Goal: Task Accomplishment & Management: Manage account settings

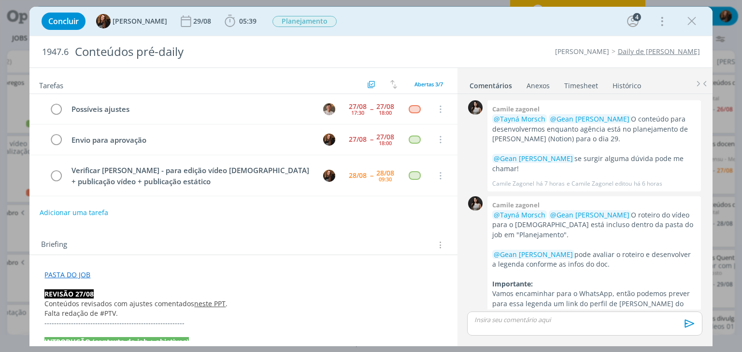
scroll to position [207, 0]
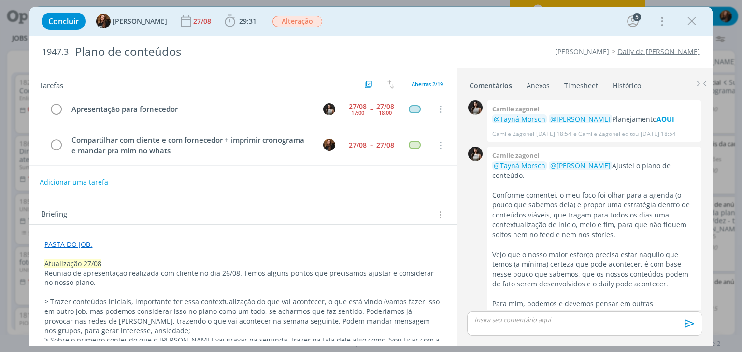
scroll to position [733, 0]
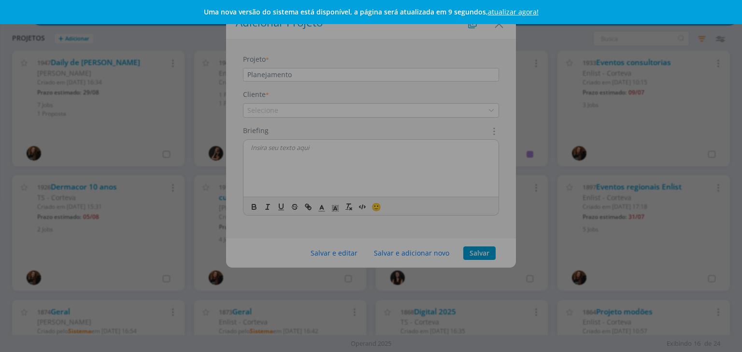
click at [528, 8] on link "atualizar agora!" at bounding box center [513, 11] width 51 height 9
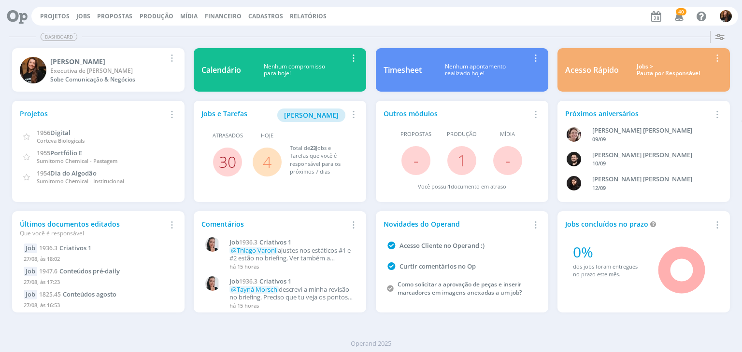
click at [228, 158] on link "30" at bounding box center [227, 162] width 17 height 21
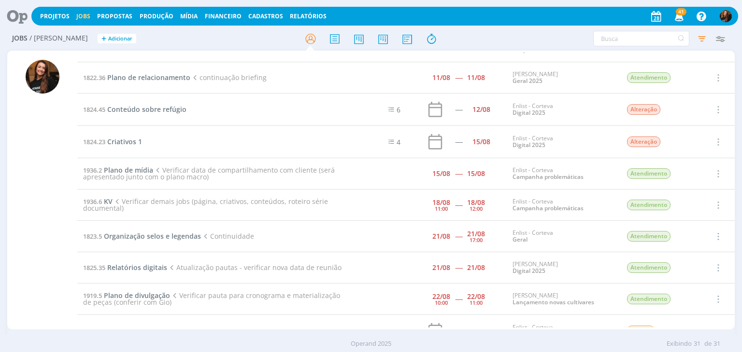
scroll to position [147, 0]
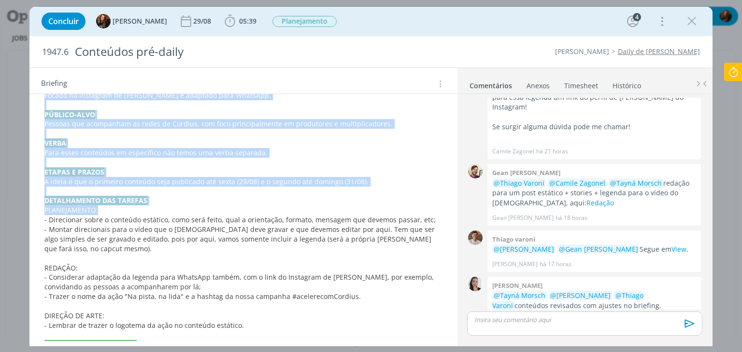
scroll to position [453, 0]
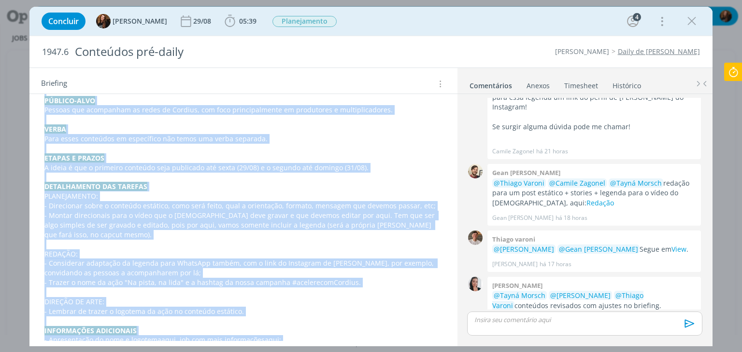
drag, startPoint x: 40, startPoint y: 98, endPoint x: 346, endPoint y: 325, distance: 381.3
click at [346, 325] on div "PASTA DO JOB REVISÃO 27/08 Conteúdos revisados com ajustes comentados neste PPT…" at bounding box center [243, 86] width 412 height 544
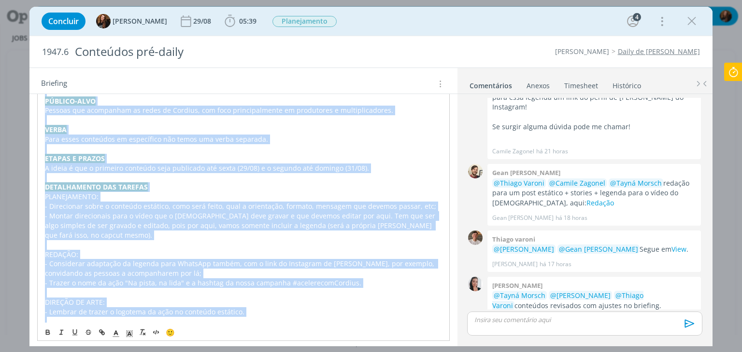
copy div "INTRODUÇÃO (contexto do job + objetivos) Estamos trabalhando no planejamento pa…"
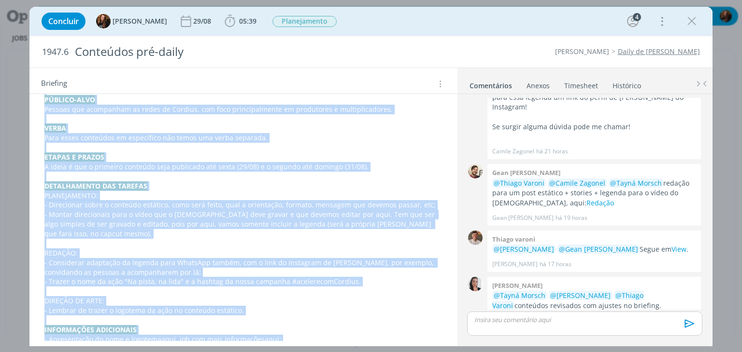
scroll to position [253, 0]
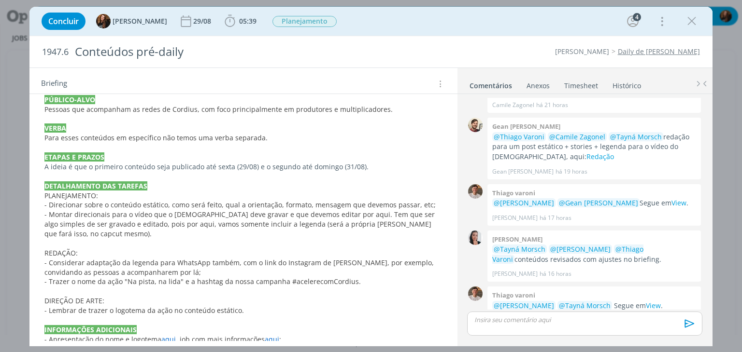
click at [434, 43] on div "1947.6 Conteúdos pré-daily Cordius - Corteva Daily de Cordius" at bounding box center [370, 51] width 682 height 31
click at [403, 26] on div "Concluir Tayná Morsch 29/08 05:39 Iniciar Apontar Data * 28/08/2025 Horas * 00:…" at bounding box center [371, 21] width 668 height 23
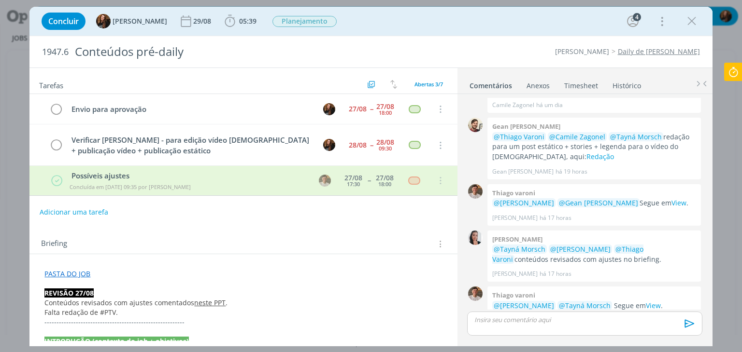
scroll to position [310, 0]
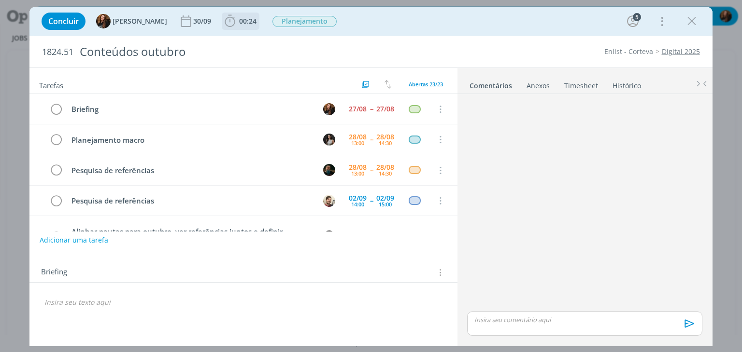
click at [239, 24] on span "00:24" at bounding box center [247, 20] width 17 height 9
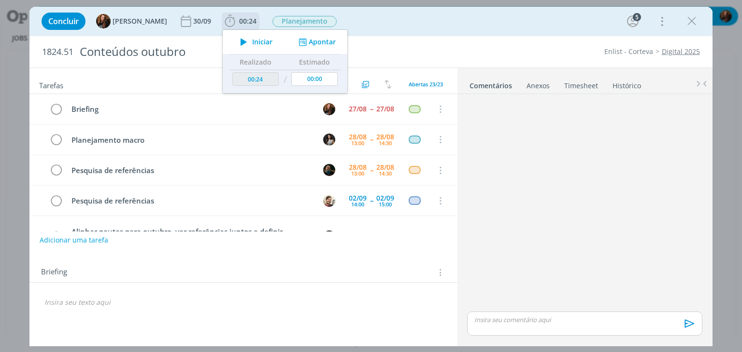
click at [252, 42] on span "Iniciar" at bounding box center [262, 42] width 20 height 7
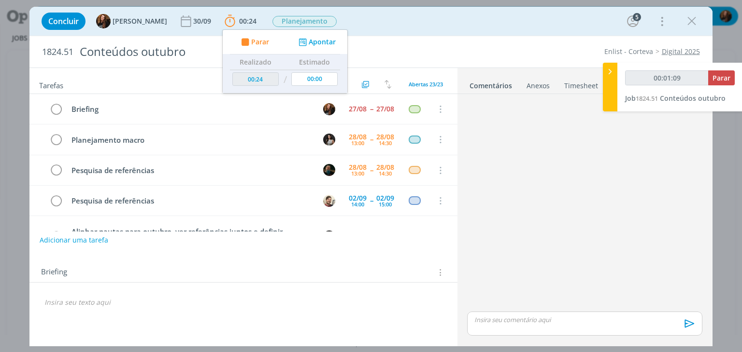
click at [153, 300] on p "dialog" at bounding box center [242, 303] width 397 height 10
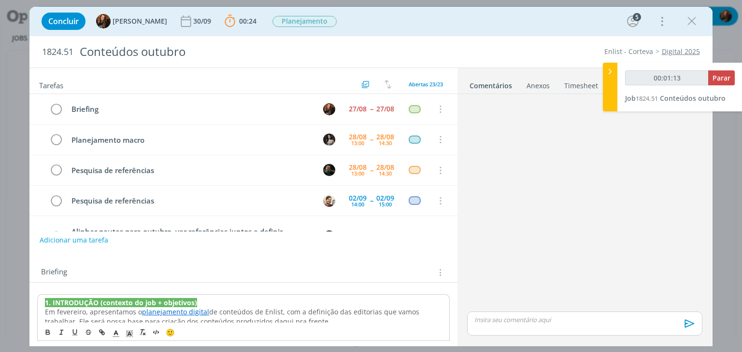
drag, startPoint x: 42, startPoint y: 300, endPoint x: 31, endPoint y: 335, distance: 36.6
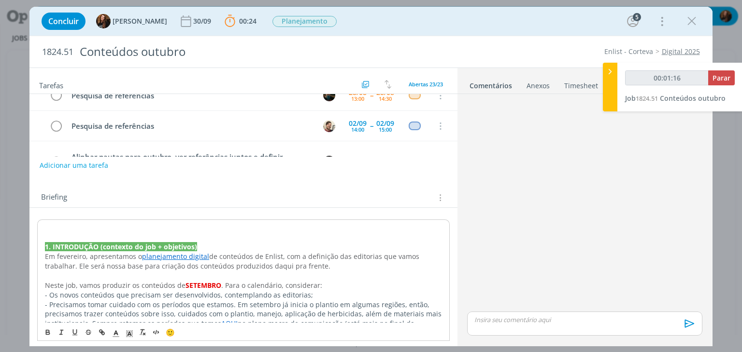
scroll to position [73, 0]
click at [65, 225] on p "dialog" at bounding box center [243, 230] width 396 height 10
type input "00:01:18"
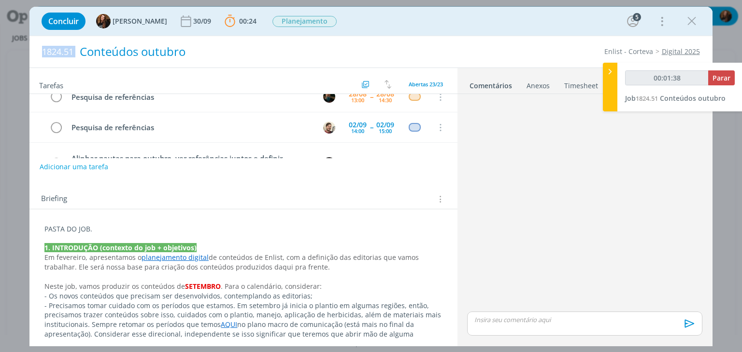
drag, startPoint x: 43, startPoint y: 53, endPoint x: 76, endPoint y: 50, distance: 33.0
click at [76, 50] on h2 "1824.51 Conteúdos outubro" at bounding box center [231, 51] width 379 height 31
copy span "1824.51"
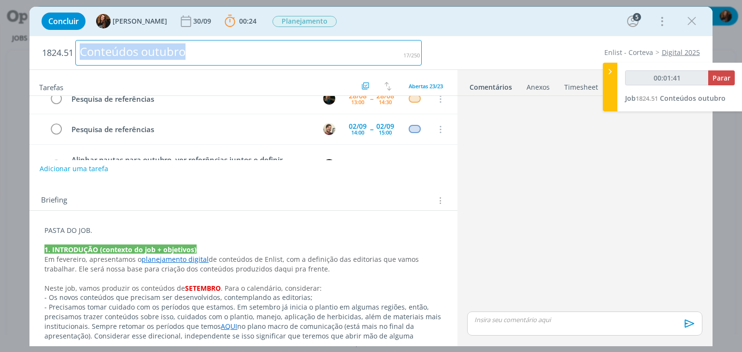
drag, startPoint x: 211, startPoint y: 52, endPoint x: 78, endPoint y: 52, distance: 133.2
click at [78, 52] on div "Conteúdos outubro" at bounding box center [248, 53] width 346 height 26
copy div "Conteúdos outubro"
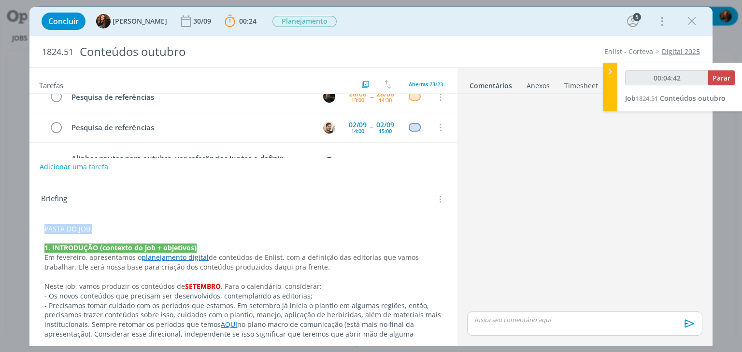
drag, startPoint x: 101, startPoint y: 231, endPoint x: 36, endPoint y: 229, distance: 65.7
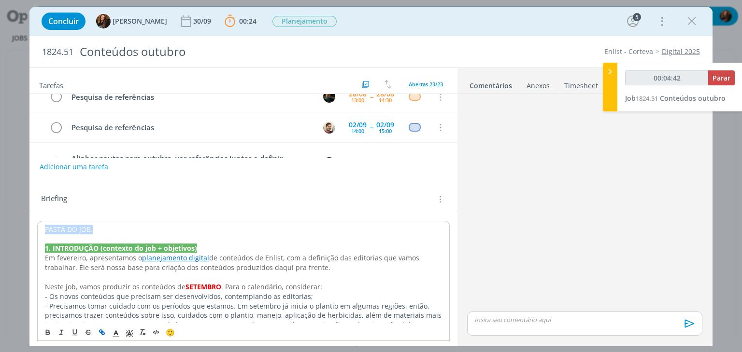
type input "00:04:43"
click at [100, 334] on icon "dialog" at bounding box center [102, 333] width 8 height 8
type input "PASTA DO JOB."
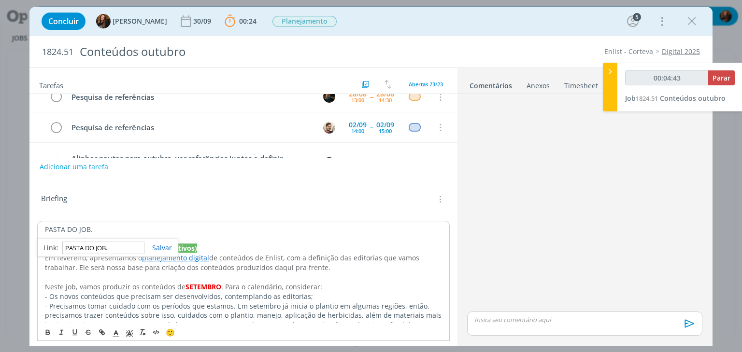
type input "00:04:44"
paste input "https://sobeae.sharepoint.com/:f:/s/SOBEAE/EoibrL20RUVBp6-9w89igHYB5qO3bGhQNRAG…"
type input "https://sobeae.sharepoint.com/:f:/s/SOBEAE/EoibrL20RUVBp6-9w89igHYB5qO3bGhQNRAG…"
click at [168, 252] on div "https://sobeae.sharepoint.com/:f:/s/SOBEAE/EoibrL20RUVBp6-9w89igHYB5qO3bGhQNRAG…" at bounding box center [107, 248] width 141 height 18
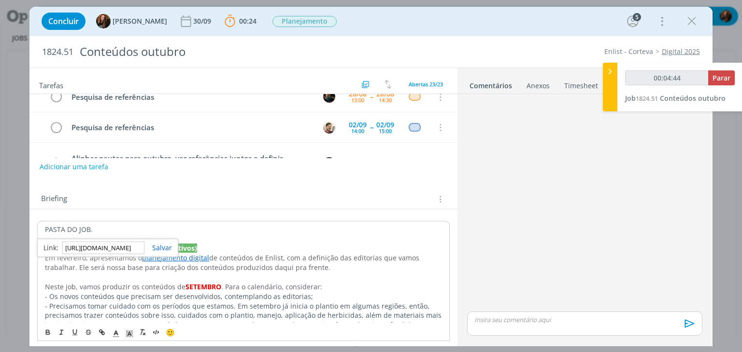
scroll to position [0, 0]
click at [164, 248] on link "dialog" at bounding box center [158, 247] width 28 height 9
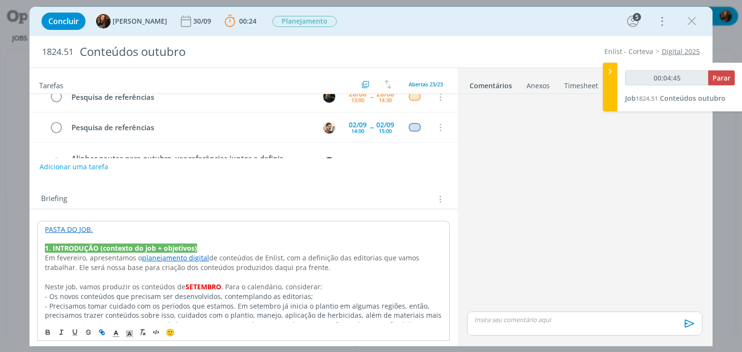
click at [127, 230] on p "PASTA DO JOB." at bounding box center [243, 230] width 396 height 10
click at [110, 284] on span "Neste job, vamos produzir os conteúdos de" at bounding box center [115, 286] width 140 height 9
click at [68, 228] on link "PASTA DO JOB." at bounding box center [69, 229] width 48 height 9
click at [109, 249] on link "https://sobeae.sharepoint.com/:f:/s/SOBEAE/EoibrL20RUVBp6-9w89igHYB5qO3bGhQNRAG…" at bounding box center [107, 248] width 73 height 13
click at [222, 194] on div "Briefing Briefings Predefinidos Versões do Briefing Ver Briefing do Projeto" at bounding box center [244, 199] width 406 height 13
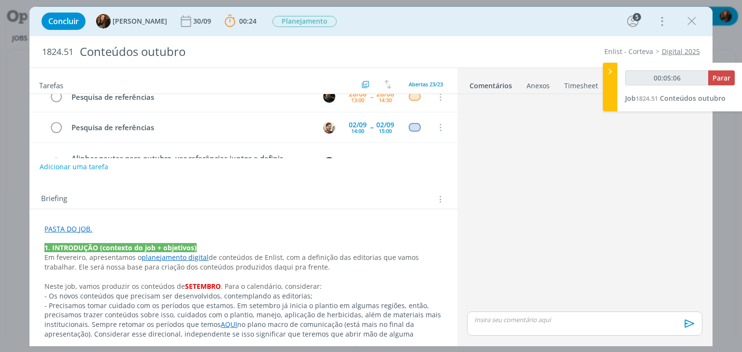
click at [67, 230] on link "PASTA DO JOB." at bounding box center [68, 228] width 48 height 9
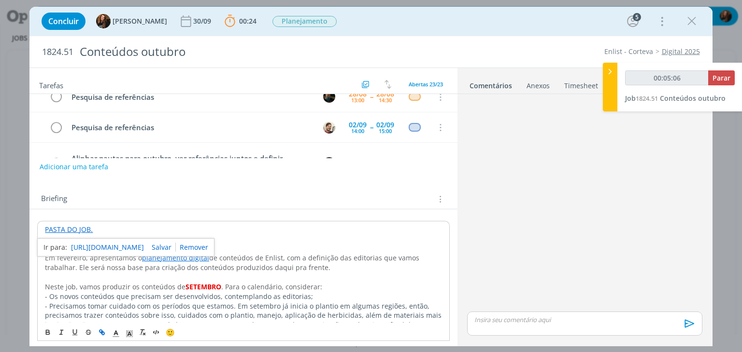
click at [168, 194] on div "Briefing Briefings Predefinidos Versões do Briefing Ver Briefing do Projeto" at bounding box center [244, 199] width 406 height 13
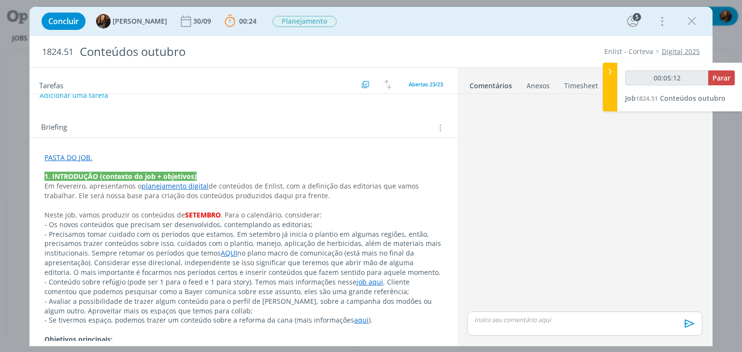
scroll to position [193, 0]
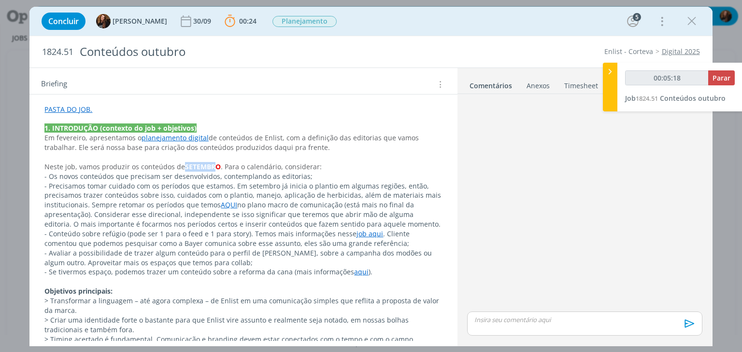
drag, startPoint x: 211, startPoint y: 167, endPoint x: 185, endPoint y: 167, distance: 26.6
click at [185, 167] on strong "SETEMBRO" at bounding box center [203, 166] width 36 height 9
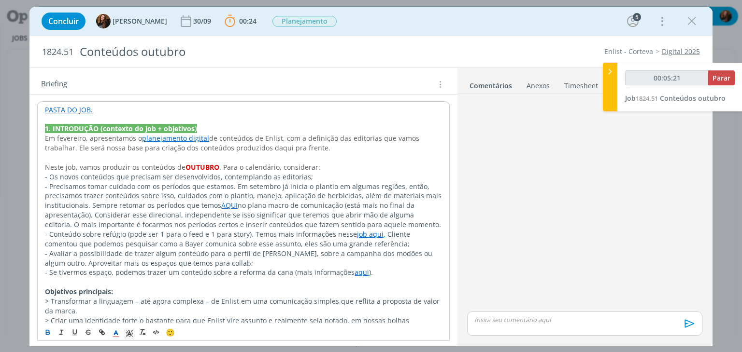
click at [183, 188] on p "- Precisamos tomar cuidado com os períodos que estamos. Em setembro já inicia o…" at bounding box center [243, 206] width 396 height 48
drag, startPoint x: 274, startPoint y: 186, endPoint x: 247, endPoint y: 186, distance: 26.6
click at [247, 186] on p "- Precisamos tomar cuidado com os períodos que estamos. Em setembro já inicia o…" at bounding box center [243, 206] width 396 height 48
click at [276, 202] on p "- Precisamos tomar cuidado com os períodos que estamos. Em outubro já iniciou o…" at bounding box center [243, 206] width 396 height 48
click at [362, 234] on link "job aqui" at bounding box center [370, 234] width 27 height 9
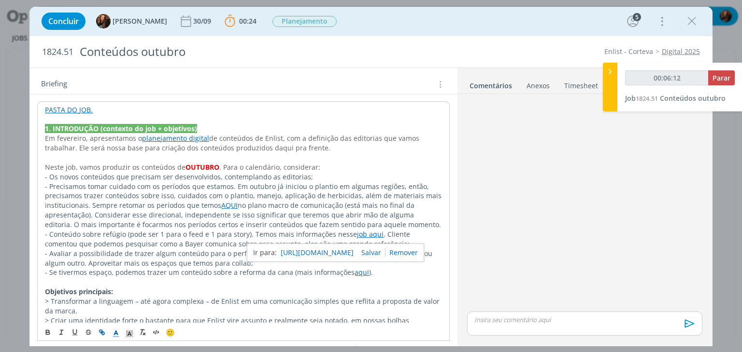
click at [381, 206] on p "- Precisamos tomar cuidado com os períodos que estamos. Em outubro já iniciou o…" at bounding box center [243, 206] width 396 height 48
click at [224, 261] on p "- Avaliar a possibilidade de trazer algum conteúdo para o perfil de Corteva, so…" at bounding box center [243, 258] width 396 height 19
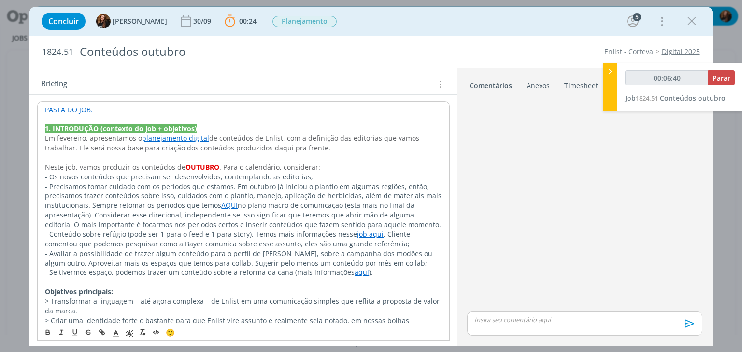
click at [228, 273] on span "- Se tivermos espaço, podemos trazer um conteúdo sobre a reforma da cana (mais …" at bounding box center [199, 272] width 309 height 9
drag, startPoint x: 224, startPoint y: 263, endPoint x: 297, endPoint y: 259, distance: 73.9
click at [297, 259] on span "- Avaliar a possibilidade de trazer algum conteúdo para o perfil de Corteva, so…" at bounding box center [239, 258] width 389 height 19
click at [290, 272] on span "- Se tivermos espaço, podemos trazer um conteúdo sobre a reforma da cana (mais …" at bounding box center [199, 272] width 309 height 9
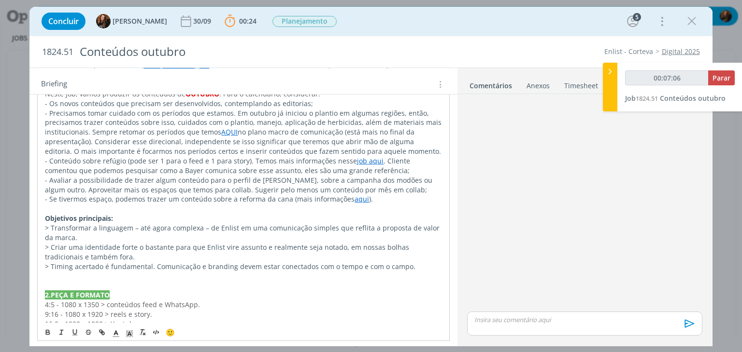
scroll to position [290, 0]
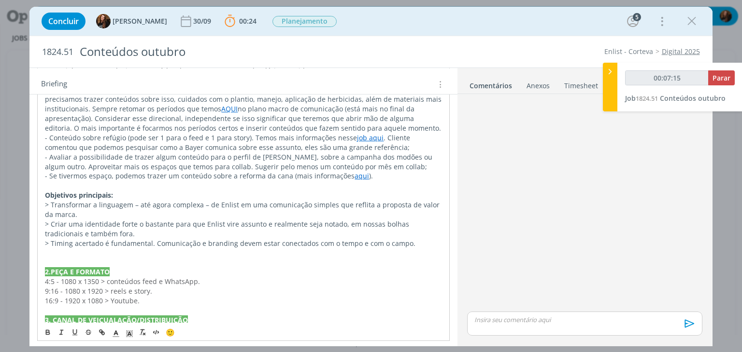
click at [150, 261] on p "dialog" at bounding box center [243, 263] width 396 height 10
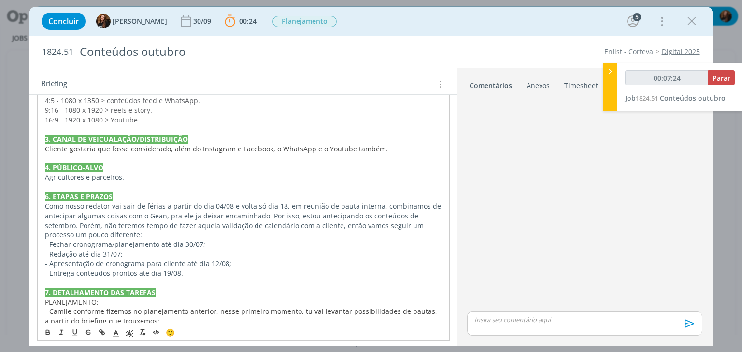
scroll to position [483, 0]
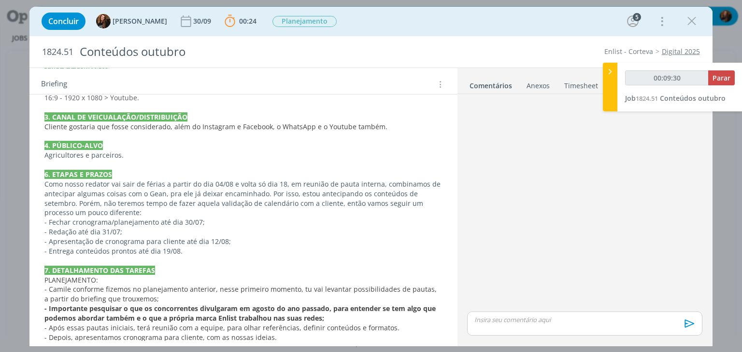
click at [672, 51] on link "Digital 2025" at bounding box center [680, 51] width 38 height 9
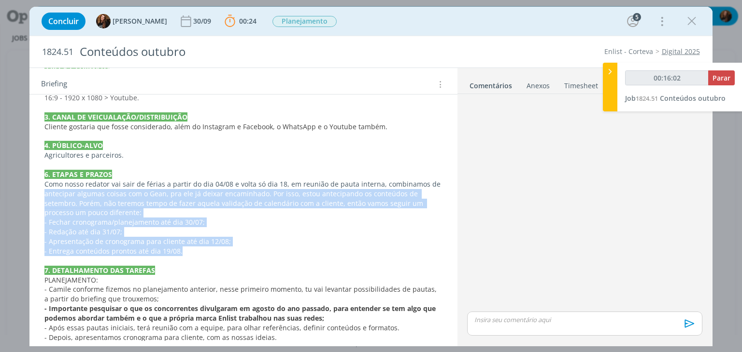
drag, startPoint x: 191, startPoint y: 251, endPoint x: 39, endPoint y: 192, distance: 163.7
click at [39, 192] on div "PASTA DO JOB. 1. INTRODUÇÃO (contexto do job + objetivos) Em fevereiro, apresen…" at bounding box center [243, 108] width 412 height 592
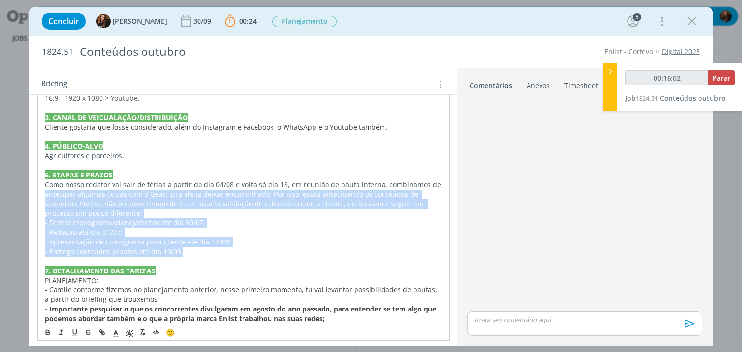
click at [39, 191] on div "PASTA DO JOB. 1. INTRODUÇÃO (contexto do job + objetivos) Em fevereiro, apresen…" at bounding box center [243, 108] width 412 height 592
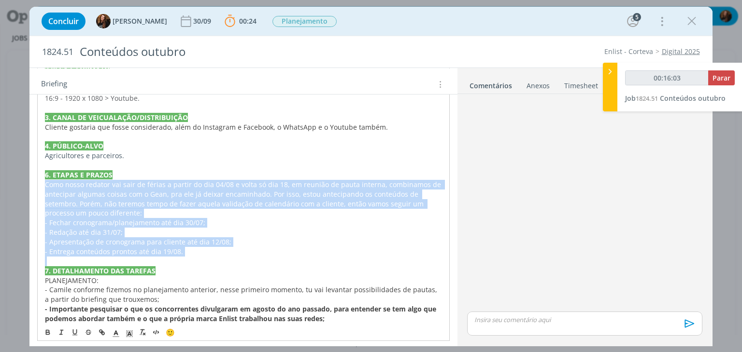
drag, startPoint x: 55, startPoint y: 193, endPoint x: 191, endPoint y: 260, distance: 151.3
click at [191, 260] on div "PASTA DO JOB. 1. INTRODUÇÃO (contexto do job + objetivos) Em fevereiro, apresen…" at bounding box center [243, 108] width 412 height 592
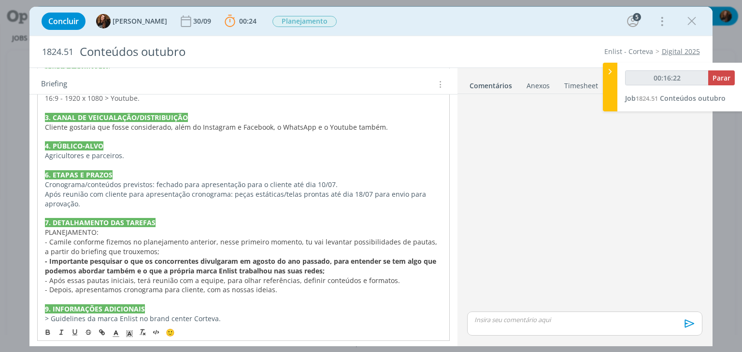
type input "00:16:24"
click at [732, 72] on button "Parar" at bounding box center [721, 77] width 27 height 15
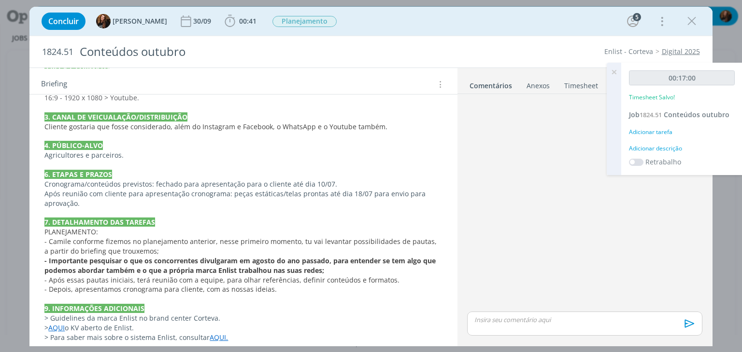
click at [670, 151] on div "Adicionar descrição" at bounding box center [682, 148] width 106 height 9
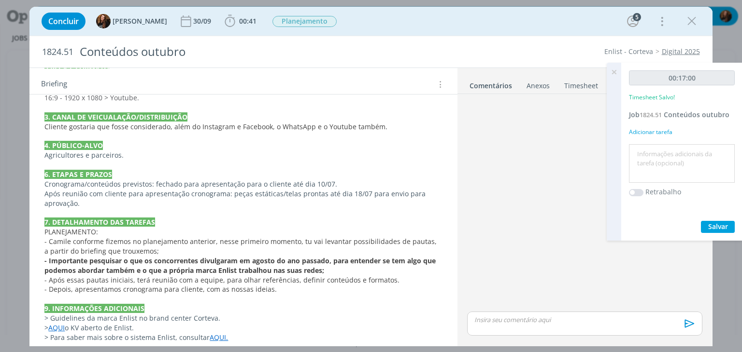
click at [666, 152] on textarea at bounding box center [681, 164] width 101 height 34
type textarea "Briefing"
click at [732, 227] on button "Salvar" at bounding box center [718, 227] width 34 height 12
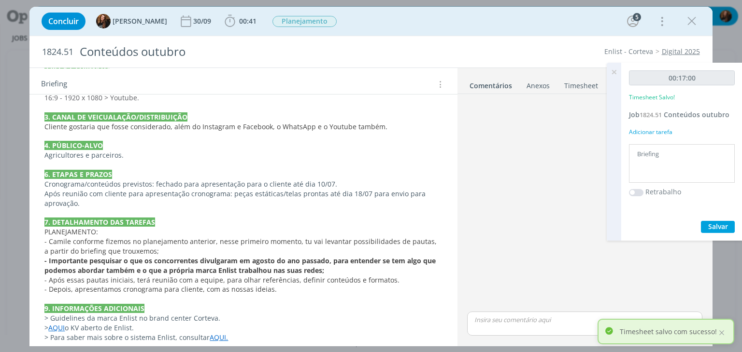
drag, startPoint x: 618, startPoint y: 69, endPoint x: 366, endPoint y: 84, distance: 252.5
click at [618, 69] on icon at bounding box center [613, 72] width 17 height 19
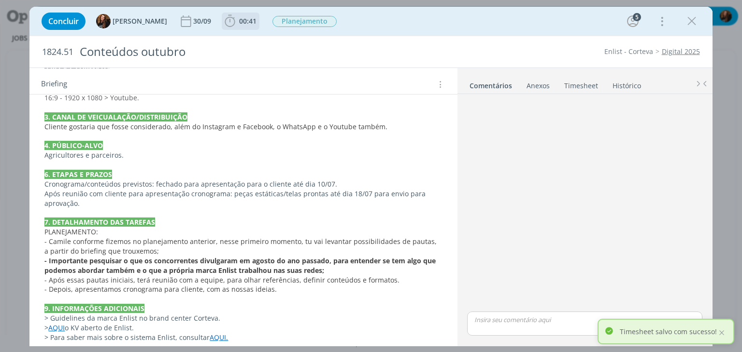
click at [243, 20] on span "00:41" at bounding box center [247, 20] width 17 height 9
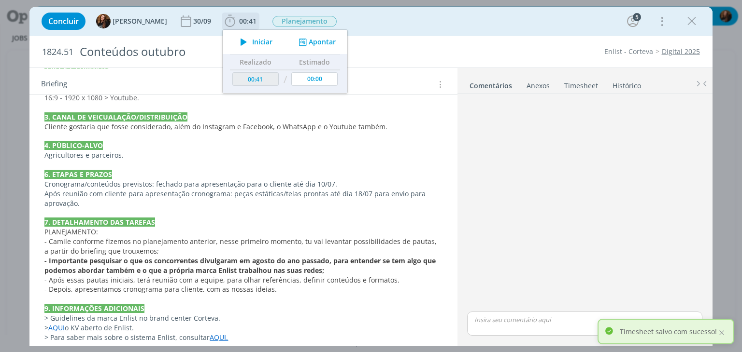
click at [252, 40] on span "Iniciar" at bounding box center [262, 42] width 20 height 7
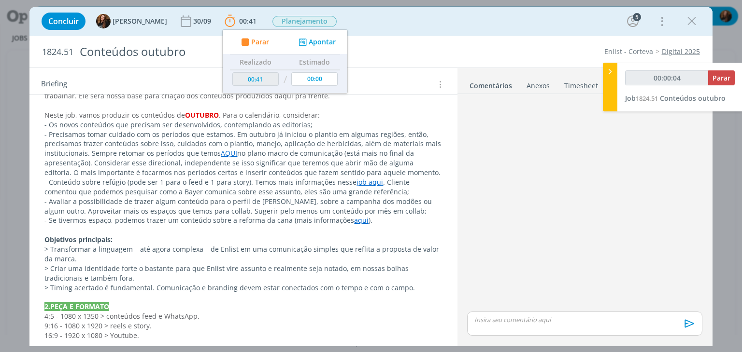
scroll to position [241, 0]
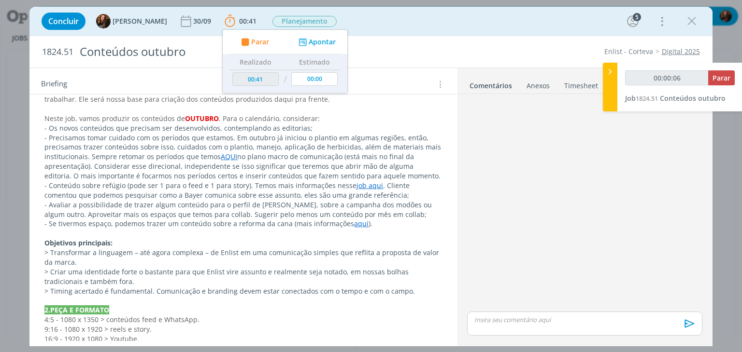
click at [386, 225] on p "- Se tivermos espaço, podemos trazer um conteúdo sobre a reforma da cana (mais …" at bounding box center [242, 224] width 397 height 10
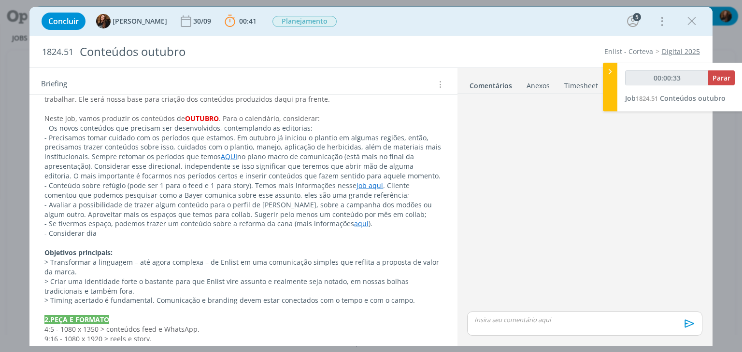
click at [99, 230] on p "- Considerar dia" at bounding box center [242, 234] width 397 height 10
drag, startPoint x: 98, startPoint y: 231, endPoint x: 92, endPoint y: 271, distance: 40.0
click at [98, 232] on p "- Considerar dia Dia do Engenheiro Agrônomo" at bounding box center [242, 234] width 397 height 10
click at [196, 232] on p "- Considerar Dia do Engenheiro Agrônomo" at bounding box center [242, 234] width 397 height 10
click at [231, 231] on p "- Considerar Dia do Engenheiro Agrônomo (12/10)." at bounding box center [242, 234] width 397 height 10
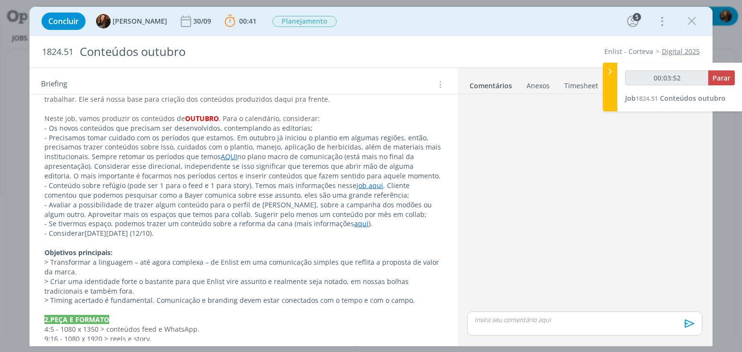
click at [290, 209] on span "- Avaliar a possibilidade de trazer algum conteúdo para o perfil de Corteva, so…" at bounding box center [238, 209] width 389 height 19
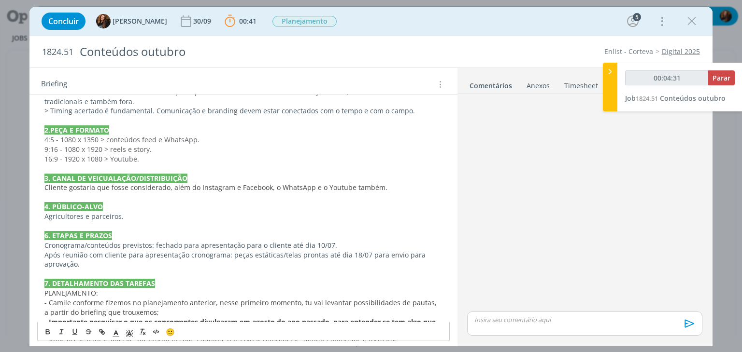
scroll to position [434, 0]
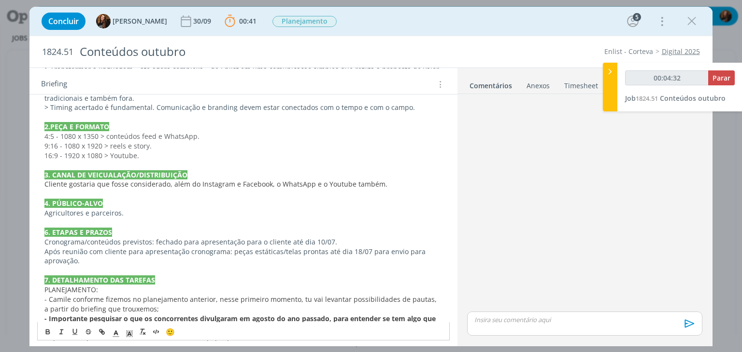
click at [317, 241] on p "Cronograma/conteúdos previstos: fechado para apresentação para o cliente até di…" at bounding box center [242, 243] width 397 height 10
click at [317, 267] on p "dialog" at bounding box center [242, 271] width 397 height 10
click at [361, 250] on p "Após reunião com cliente para apresentação cronograma: peças estáticas/telas pr…" at bounding box center [242, 256] width 397 height 19
click at [178, 263] on p "Após reunião com cliente para apresentação cronograma: peças estáticas/telas pr…" at bounding box center [242, 256] width 397 height 19
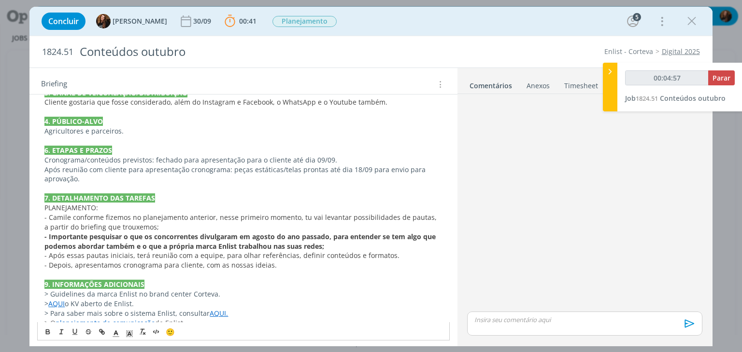
scroll to position [528, 0]
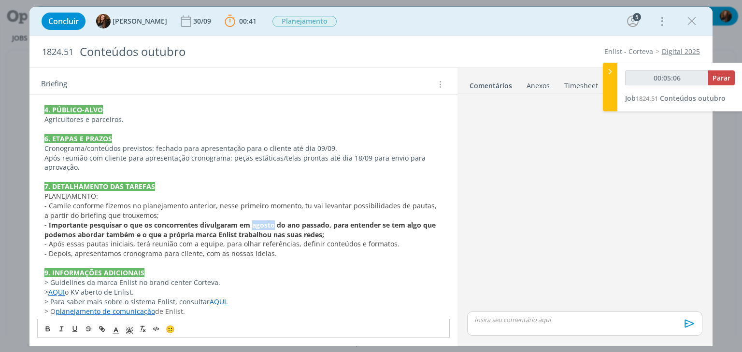
drag, startPoint x: 273, startPoint y: 223, endPoint x: 252, endPoint y: 221, distance: 21.3
click at [252, 221] on strong "- Importante pesquisar o que os concorrentes divulgaram em agosto do ano passad…" at bounding box center [240, 230] width 393 height 19
click at [254, 238] on strong "- Importante pesquisar o que os concorrentes divulgaram em outubro do ano passa…" at bounding box center [243, 230] width 398 height 19
click at [292, 252] on p "- Depois, apresentamos cronograma para cliente, com as nossas ideias." at bounding box center [242, 254] width 397 height 10
click at [216, 309] on p "> O planejamento de comunicação de Enlist." at bounding box center [242, 312] width 397 height 10
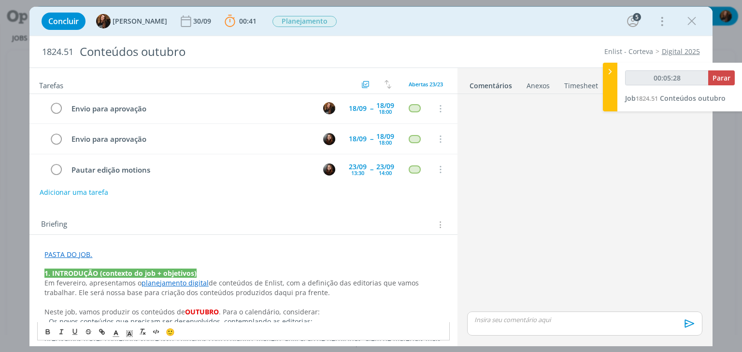
scroll to position [0, 0]
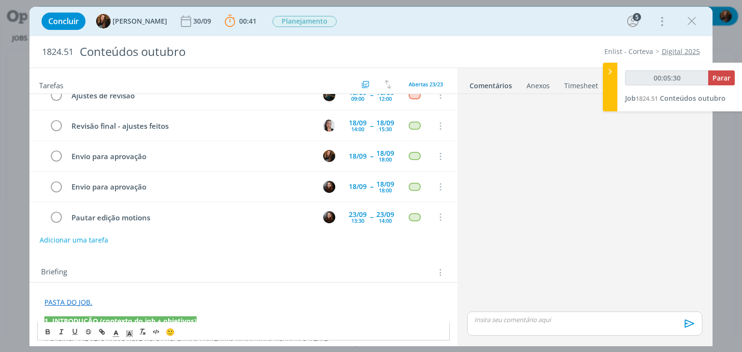
click at [66, 304] on link "PASTA DO JOB." at bounding box center [68, 302] width 48 height 9
click at [100, 316] on link "https://sobeae.sharepoint.com/:f:/s/SOBEAE/EoibrL20RUVBp6-9w89igHYB5qO3bGhQNRAG…" at bounding box center [107, 321] width 73 height 13
type input "00:05:35"
click at [725, 83] on button "Parar" at bounding box center [721, 77] width 27 height 15
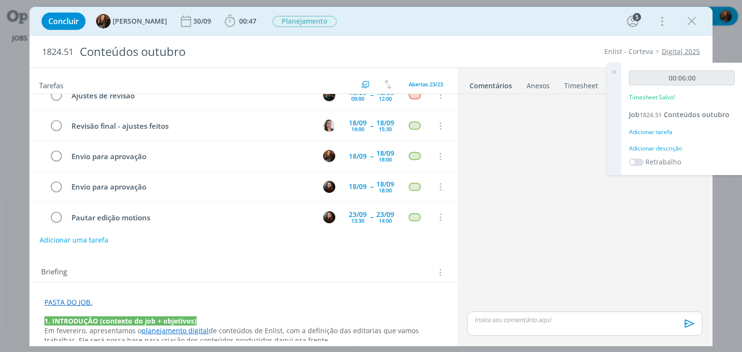
click at [666, 145] on div "Adicionar descrição" at bounding box center [682, 148] width 106 height 9
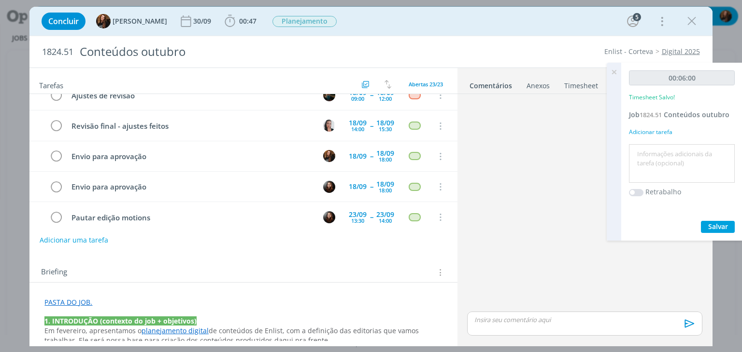
click at [659, 151] on textarea at bounding box center [681, 164] width 101 height 34
type textarea "Briefing"
click at [720, 230] on span "Salvar" at bounding box center [718, 226] width 20 height 9
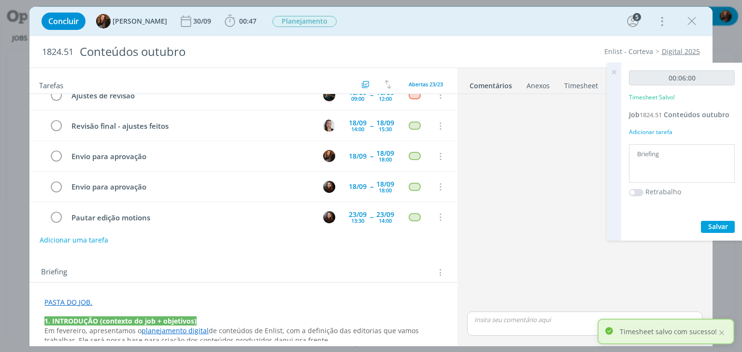
click at [614, 71] on icon at bounding box center [613, 72] width 17 height 19
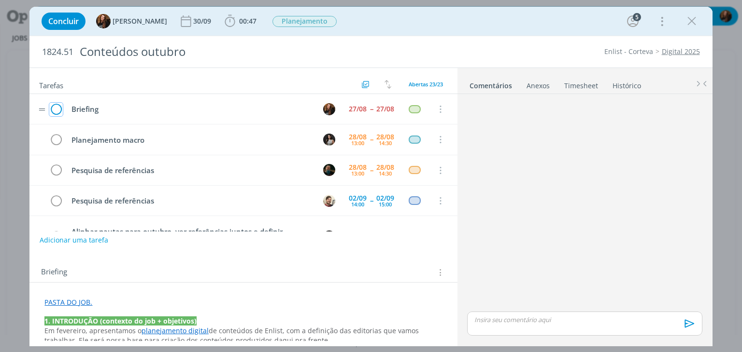
click at [56, 108] on icon "dialog" at bounding box center [56, 109] width 14 height 14
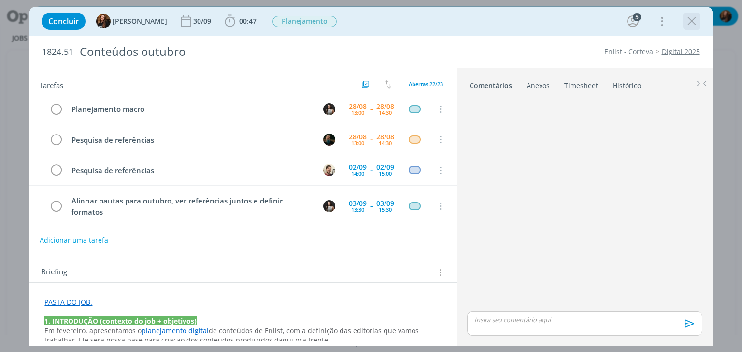
click at [694, 20] on icon "dialog" at bounding box center [691, 21] width 14 height 14
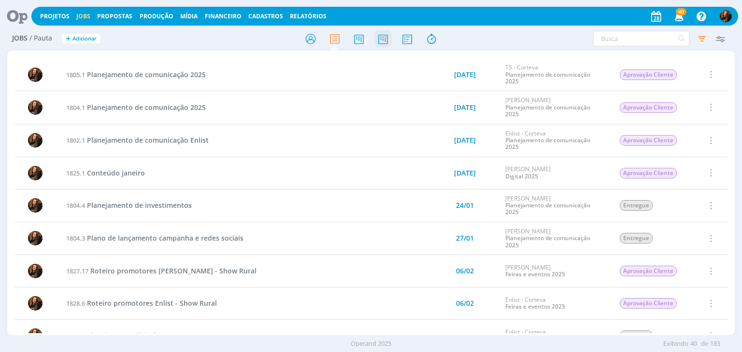
click at [387, 39] on icon at bounding box center [382, 38] width 17 height 19
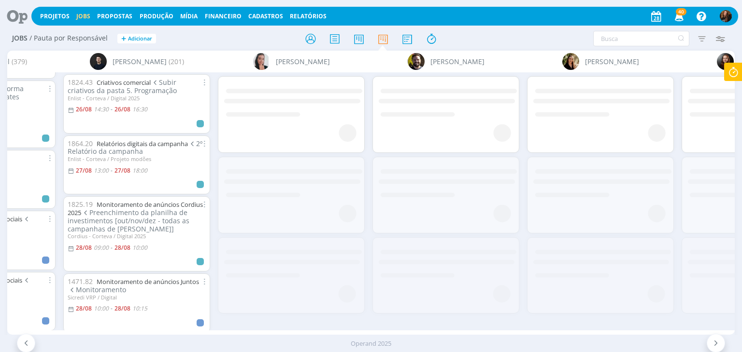
scroll to position [0, 677]
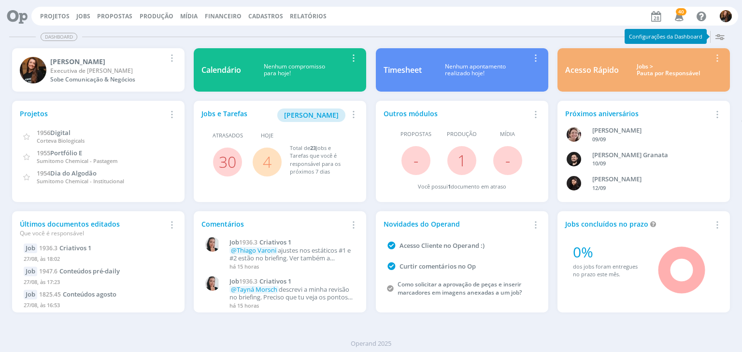
click at [663, 72] on div "Jobs > Pauta por Responsável" at bounding box center [668, 70] width 85 height 14
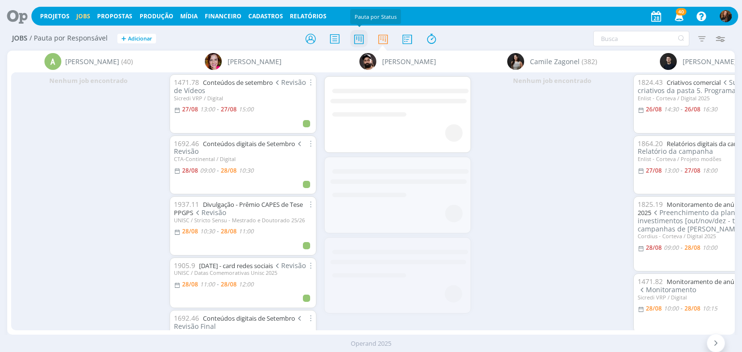
click at [361, 38] on icon at bounding box center [358, 38] width 17 height 19
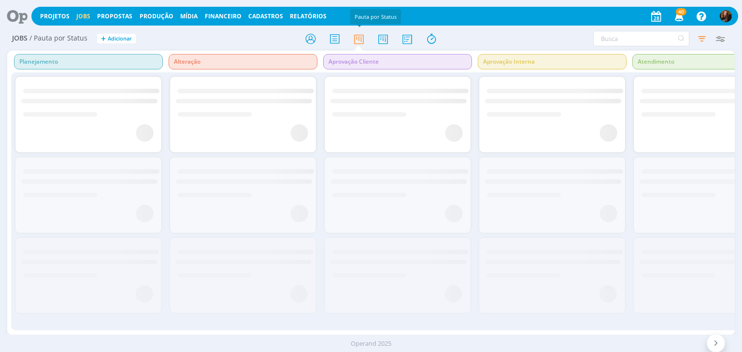
click at [647, 29] on div "Jobs / Pauta por Status + Adicionar" at bounding box center [370, 39] width 727 height 24
click at [645, 41] on input "text" at bounding box center [641, 38] width 96 height 15
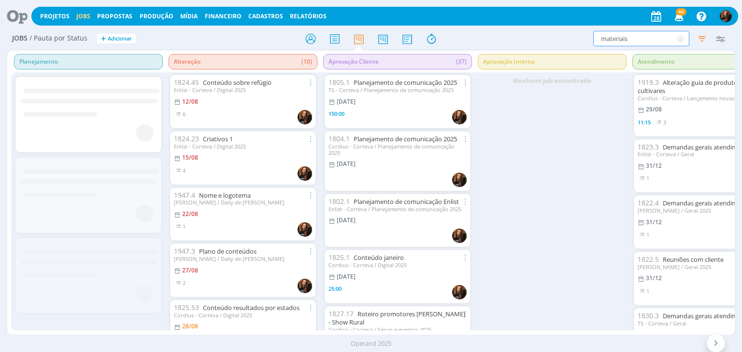
type input "materiais"
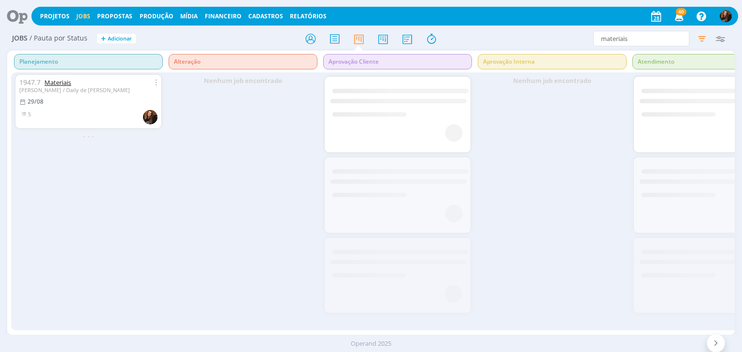
click at [61, 84] on link "Materiais" at bounding box center [57, 82] width 27 height 9
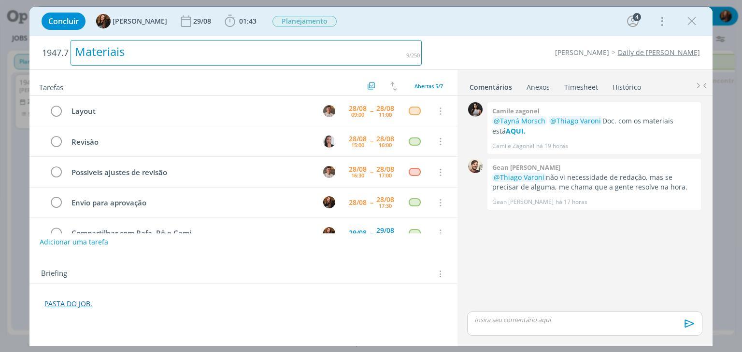
click at [84, 51] on div "Materiais" at bounding box center [245, 53] width 351 height 26
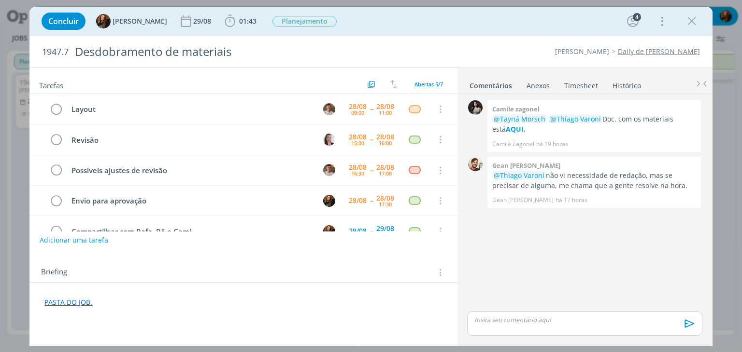
click at [545, 18] on div "Concluir Tayná Morsch 29/08 01:43 Iniciar Apontar Data * 28/08/2025 Horas * 00:…" at bounding box center [371, 21] width 668 height 23
click at [68, 302] on link "PASTA DO JOB." at bounding box center [68, 302] width 48 height 9
click at [127, 283] on link "https://sobeae.sharepoint.com/:f:/s/SOBEAE/EqYq5Uh7shVFqkrZfhLUGeYBk0u9kRbowObA…" at bounding box center [107, 284] width 73 height 13
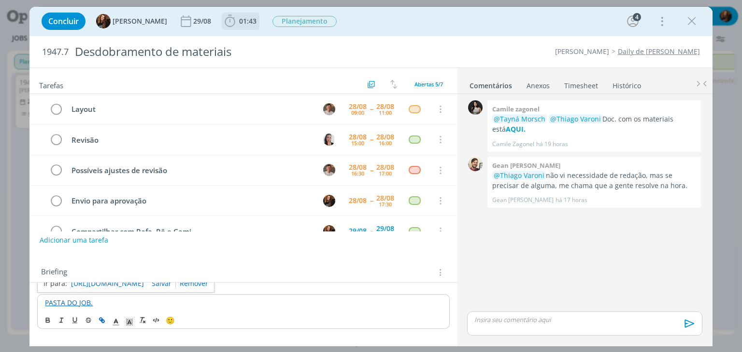
click at [239, 22] on span "01:43" at bounding box center [247, 20] width 17 height 9
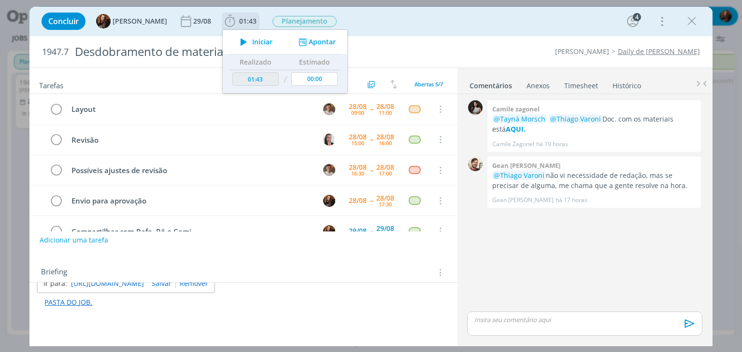
click at [252, 42] on span "Iniciar" at bounding box center [262, 42] width 20 height 7
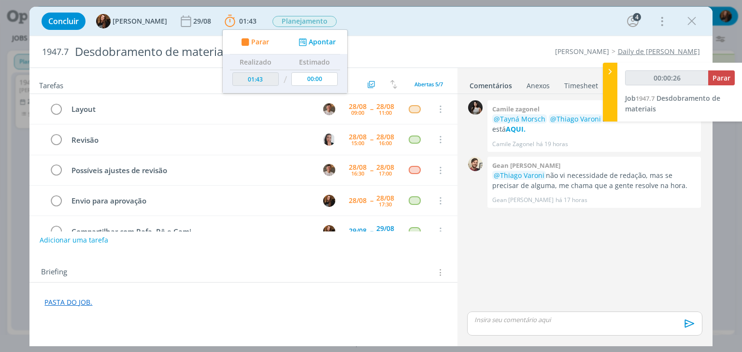
type input "00:00:27"
click at [608, 77] on div at bounding box center [609, 92] width 14 height 59
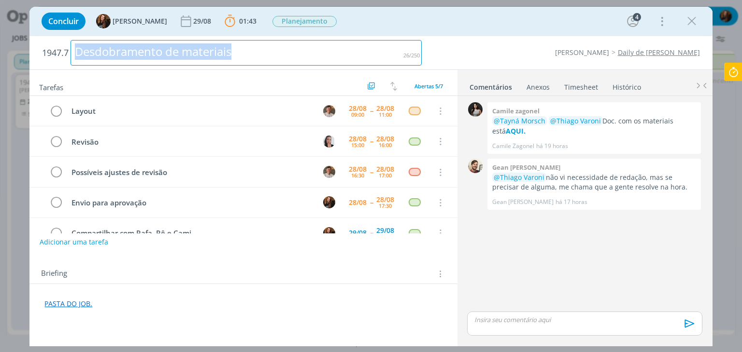
drag, startPoint x: 253, startPoint y: 55, endPoint x: 73, endPoint y: 58, distance: 179.6
click at [73, 58] on div "Desdobramento de materiais" at bounding box center [245, 53] width 351 height 26
copy div "Desdobramento de materiais"
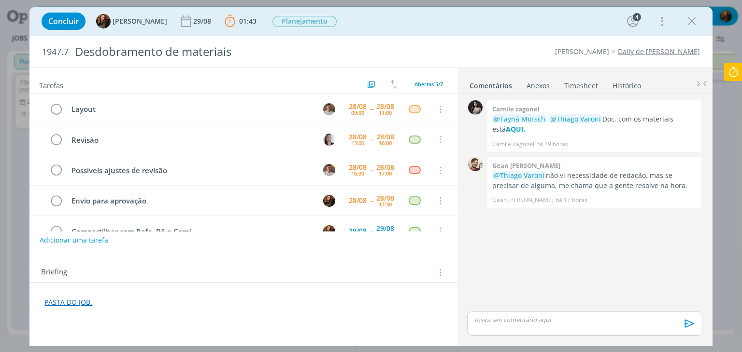
click at [492, 28] on div "Concluir Tayná Morsch 29/08 01:43 Parar Apontar Data * 28/08/2025 Horas * 00:00…" at bounding box center [371, 21] width 668 height 23
click at [58, 315] on div "Tarefas Usar Job de template Criar template a partir deste job Visualizar Templ…" at bounding box center [242, 204] width 427 height 273
drag, startPoint x: 108, startPoint y: 304, endPoint x: 153, endPoint y: 325, distance: 49.2
click at [112, 306] on p "PASTA DO JOB." at bounding box center [242, 303] width 397 height 10
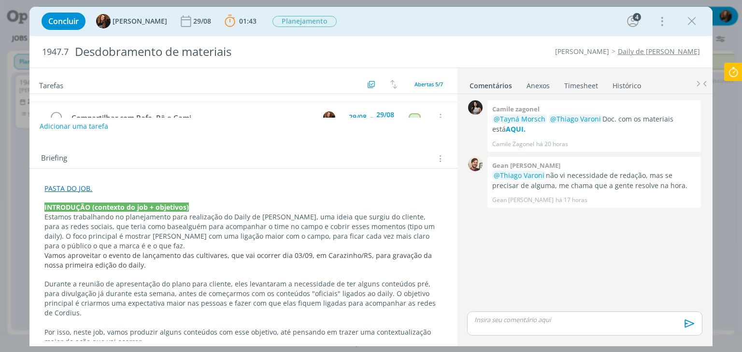
scroll to position [162, 0]
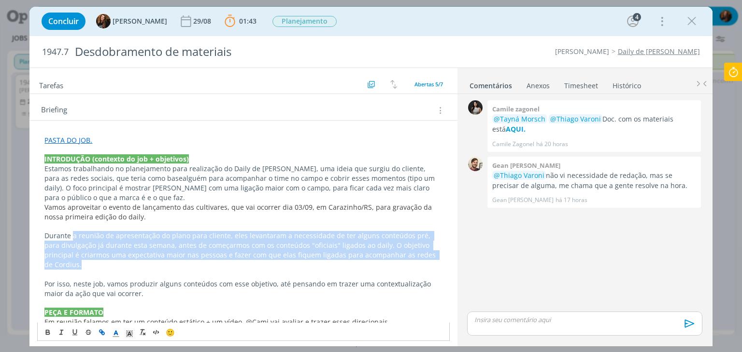
drag, startPoint x: 72, startPoint y: 236, endPoint x: 444, endPoint y: 254, distance: 372.2
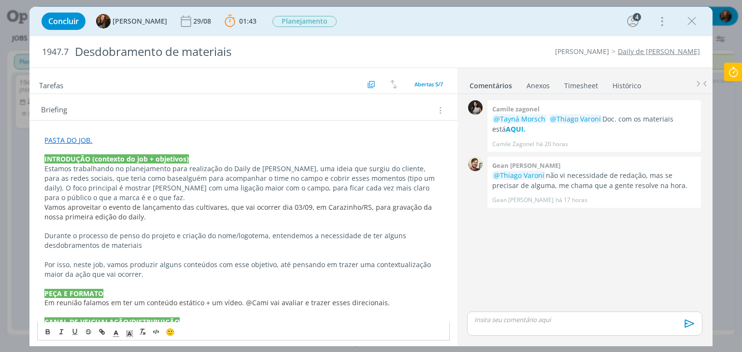
click at [121, 244] on p "Durante o processo de penso do projeto e criação do nome/logotema, entendemos a…" at bounding box center [242, 240] width 397 height 19
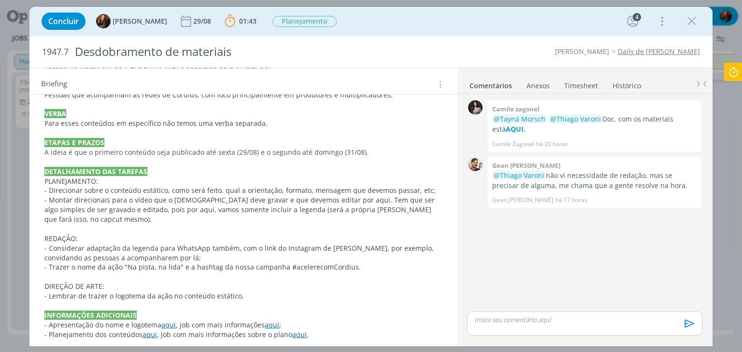
scroll to position [442, 0]
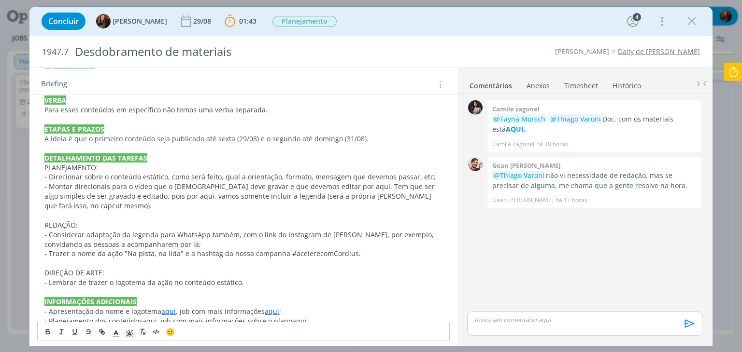
click at [274, 278] on p "- Lembrar de trazer o logotema da ação no conteúdo estático." at bounding box center [242, 283] width 397 height 10
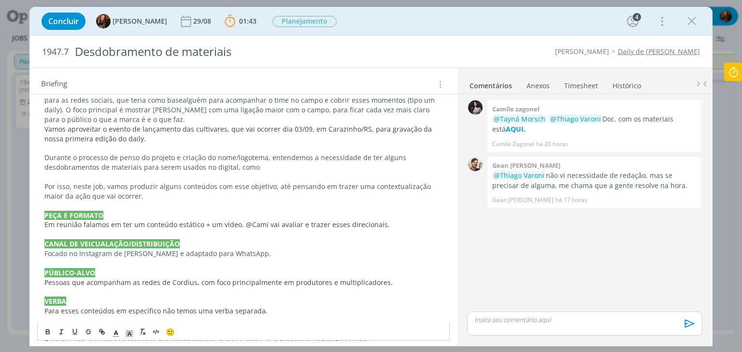
scroll to position [229, 0]
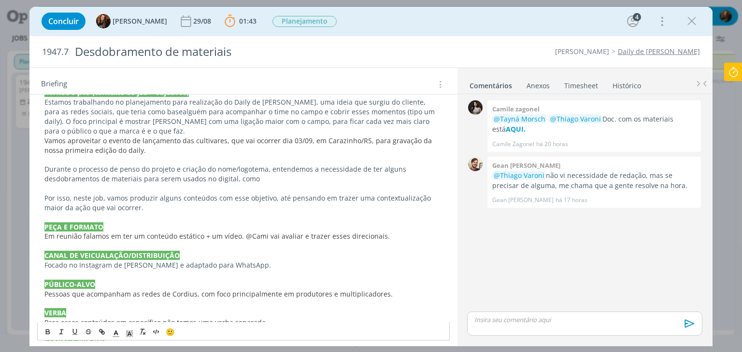
click at [234, 181] on p "Durante o processo de penso do projeto e criação do nome/logotema, entendemos a…" at bounding box center [242, 174] width 397 height 19
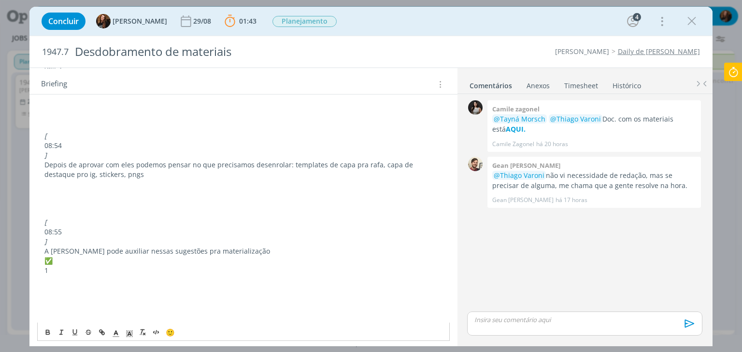
scroll to position [290, 0]
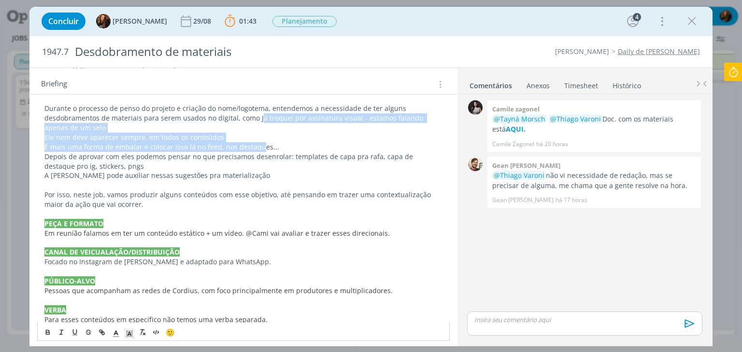
drag, startPoint x: 226, startPoint y: 118, endPoint x: 261, endPoint y: 143, distance: 42.5
click at [261, 143] on div "PASTA DO JOB. INTRODUÇÃO (contexto do job + objetivos) Estamos trabalhando no p…" at bounding box center [243, 310] width 412 height 611
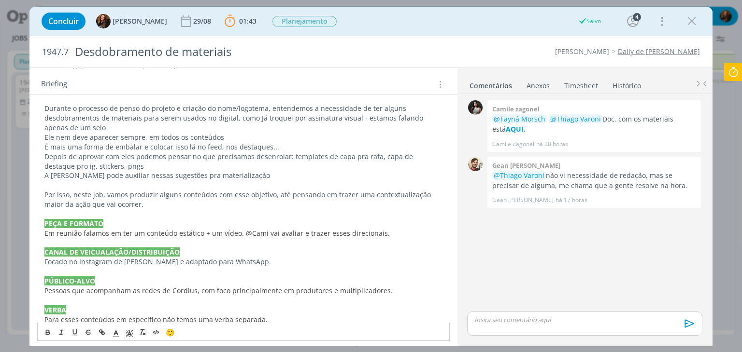
click at [212, 167] on p "Depois de aprovar com eles podemos pensar no que precisamos desenrolar: templat…" at bounding box center [242, 161] width 397 height 19
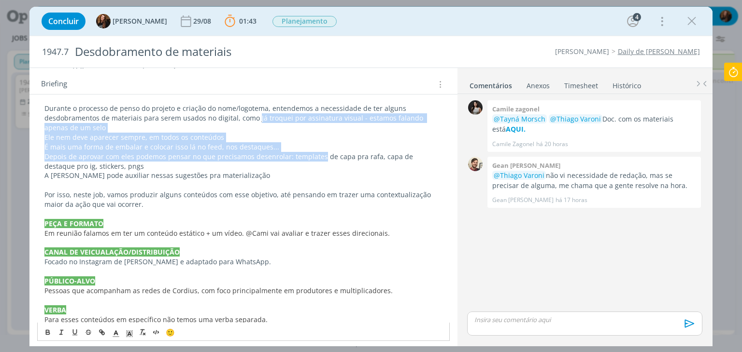
drag, startPoint x: 225, startPoint y: 116, endPoint x: 321, endPoint y: 154, distance: 102.5
click at [321, 154] on div "PASTA DO JOB. INTRODUÇÃO (contexto do job + objetivos) Estamos trabalhando no p…" at bounding box center [243, 310] width 412 height 611
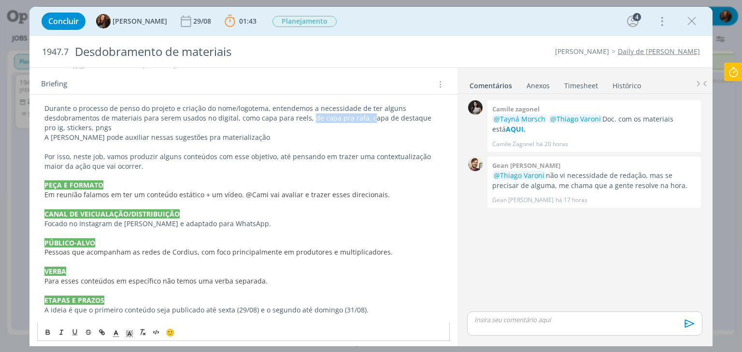
drag, startPoint x: 278, startPoint y: 115, endPoint x: 333, endPoint y: 112, distance: 55.1
click at [333, 112] on p "Durante o processo de penso do projeto e criação do nome/logotema, entendemos a…" at bounding box center [242, 118] width 397 height 29
drag, startPoint x: 353, startPoint y: 117, endPoint x: 332, endPoint y: 117, distance: 21.2
click at [332, 117] on p "Durante o processo de penso do projeto e criação do nome/logotema, entendemos a…" at bounding box center [242, 118] width 397 height 29
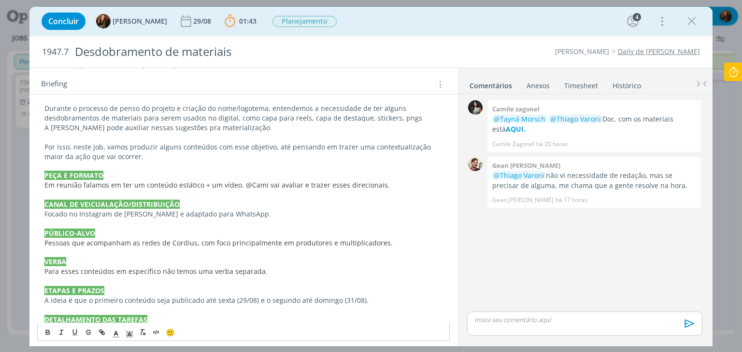
drag, startPoint x: 384, startPoint y: 119, endPoint x: 364, endPoint y: 119, distance: 20.8
click at [364, 119] on p "Durante o processo de penso do projeto e criação do nome/logotema, entendemos a…" at bounding box center [242, 113] width 397 height 19
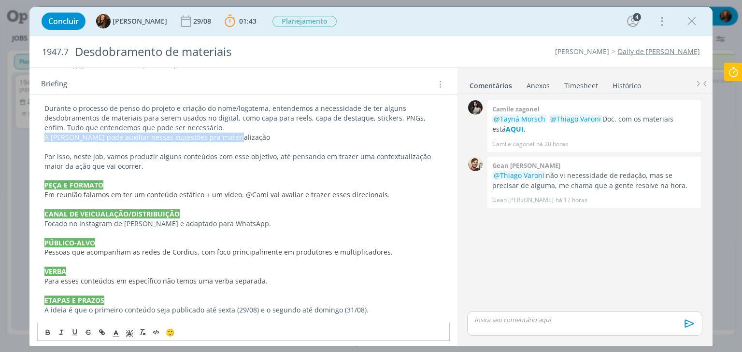
drag, startPoint x: 231, startPoint y: 138, endPoint x: 41, endPoint y: 139, distance: 190.2
click at [41, 139] on div "PASTA DO JOB. INTRODUÇÃO (contexto do job + objetivos) Estamos trabalhando no p…" at bounding box center [243, 291] width 412 height 573
click at [133, 147] on p "dialog" at bounding box center [242, 147] width 397 height 10
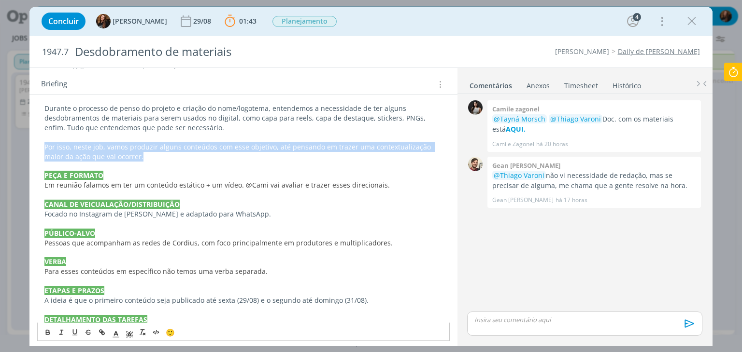
drag, startPoint x: 159, startPoint y: 159, endPoint x: 41, endPoint y: 149, distance: 119.2
click at [41, 149] on div "PASTA DO JOB. INTRODUÇÃO (contexto do job + objetivos) Estamos trabalhando no p…" at bounding box center [243, 286] width 412 height 563
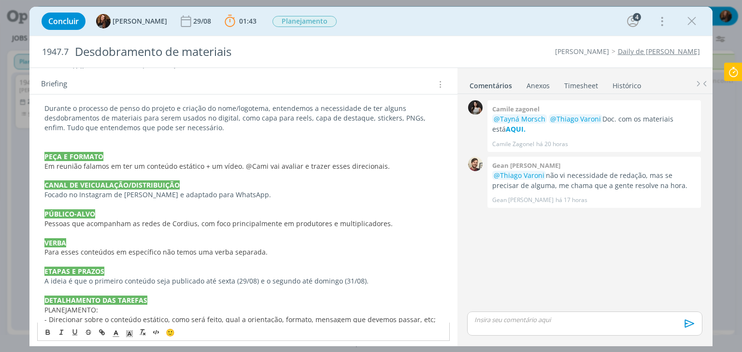
click at [205, 144] on p "dialog" at bounding box center [242, 147] width 397 height 10
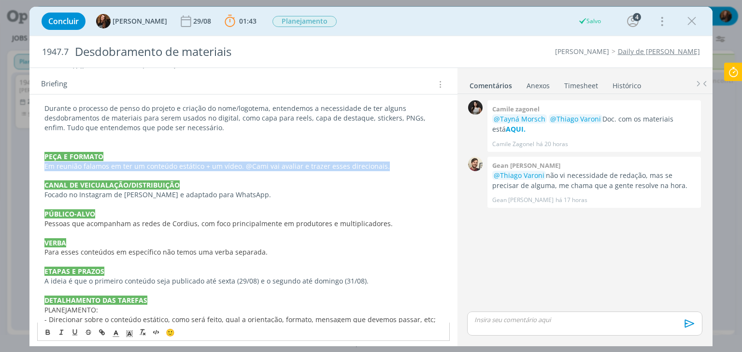
drag, startPoint x: 396, startPoint y: 163, endPoint x: 42, endPoint y: 164, distance: 353.9
click at [42, 164] on div "PASTA DO JOB. INTRODUÇÃO (contexto do job + objetivos) Estamos trabalhando no p…" at bounding box center [243, 277] width 412 height 544
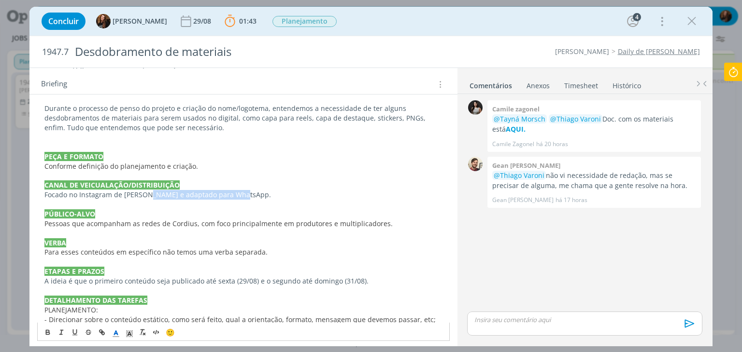
drag, startPoint x: 259, startPoint y: 193, endPoint x: 147, endPoint y: 197, distance: 112.1
click at [147, 197] on p "Focado no Instagram de Cordius e adaptado para WhatsApp." at bounding box center [242, 195] width 397 height 10
click at [182, 249] on span "Para esses conteúdos em específico não temos uma verba separada." at bounding box center [155, 252] width 223 height 9
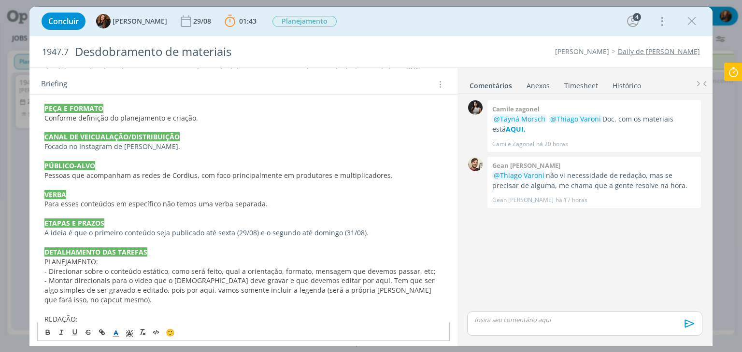
scroll to position [386, 0]
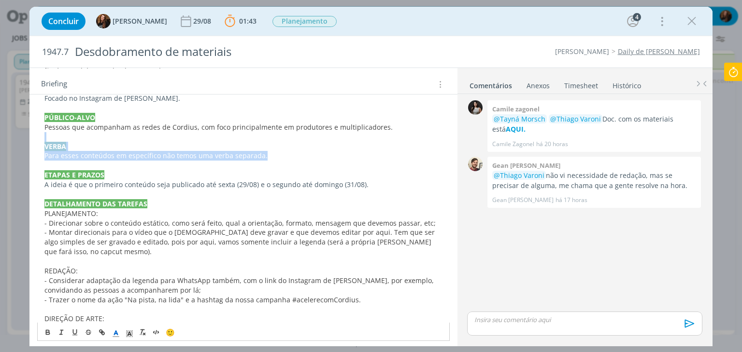
drag, startPoint x: 284, startPoint y: 153, endPoint x: 33, endPoint y: 140, distance: 251.9
click at [33, 140] on div "PASTA DO JOB. INTRODUÇÃO (contexto do job + objetivos) Estamos trabalhando no p…" at bounding box center [242, 186] width 427 height 578
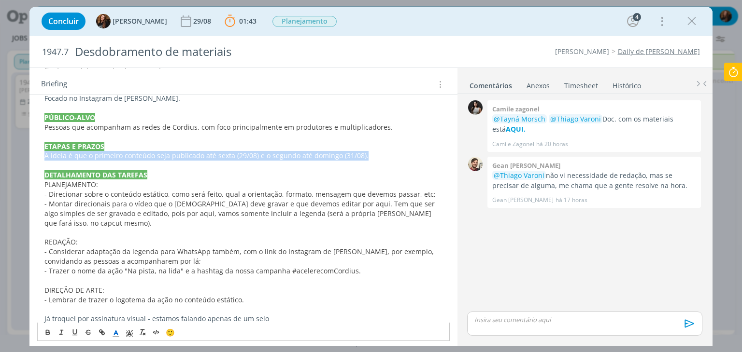
drag, startPoint x: 379, startPoint y: 157, endPoint x: 44, endPoint y: 164, distance: 335.6
click at [43, 154] on div "PASTA DO JOB. INTRODUÇÃO (contexto do job + objetivos) Estamos trabalhando no p…" at bounding box center [243, 165] width 412 height 515
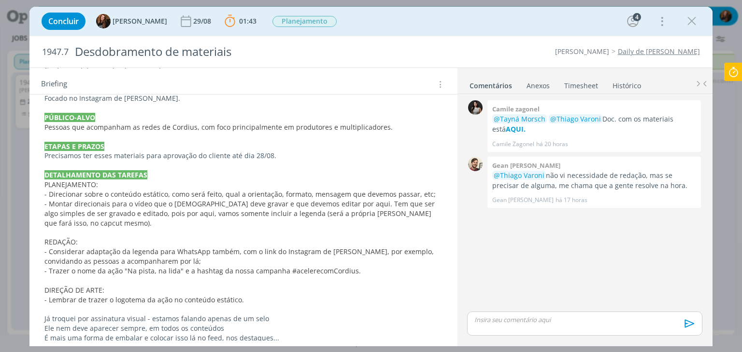
click at [160, 212] on span "- Montar direcionais para o vídeo que o Cristiano deve gravar e que devemos edi…" at bounding box center [240, 213] width 392 height 28
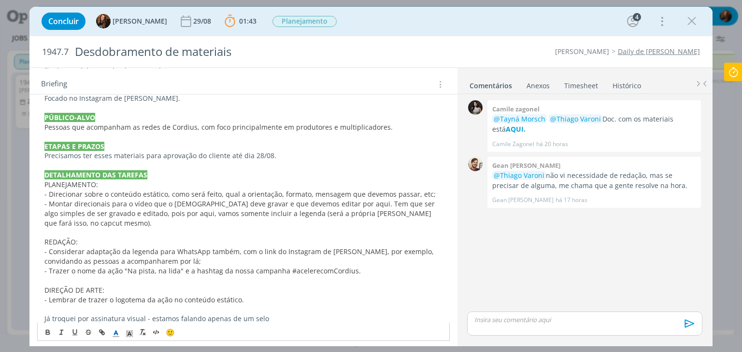
scroll to position [434, 0]
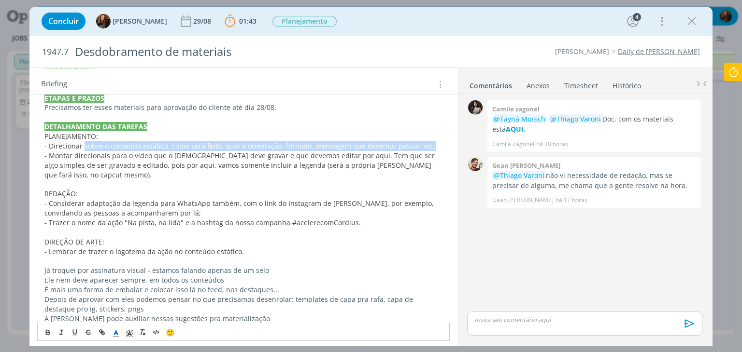
drag, startPoint x: 83, startPoint y: 144, endPoint x: 441, endPoint y: 147, distance: 358.7
click at [441, 147] on div "PASTA DO JOB. INTRODUÇÃO (contexto do job + objetivos) Estamos trabalhando no p…" at bounding box center [243, 117] width 412 height 515
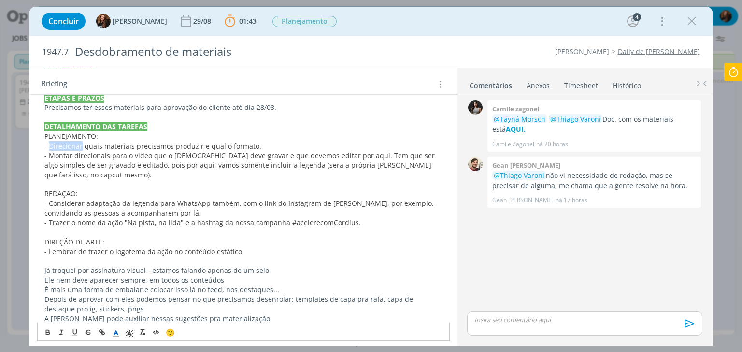
drag, startPoint x: 49, startPoint y: 142, endPoint x: 82, endPoint y: 145, distance: 33.0
click at [82, 145] on span "- Direcionar quais materiais precisamos produzir e qual o formato." at bounding box center [152, 145] width 217 height 9
drag, startPoint x: 83, startPoint y: 145, endPoint x: 100, endPoint y: 143, distance: 17.5
click at [100, 143] on span "- Sugestões sobre quais materiais precisamos produzir e qual o formato." at bounding box center [162, 145] width 236 height 9
click at [127, 180] on p "dialog" at bounding box center [242, 185] width 397 height 10
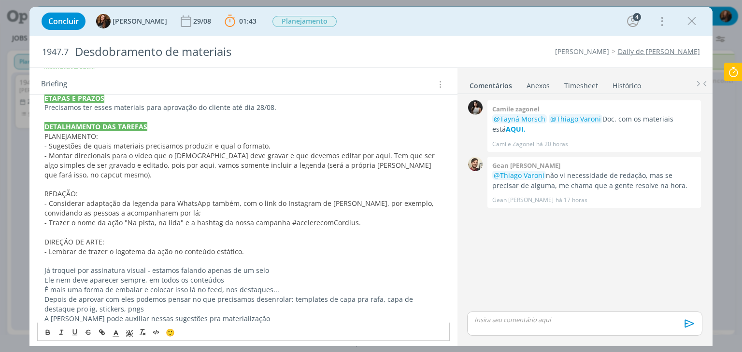
click at [275, 145] on p "- Sugestões de quais materiais precisamos produzir e qual o formato." at bounding box center [242, 146] width 397 height 10
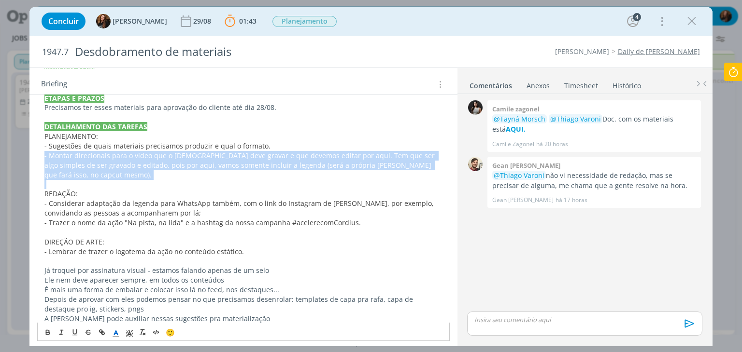
drag, startPoint x: 43, startPoint y: 157, endPoint x: 434, endPoint y: 172, distance: 391.8
click at [434, 172] on div "PASTA DO JOB. INTRODUÇÃO (contexto do job + objetivos) Estamos trabalhando no p…" at bounding box center [243, 117] width 412 height 515
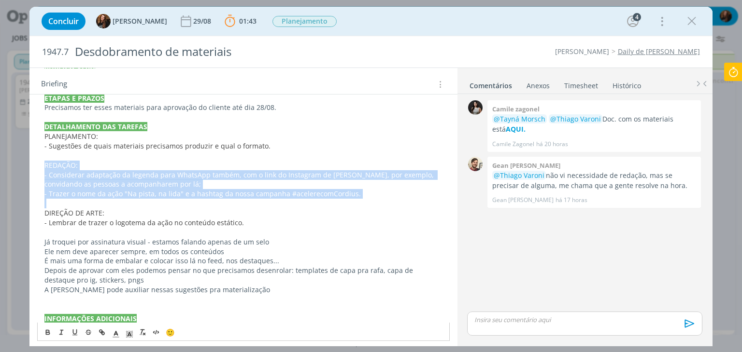
drag, startPoint x: 44, startPoint y: 165, endPoint x: 408, endPoint y: 200, distance: 365.2
click at [407, 199] on div "PASTA DO JOB. INTRODUÇÃO (contexto do job + objetivos) Estamos trabalhando no p…" at bounding box center [243, 103] width 412 height 487
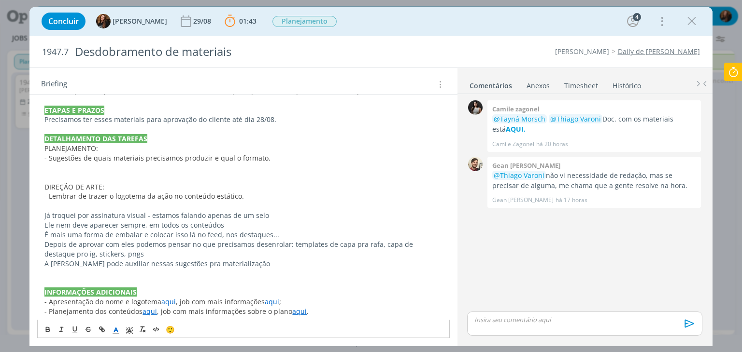
scroll to position [413, 0]
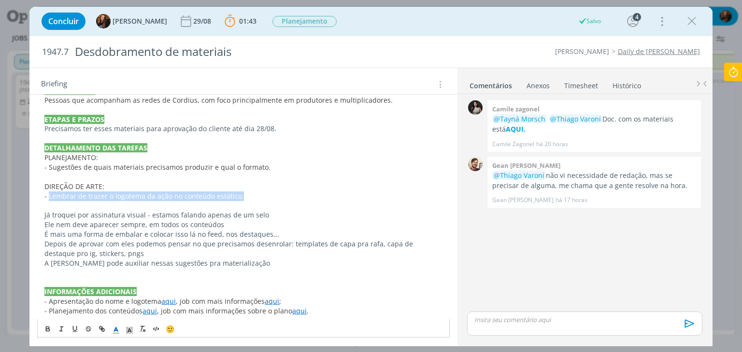
drag, startPoint x: 255, startPoint y: 198, endPoint x: 50, endPoint y: 199, distance: 205.7
click at [50, 199] on p "- Lembrar de trazer o logotema da ação no conteúdo estático." at bounding box center [242, 197] width 397 height 10
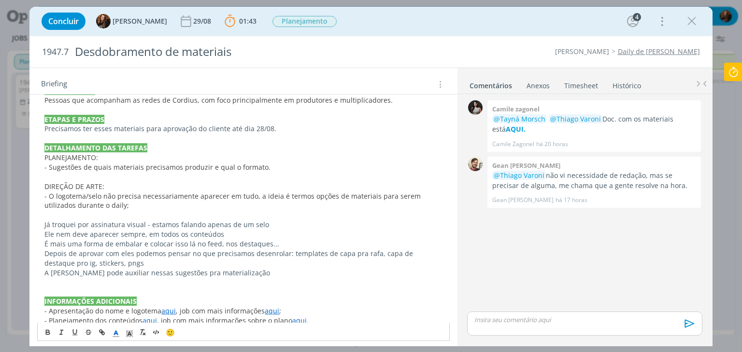
drag, startPoint x: 45, startPoint y: 224, endPoint x: 296, endPoint y: 245, distance: 251.9
click at [296, 245] on div "PASTA DO JOB. INTRODUÇÃO (contexto do job + objetivos) Estamos trabalhando no p…" at bounding box center [243, 105] width 412 height 448
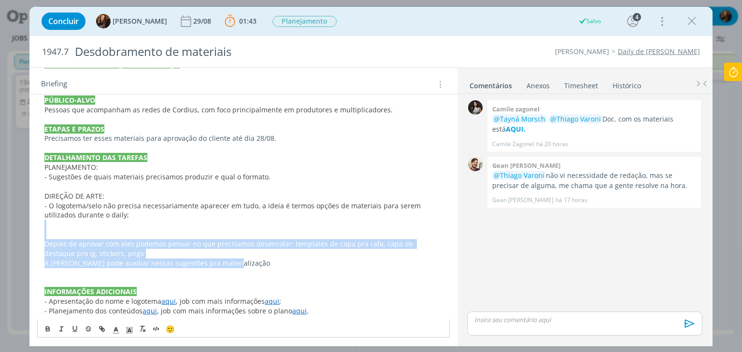
drag, startPoint x: 266, startPoint y: 265, endPoint x: 82, endPoint y: 228, distance: 187.6
click at [82, 228] on div "PASTA DO JOB. INTRODUÇÃO (contexto do job + objetivos) Estamos trabalhando no p…" at bounding box center [243, 105] width 412 height 429
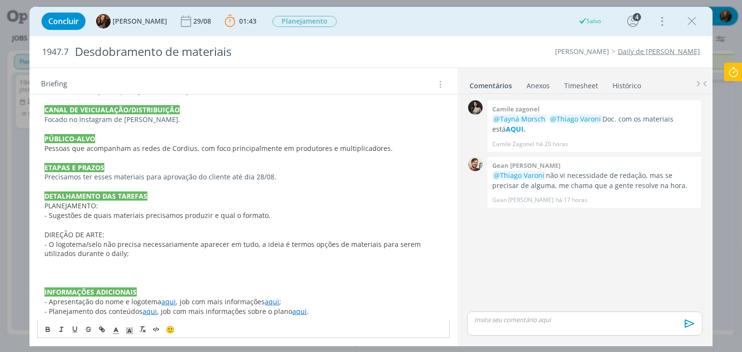
scroll to position [355, 0]
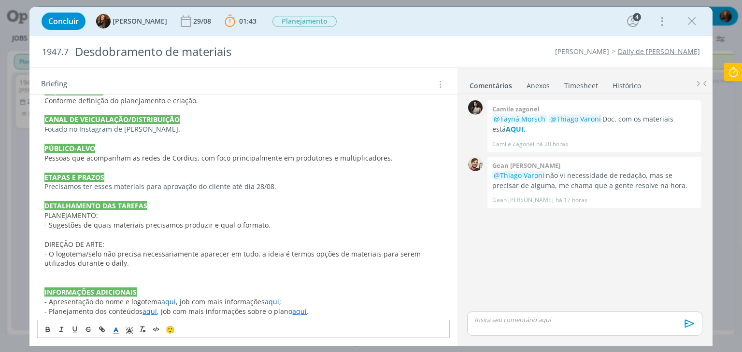
click at [127, 278] on p "dialog" at bounding box center [242, 283] width 397 height 10
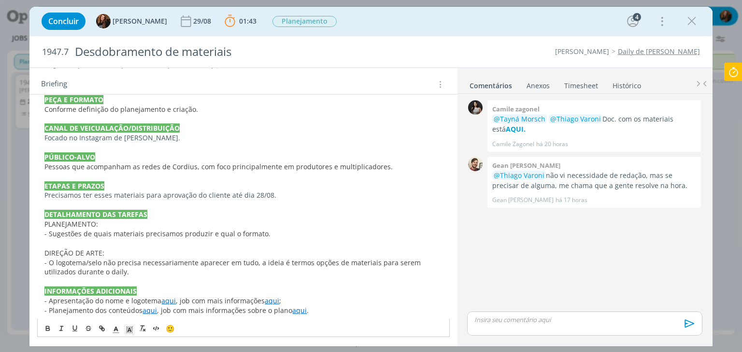
scroll to position [346, 0]
click at [346, 312] on p "- Planejamento dos conteúdos aqui , job com mais informações sobre o plano aqui…" at bounding box center [242, 312] width 397 height 10
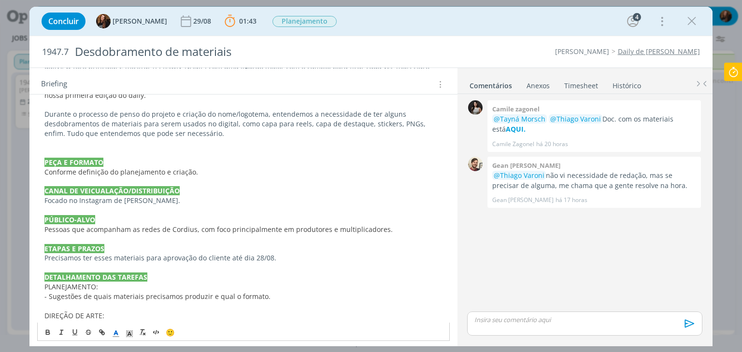
scroll to position [290, 0]
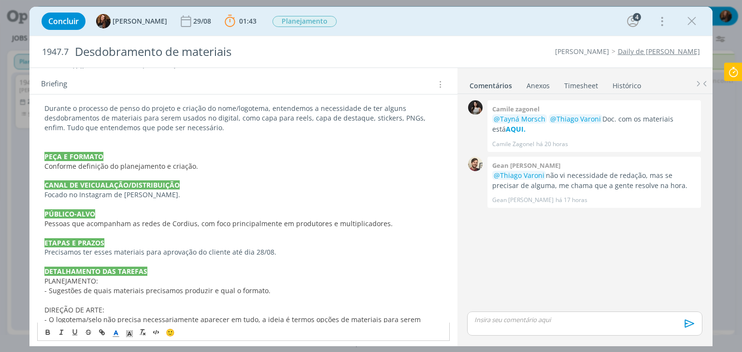
click at [121, 152] on p "PEÇA E FORMATO" at bounding box center [242, 157] width 397 height 10
click at [121, 143] on p "dialog" at bounding box center [242, 147] width 397 height 10
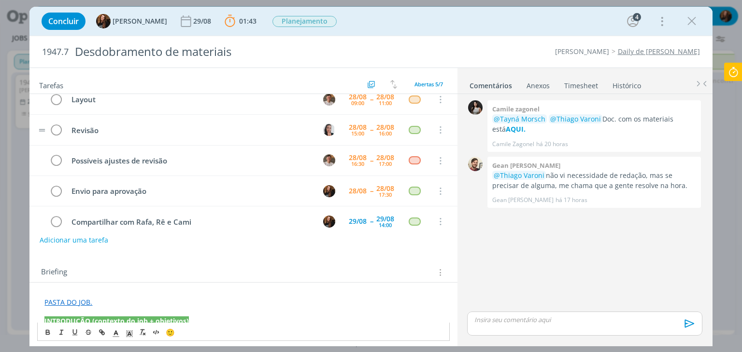
scroll to position [0, 0]
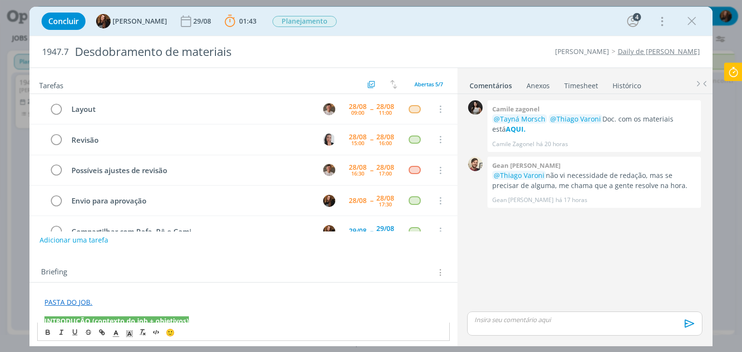
click at [731, 69] on icon at bounding box center [732, 72] width 17 height 19
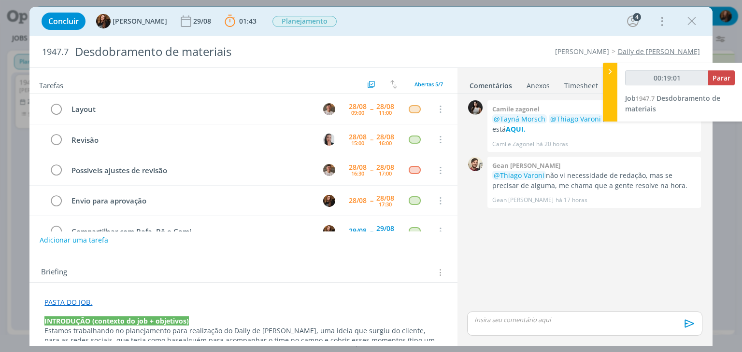
type input "00:19:02"
click at [727, 76] on span "Parar" at bounding box center [721, 77] width 18 height 9
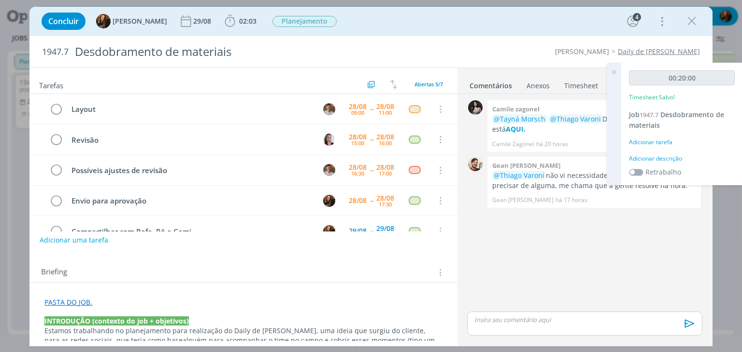
click at [663, 159] on div "Adicionar descrição" at bounding box center [682, 158] width 106 height 9
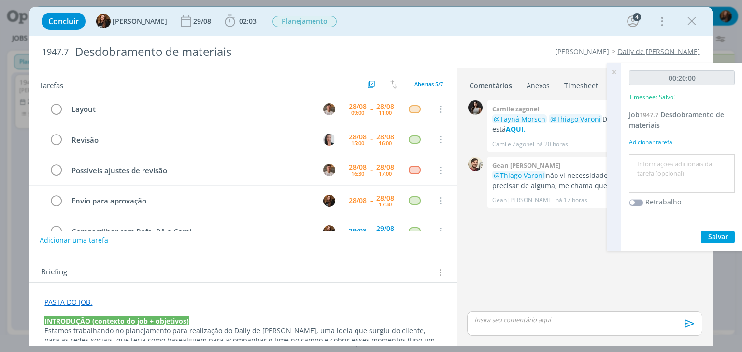
click at [661, 161] on textarea at bounding box center [681, 174] width 101 height 34
type textarea "Briefing"
click at [720, 240] on span "Salvar" at bounding box center [718, 236] width 20 height 9
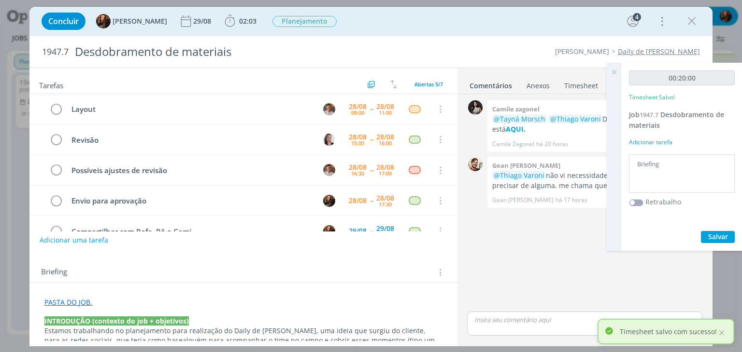
drag, startPoint x: 614, startPoint y: 76, endPoint x: 466, endPoint y: 82, distance: 147.8
click at [612, 76] on icon at bounding box center [613, 72] width 17 height 19
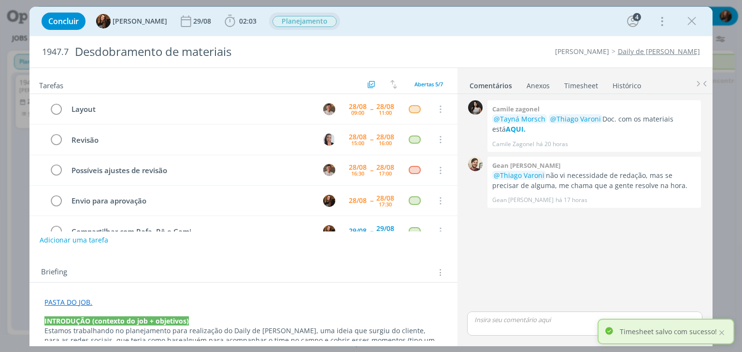
click at [297, 20] on span "Planejamento" at bounding box center [304, 21] width 64 height 11
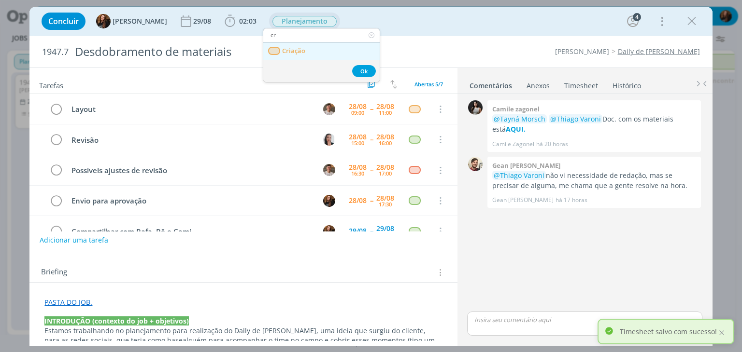
type input "cr"
click at [310, 45] on link "Criação" at bounding box center [321, 51] width 116 height 18
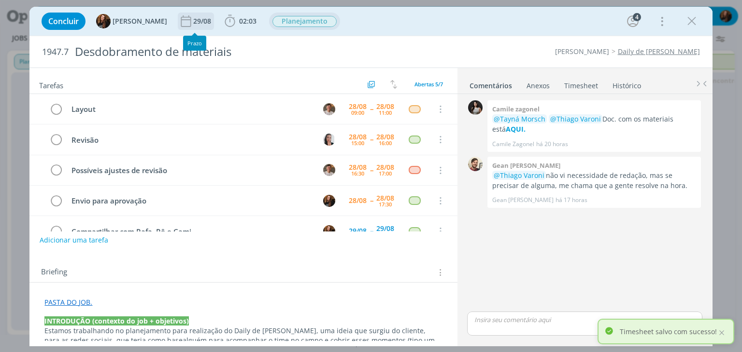
click at [193, 22] on div "29/08" at bounding box center [203, 21] width 20 height 7
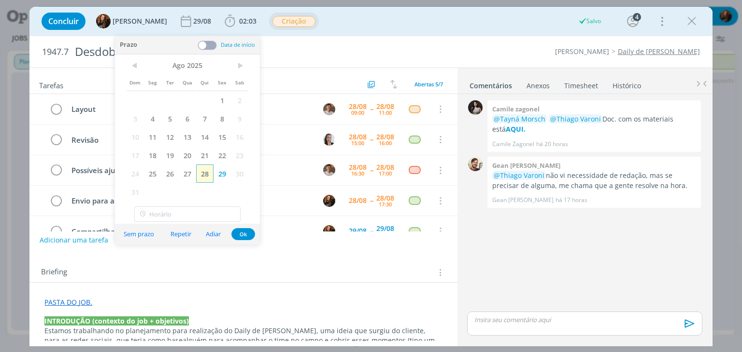
click at [207, 172] on span "28" at bounding box center [204, 174] width 17 height 18
click at [241, 233] on button "Ok" at bounding box center [243, 234] width 24 height 12
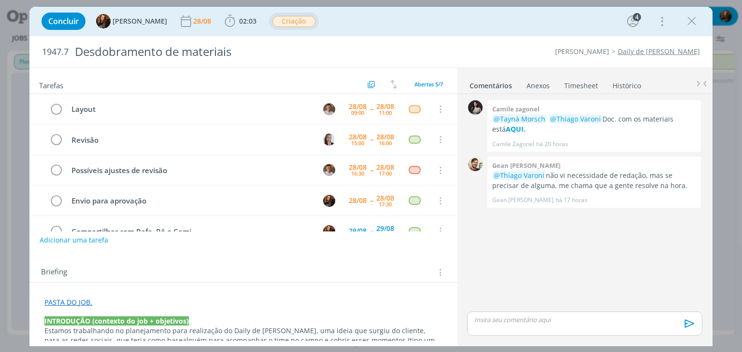
click at [589, 78] on link "Timesheet" at bounding box center [580, 84] width 35 height 14
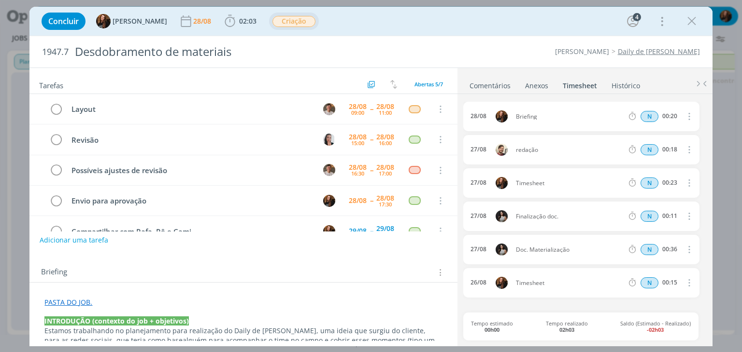
click at [689, 283] on icon "dialog" at bounding box center [688, 283] width 11 height 12
click at [660, 267] on link "Editar" at bounding box center [661, 267] width 76 height 15
drag, startPoint x: 554, startPoint y: 281, endPoint x: 502, endPoint y: 284, distance: 52.2
click at [511, 281] on div "26/08 17:43 Timesheet Selecione a tarefa N 00:15" at bounding box center [581, 282] width 236 height 29
click at [688, 281] on icon "dialog" at bounding box center [688, 284] width 8 height 8
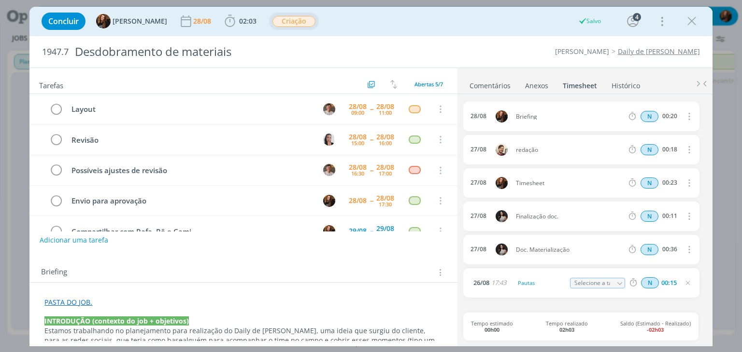
click at [689, 180] on icon "dialog" at bounding box center [688, 183] width 11 height 12
click at [658, 213] on link "Editar" at bounding box center [661, 214] width 76 height 15
drag, startPoint x: 557, startPoint y: 183, endPoint x: 489, endPoint y: 190, distance: 68.4
click at [489, 190] on div "27/08 14:22 Timesheet Selecione a tarefa N 00:23" at bounding box center [581, 182] width 236 height 29
click at [687, 181] on icon "dialog" at bounding box center [688, 184] width 8 height 8
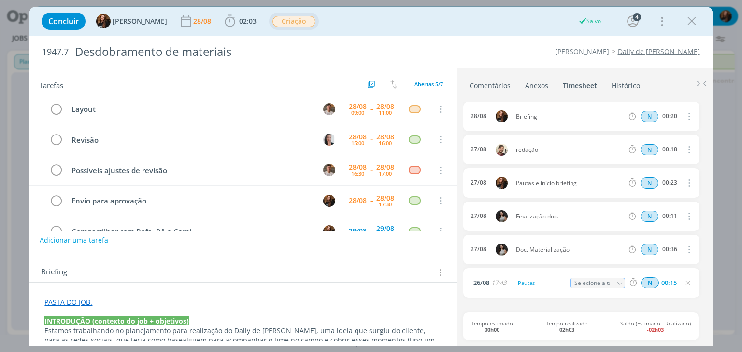
click at [689, 281] on icon "dialog" at bounding box center [688, 284] width 8 height 8
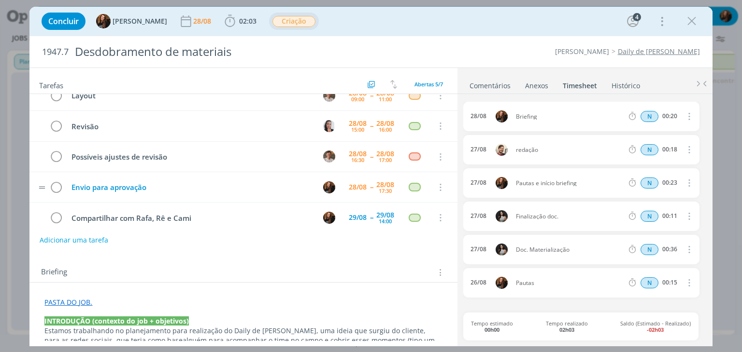
scroll to position [21, 0]
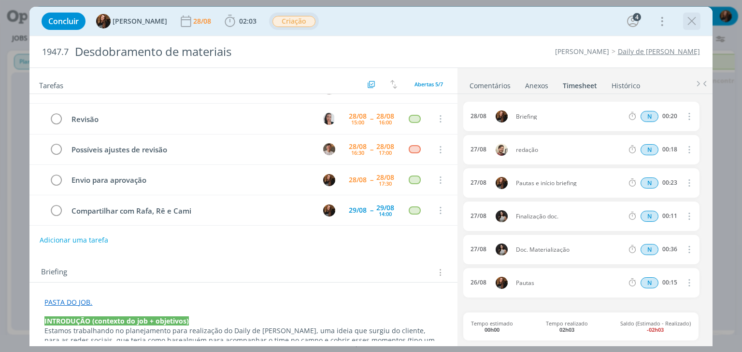
click at [691, 21] on icon "dialog" at bounding box center [691, 21] width 14 height 14
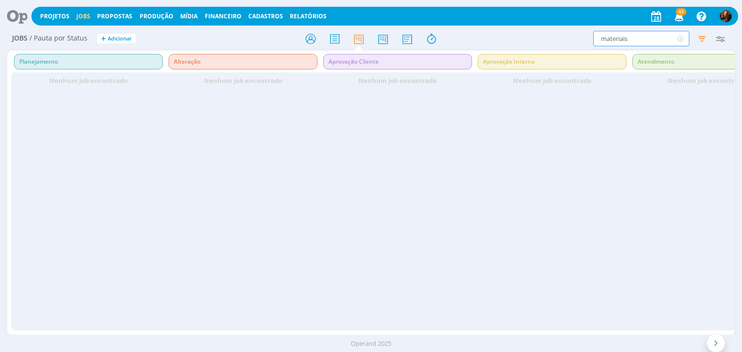
drag, startPoint x: 644, startPoint y: 40, endPoint x: 599, endPoint y: 47, distance: 46.4
click at [599, 47] on div "Jobs / Pauta por Status + Adicionar materiais Filtrar Filtrar Limpar materiais …" at bounding box center [370, 39] width 727 height 24
type input "vídeos"
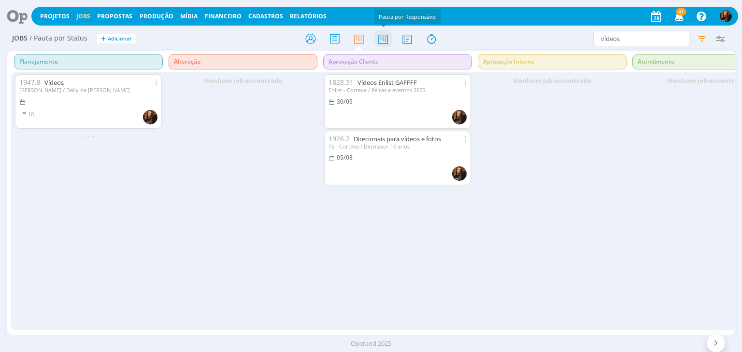
click at [380, 33] on icon at bounding box center [382, 38] width 17 height 19
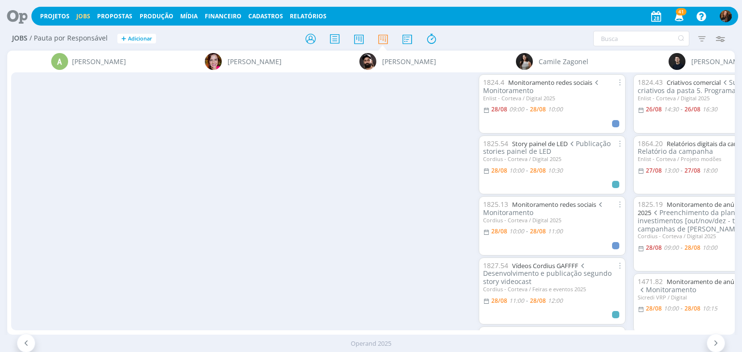
scroll to position [0, 541]
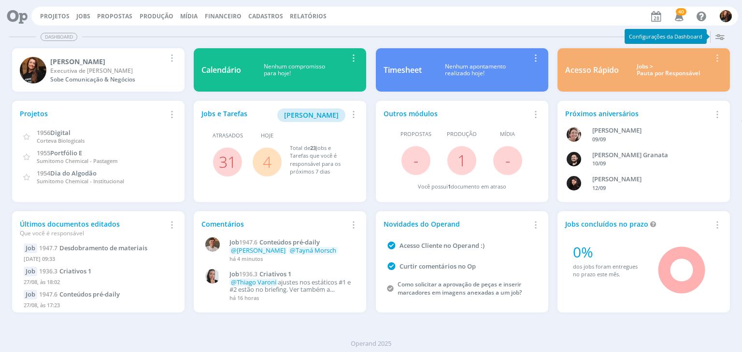
click at [55, 18] on link "Projetos" at bounding box center [54, 16] width 29 height 8
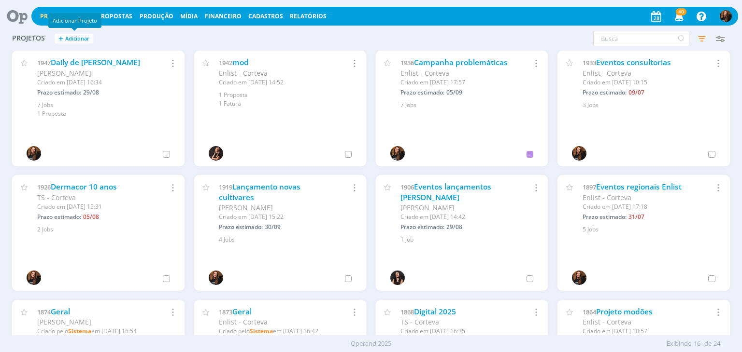
click at [81, 39] on span "Adicionar" at bounding box center [77, 39] width 24 height 6
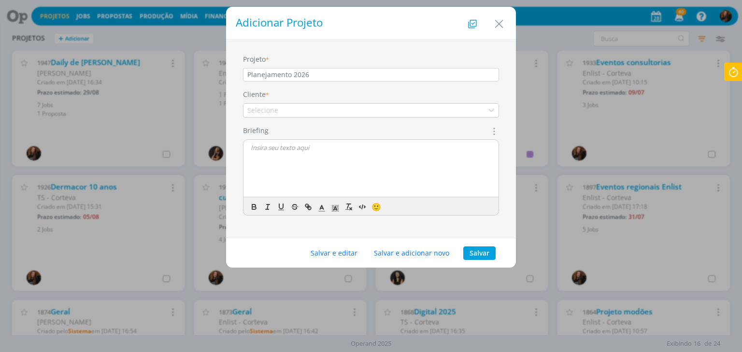
type input "Planejamento 2026"
click at [284, 105] on div "Selecione" at bounding box center [371, 110] width 256 height 14
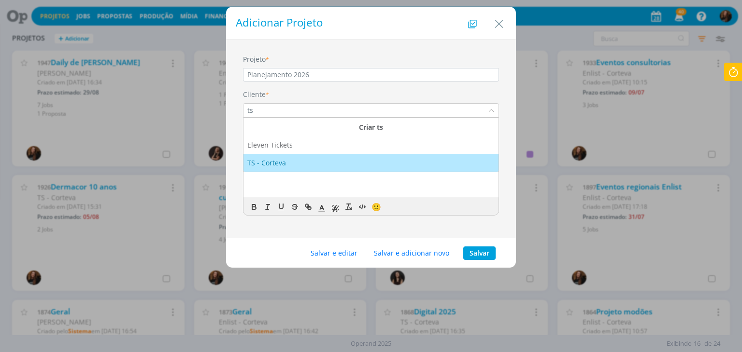
type input "ts"
click at [281, 162] on div "TS - Corteva" at bounding box center [267, 163] width 41 height 10
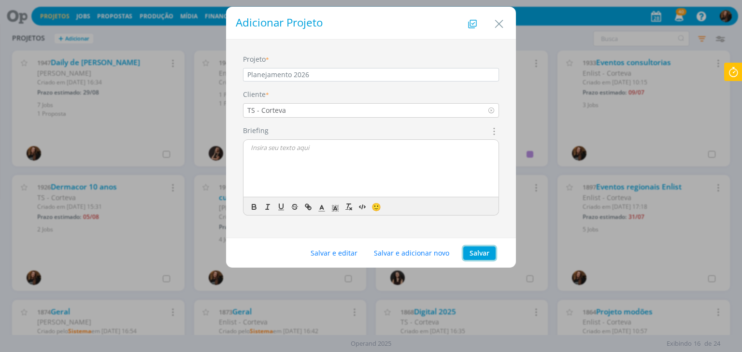
click at [487, 251] on button "Salvar" at bounding box center [479, 254] width 32 height 14
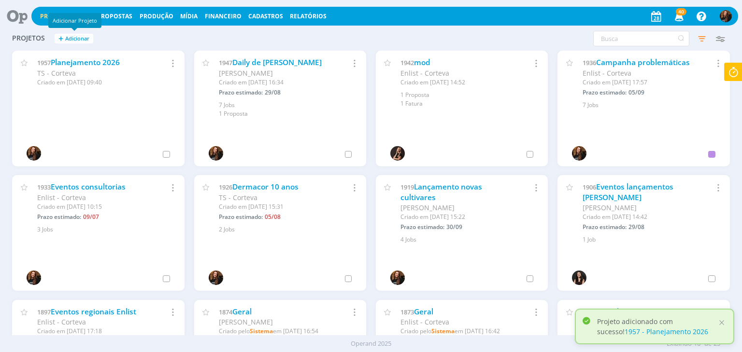
click at [82, 39] on span "Adicionar" at bounding box center [77, 39] width 24 height 6
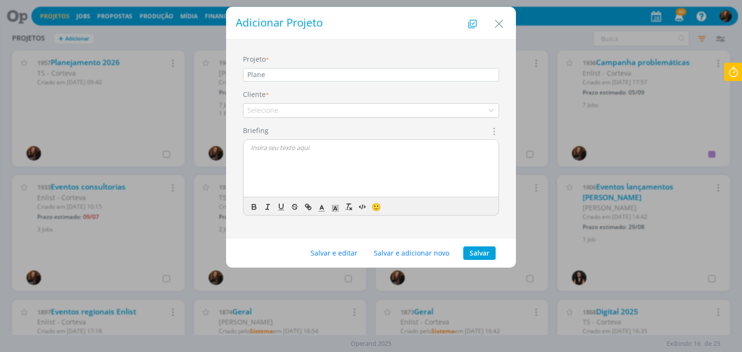
type input "Planejamento 2026"
click at [320, 112] on div "Selecione" at bounding box center [371, 110] width 256 height 14
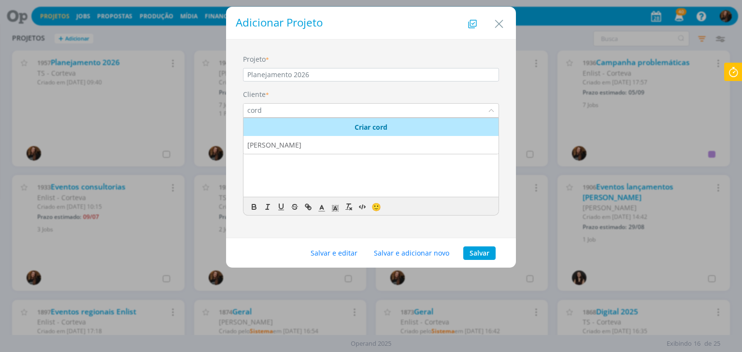
type input "cord"
click at [325, 139] on li "[PERSON_NAME]" at bounding box center [370, 145] width 255 height 18
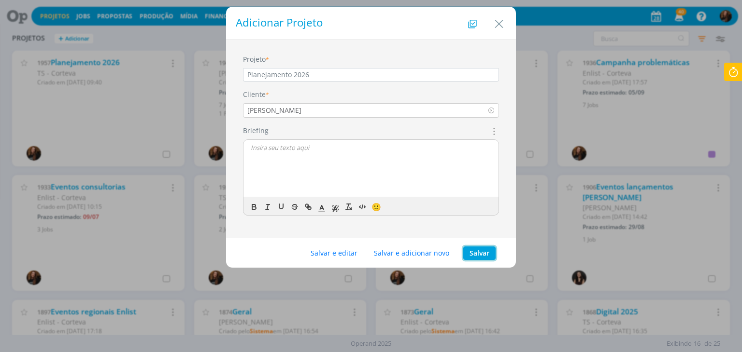
click at [474, 253] on button "Salvar" at bounding box center [479, 254] width 32 height 14
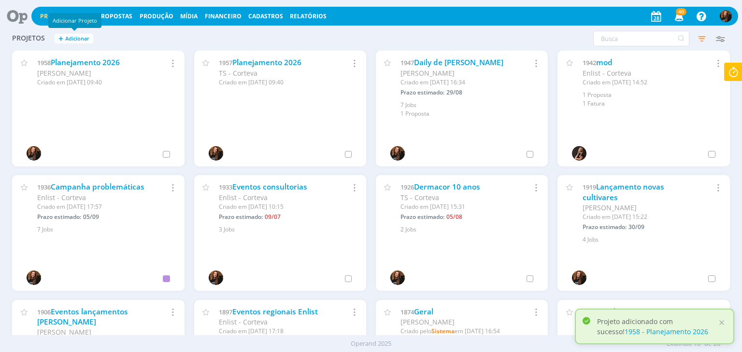
click at [82, 41] on span "Adicionar" at bounding box center [77, 39] width 24 height 6
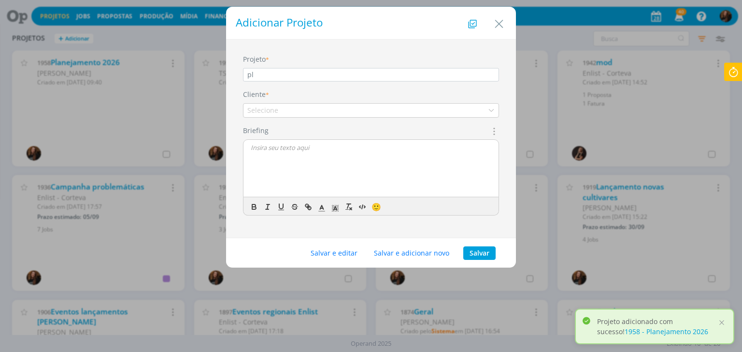
type input "Planejamento 2026"
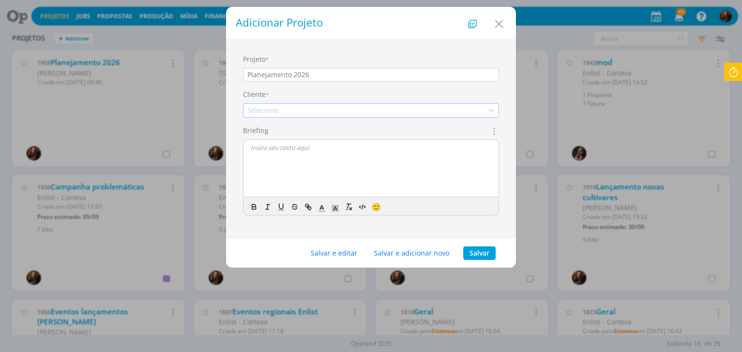
click at [288, 111] on div "Selecione" at bounding box center [371, 110] width 256 height 14
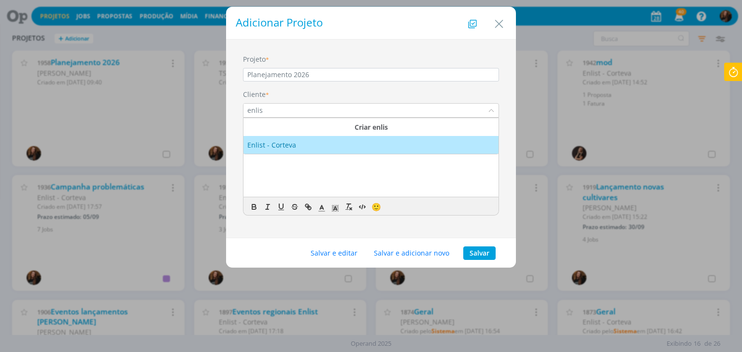
type input "enlis"
click at [315, 151] on li "Enlist - Corteva" at bounding box center [370, 145] width 255 height 18
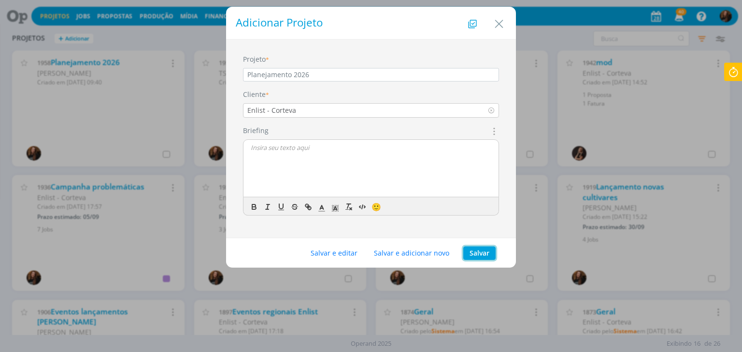
click at [487, 252] on button "Salvar" at bounding box center [479, 254] width 32 height 14
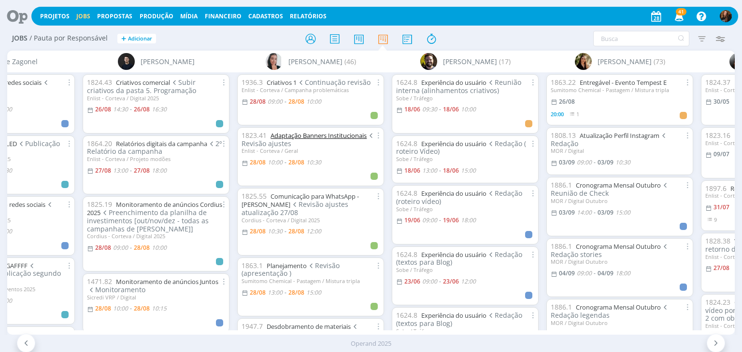
click at [322, 139] on link "Adaptação Banners Institucionais" at bounding box center [318, 135] width 96 height 9
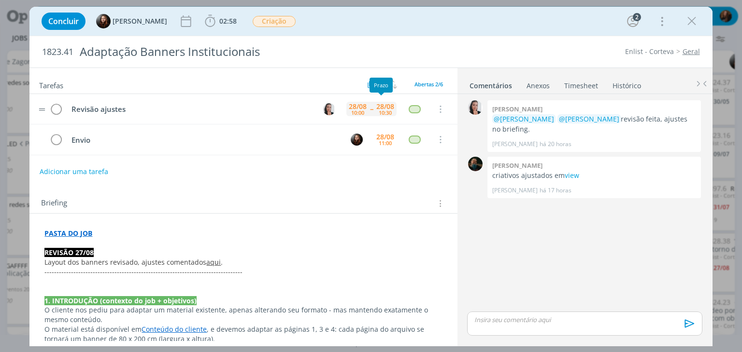
click at [379, 112] on div "10:30" at bounding box center [384, 112] width 13 height 5
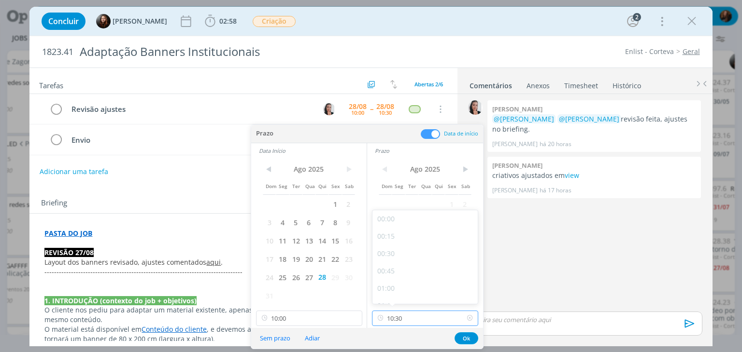
click at [430, 323] on input "10:30" at bounding box center [425, 318] width 106 height 15
drag, startPoint x: 414, startPoint y: 266, endPoint x: 411, endPoint y: 271, distance: 6.3
click at [414, 265] on div "11:30" at bounding box center [426, 265] width 108 height 17
type input "11:30"
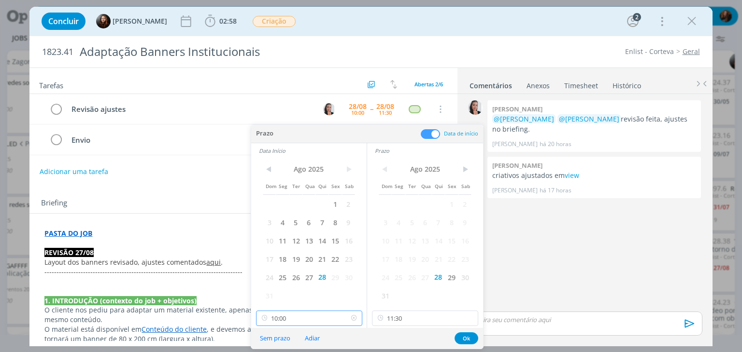
click at [341, 318] on input "10:00" at bounding box center [309, 318] width 106 height 15
click at [286, 265] on div "11:00" at bounding box center [310, 265] width 108 height 17
type input "11:00"
drag, startPoint x: 469, startPoint y: 338, endPoint x: 458, endPoint y: 330, distance: 13.4
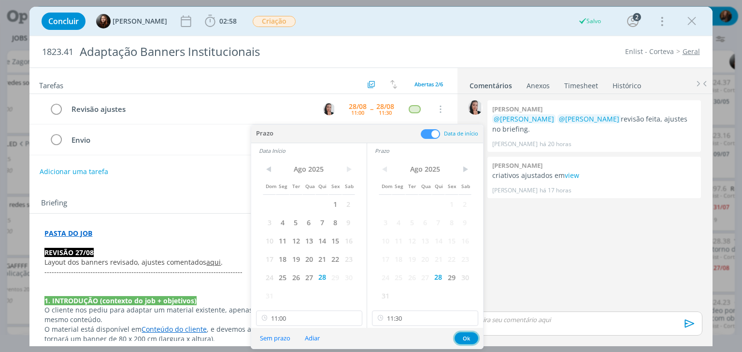
click at [468, 338] on button "Ok" at bounding box center [466, 339] width 24 height 12
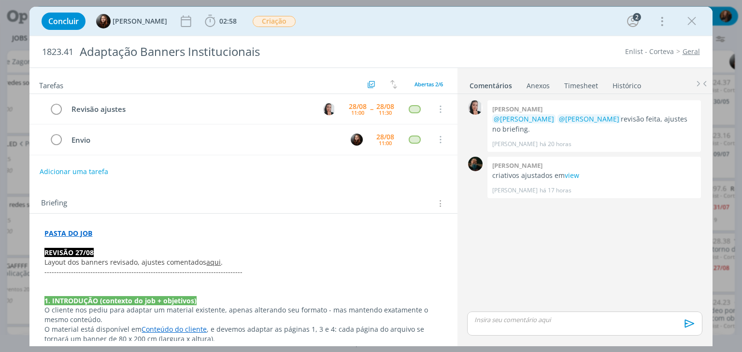
drag, startPoint x: 698, startPoint y: 20, endPoint x: 355, endPoint y: 210, distance: 391.4
click at [698, 20] on icon "dialog" at bounding box center [691, 21] width 14 height 14
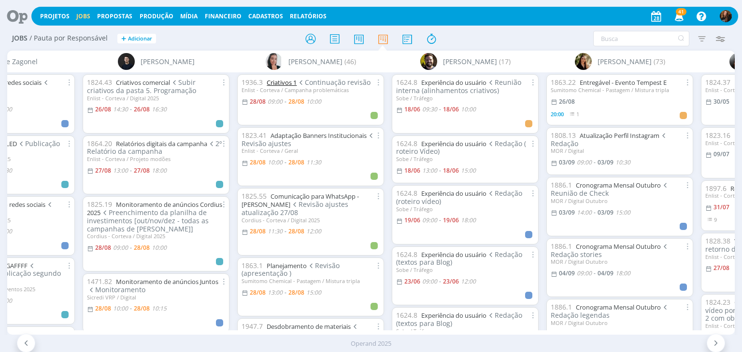
click at [281, 82] on link "Criativos 1" at bounding box center [281, 82] width 30 height 9
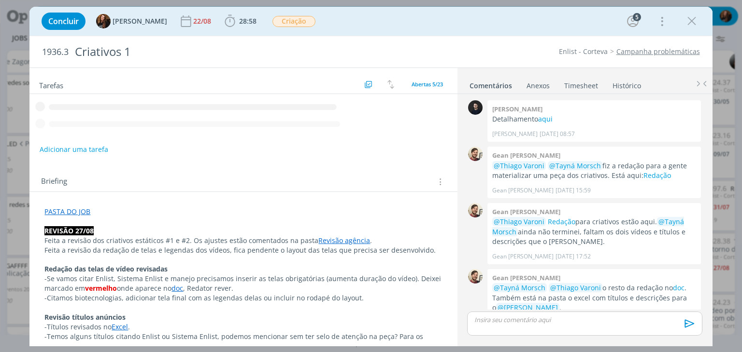
scroll to position [251, 0]
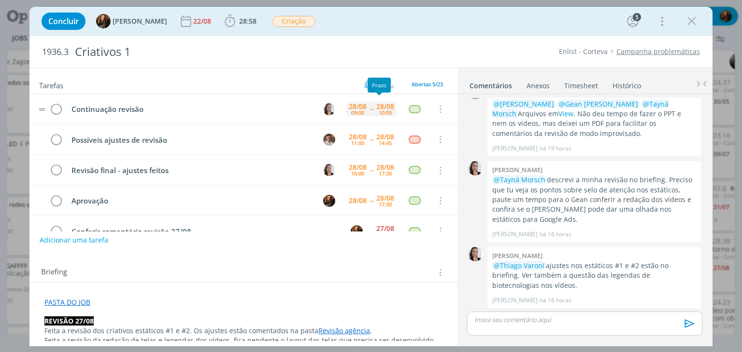
click at [377, 106] on div "28/08" at bounding box center [385, 106] width 18 height 7
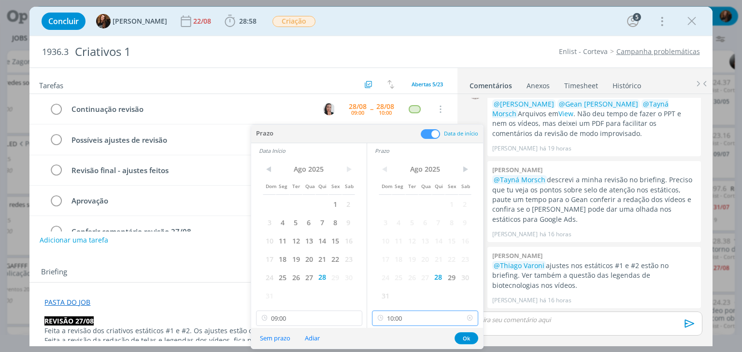
drag, startPoint x: 430, startPoint y: 322, endPoint x: 434, endPoint y: 305, distance: 17.9
click at [431, 322] on input "10:00" at bounding box center [425, 318] width 106 height 15
click at [417, 263] on div "11:00" at bounding box center [426, 265] width 108 height 17
type input "11:00"
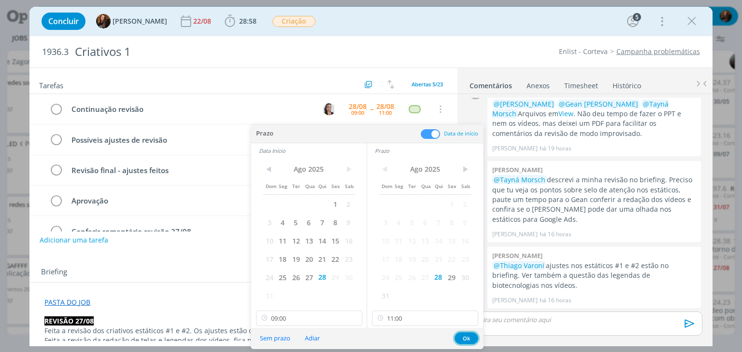
click at [460, 338] on button "Ok" at bounding box center [466, 339] width 24 height 12
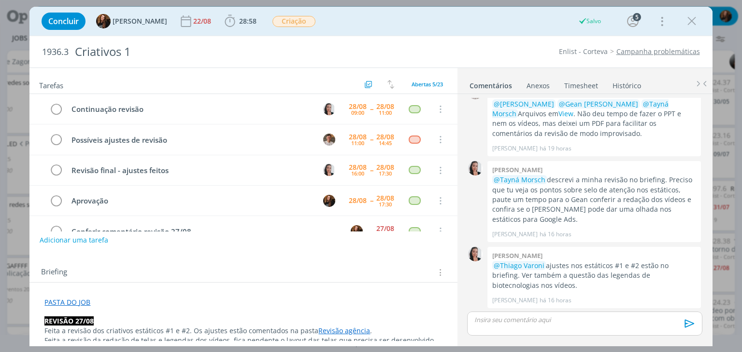
click at [687, 22] on icon "dialog" at bounding box center [691, 21] width 14 height 14
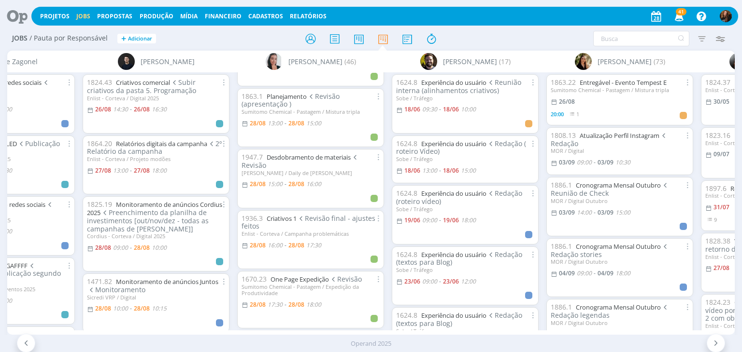
scroll to position [193, 0]
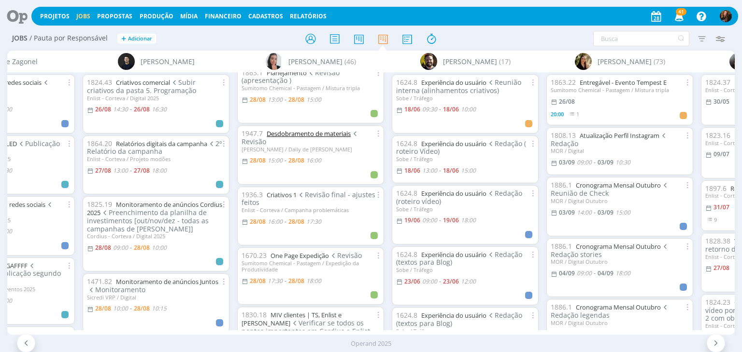
click at [307, 131] on link "Desdobramento de materiais" at bounding box center [308, 133] width 84 height 9
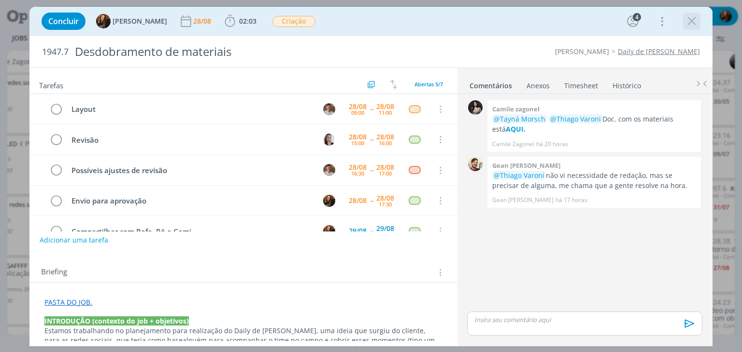
click at [695, 22] on icon "dialog" at bounding box center [691, 21] width 14 height 14
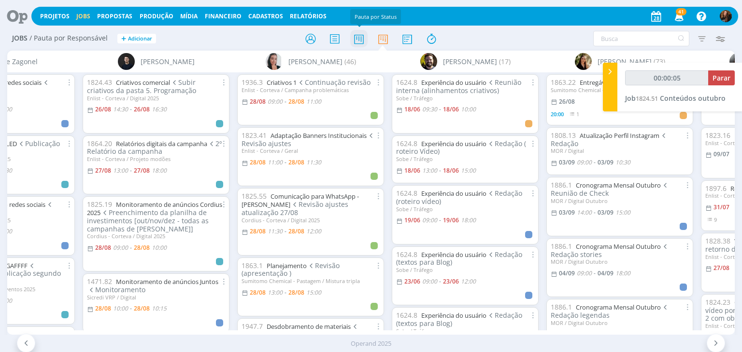
click at [353, 42] on icon at bounding box center [358, 38] width 17 height 19
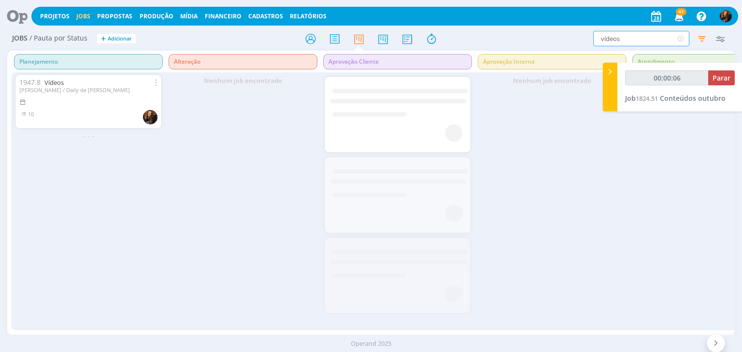
drag, startPoint x: 626, startPoint y: 39, endPoint x: 591, endPoint y: 39, distance: 34.8
click at [593, 39] on input "vídeos" at bounding box center [641, 38] width 96 height 15
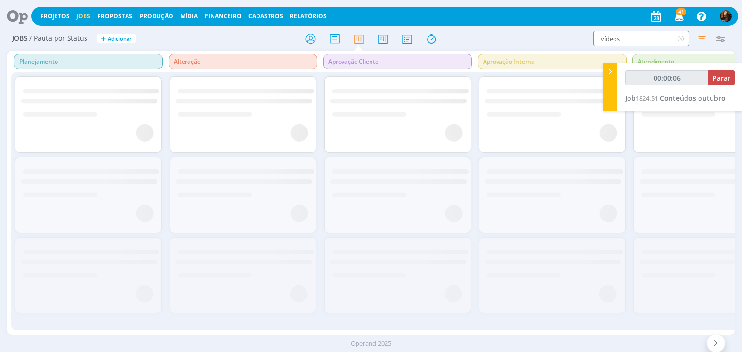
type input "00:00:07"
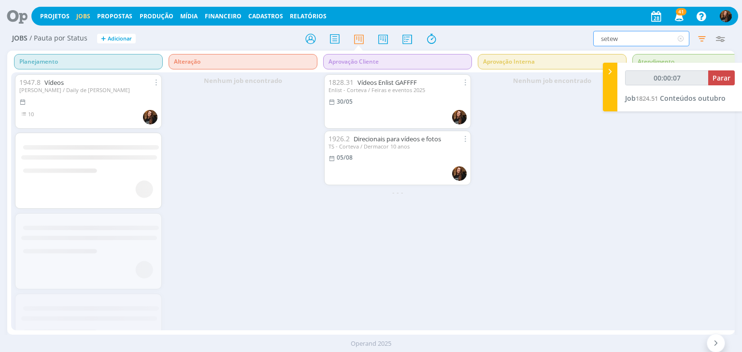
type input "setewm"
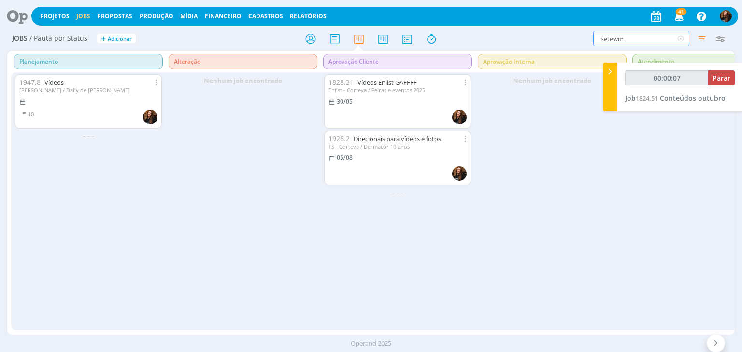
type input "00:00:08"
type input "setem"
type input "00:00:09"
type input "setembro"
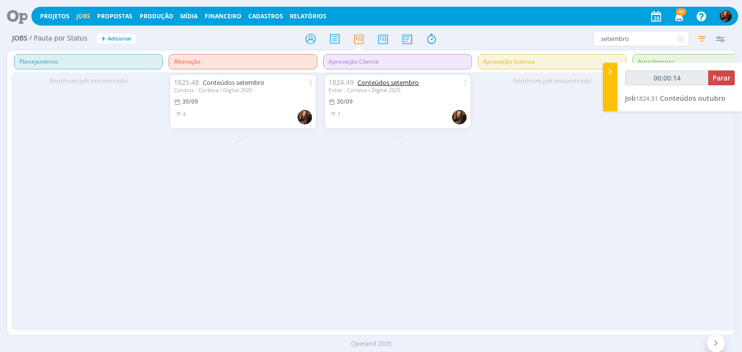
click at [390, 84] on link "Conteúdos setembro" at bounding box center [387, 82] width 61 height 9
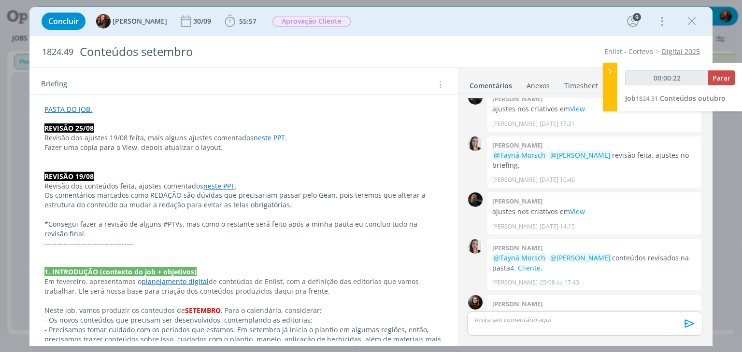
scroll to position [193, 0]
type input "00:00:23"
click at [158, 244] on p "-------------------------------------" at bounding box center [242, 244] width 397 height 10
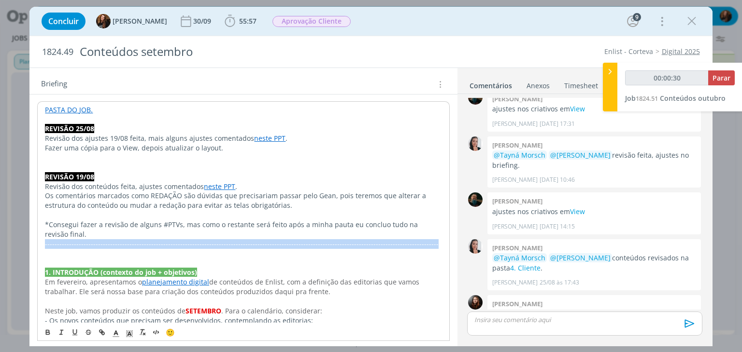
drag, startPoint x: 418, startPoint y: 246, endPoint x: 45, endPoint y: 244, distance: 372.7
click at [45, 244] on p "-------------------------------------------------------------------------------…" at bounding box center [243, 244] width 396 height 10
copy p "-------------------------------------------------------------------------------…"
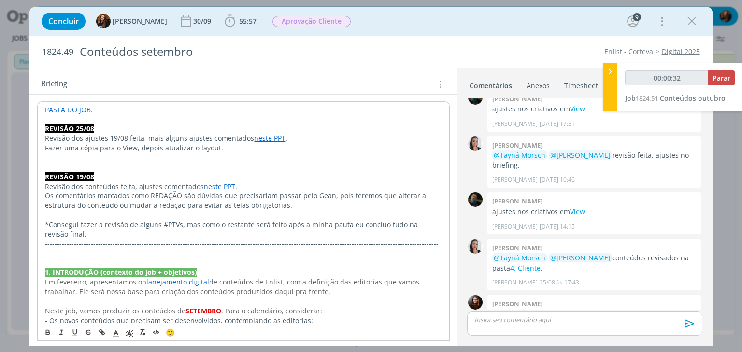
click at [91, 163] on p "dialog" at bounding box center [243, 168] width 396 height 10
click at [135, 257] on p "dialog" at bounding box center [243, 254] width 396 height 10
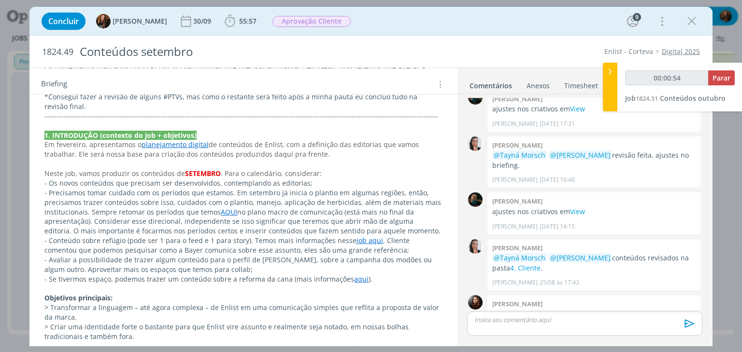
scroll to position [338, 0]
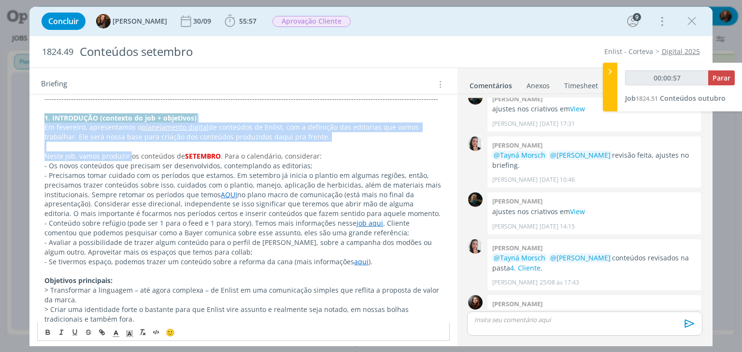
drag, startPoint x: 44, startPoint y: 115, endPoint x: 129, endPoint y: 156, distance: 94.6
click at [129, 156] on div "PASTA DO JOB. REVISÃO 25/08 Revisão dos ajustes 19/08 feita, mais alguns ajuste…" at bounding box center [243, 325] width 412 height 736
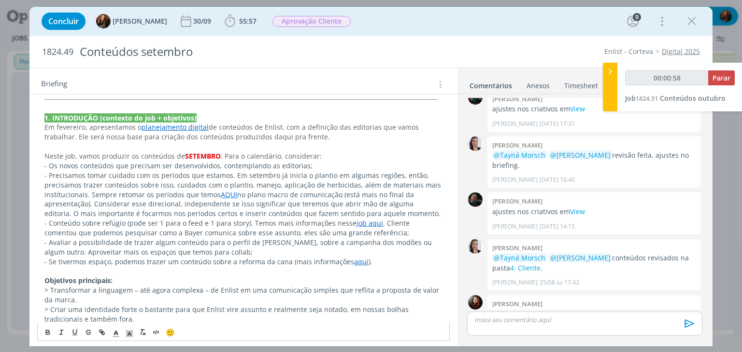
click at [139, 188] on p "- Precisamos tomar cuidado com os períodos que estamos. Em setembro já inicia o…" at bounding box center [242, 195] width 397 height 48
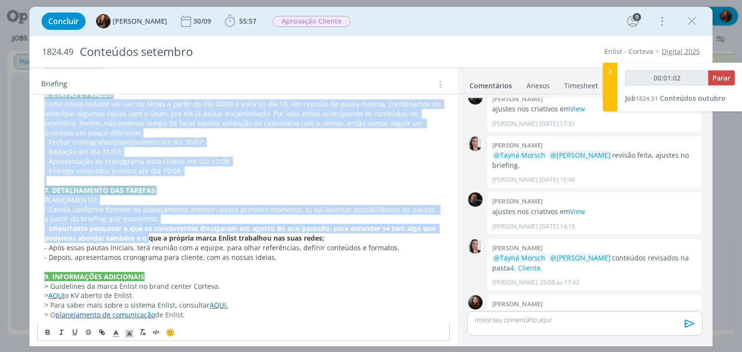
scroll to position [711, 0]
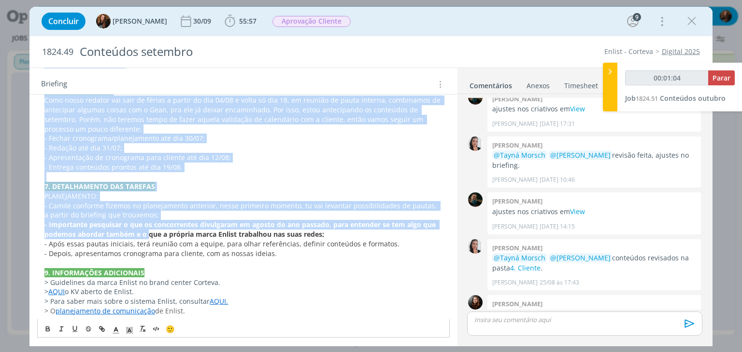
drag, startPoint x: 43, startPoint y: 212, endPoint x: 219, endPoint y: 311, distance: 201.7
copy div "1. INTRODUÇÃO (contexto do job + objetivos) Em fevereiro, apresentamos o planej…"
click at [286, 187] on p "7. DETALHAMENTO DAS TAREFAS" at bounding box center [242, 187] width 397 height 10
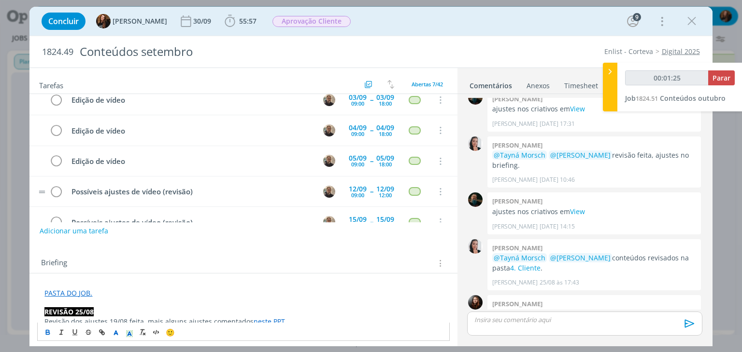
scroll to position [0, 0]
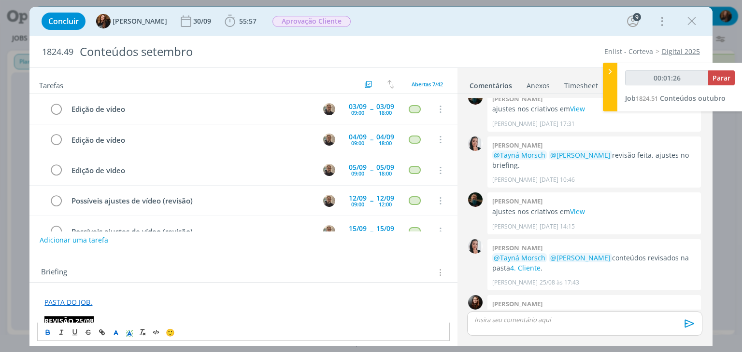
click at [77, 303] on link "PASTA DO JOB." at bounding box center [68, 302] width 48 height 9
click at [130, 320] on link "https://sobeae.sharepoint.com/:f:/s/SOBEAE/EuKMwhTm8kNNvMuE6lxPstsB-B74OjIRpFMM…" at bounding box center [107, 321] width 73 height 13
type input "00:01:29"
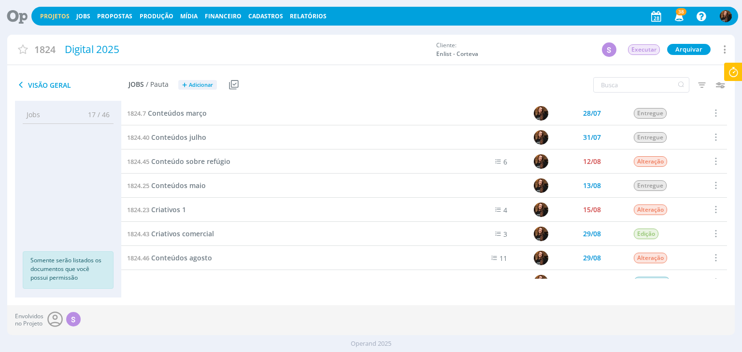
scroll to position [338, 0]
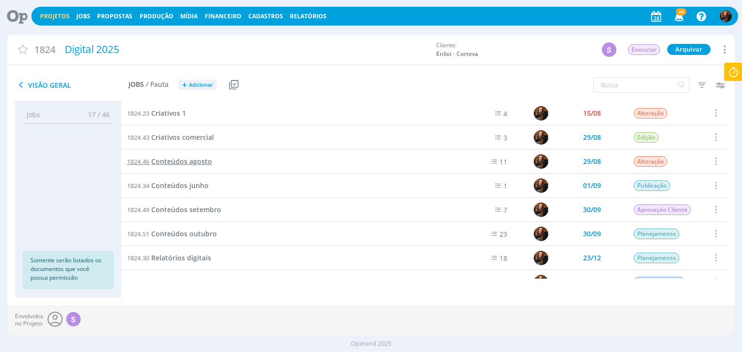
click at [196, 162] on span "Conteúdos agosto" at bounding box center [181, 161] width 61 height 9
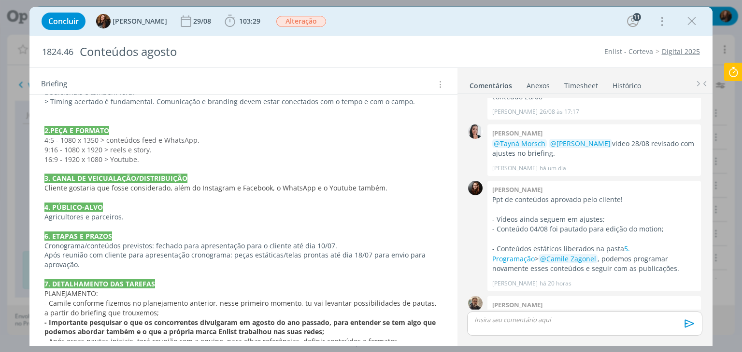
scroll to position [1651, 0]
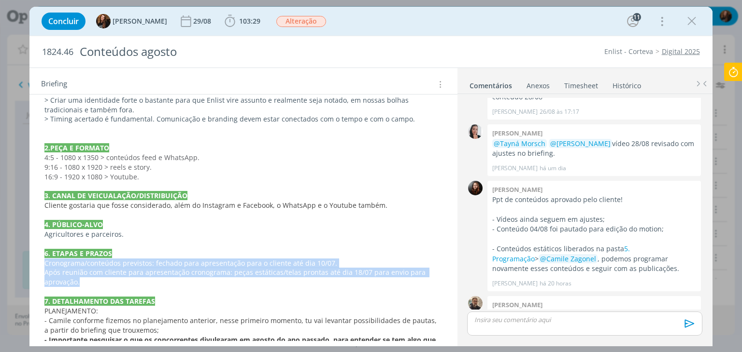
drag, startPoint x: 100, startPoint y: 235, endPoint x: 43, endPoint y: 213, distance: 61.0
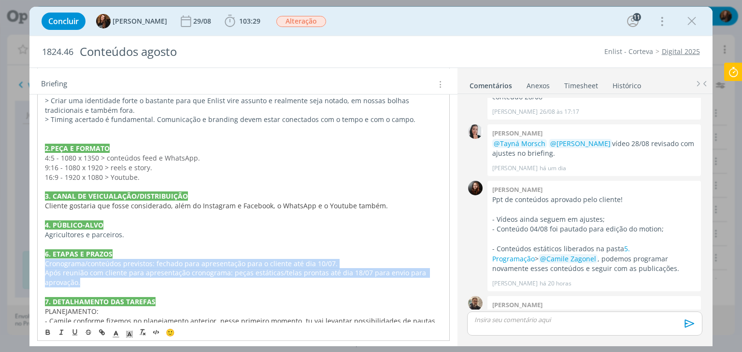
copy div "Cronograma/conteúdos previstos: fechado para apresentação para o cliente até di…"
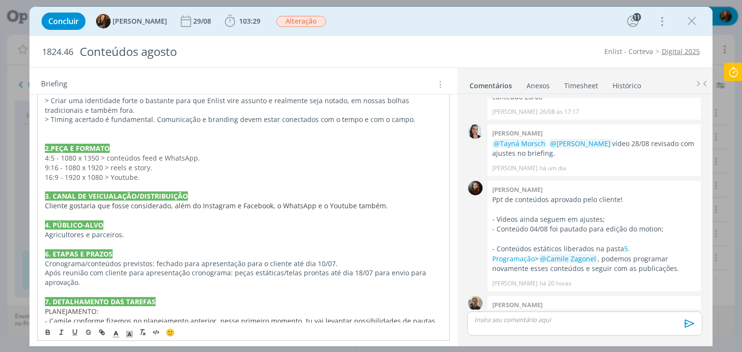
click at [277, 221] on p "4. PÚBLICO-ALVO" at bounding box center [243, 226] width 396 height 10
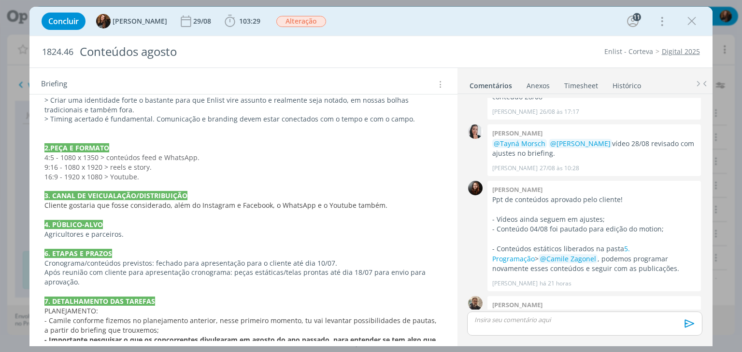
scroll to position [1157, 0]
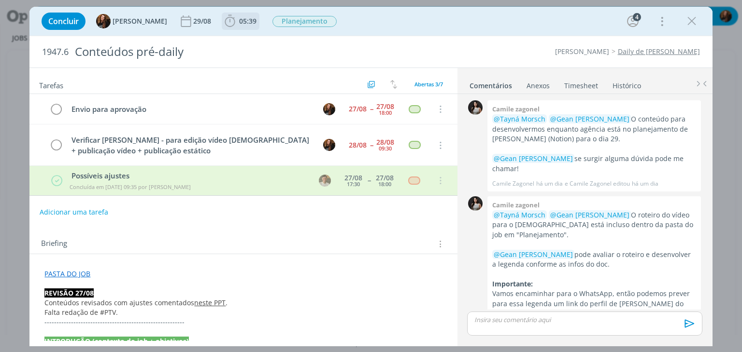
scroll to position [310, 0]
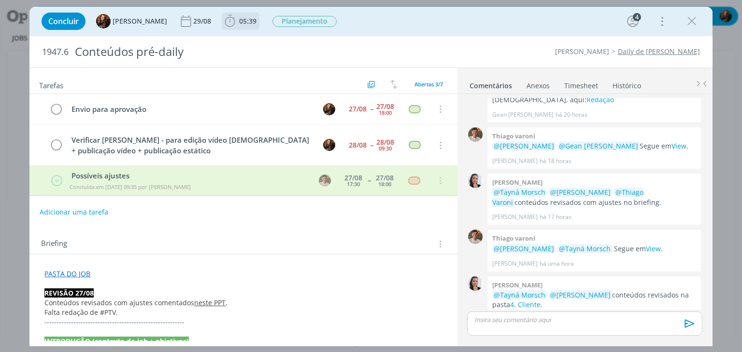
click at [239, 24] on span "05:39" at bounding box center [247, 20] width 17 height 9
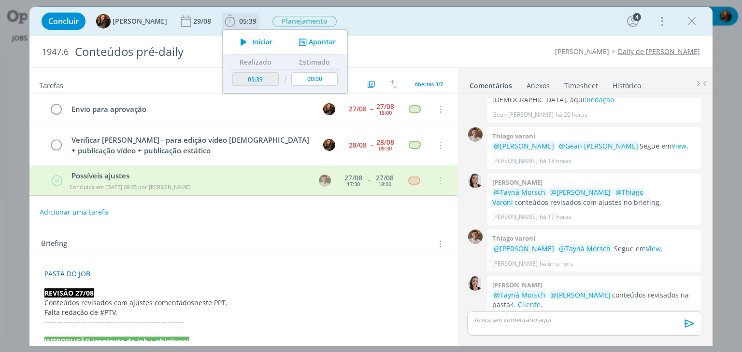
click at [256, 41] on span "Iniciar" at bounding box center [262, 42] width 20 height 7
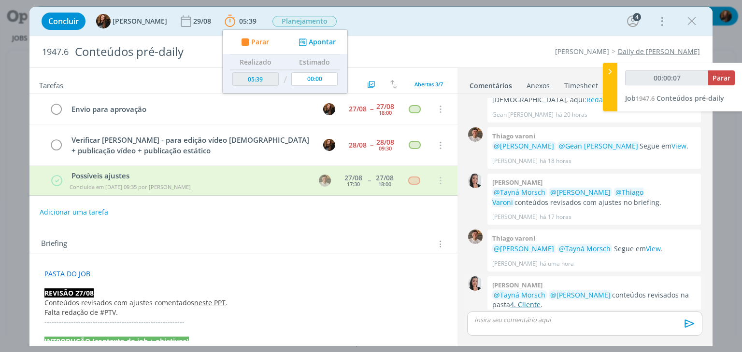
click at [518, 300] on link "4. Cliente" at bounding box center [525, 304] width 30 height 9
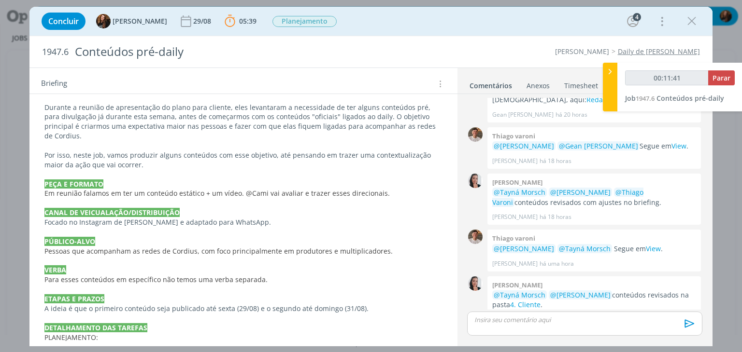
scroll to position [241, 0]
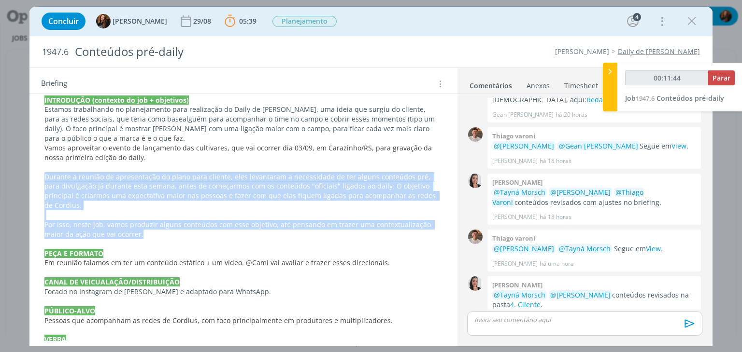
drag, startPoint x: 43, startPoint y: 175, endPoint x: 197, endPoint y: 225, distance: 161.5
click at [197, 225] on div "PASTA DO JOB REVISÃO 27/08 Conteúdos revisados com ajustes comentados neste PPT…" at bounding box center [243, 297] width 412 height 544
copy div "Durante a reunião de apresentação do plano para cliente, eles levantaram a nece…"
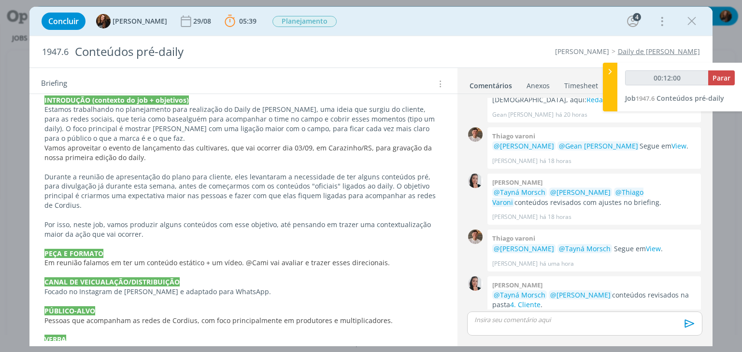
click at [396, 268] on p "dialog" at bounding box center [242, 273] width 397 height 10
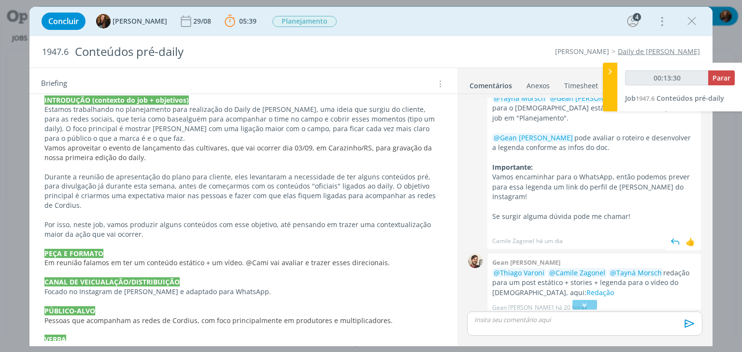
scroll to position [0, 0]
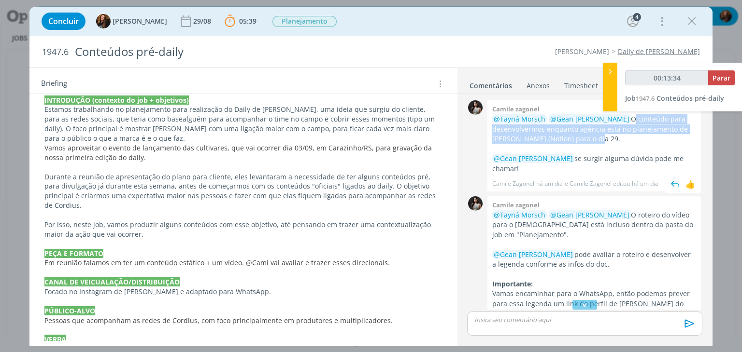
drag, startPoint x: 614, startPoint y: 116, endPoint x: 637, endPoint y: 138, distance: 32.1
click at [637, 138] on p "@Tayná Morsch @Gean [PERSON_NAME] O conteúdo para desenvolvermos enquanto agênc…" at bounding box center [594, 128] width 204 height 29
copy p "O conteúdo para desenvolvermos enquanto agência está no planejamento de [PERSON…"
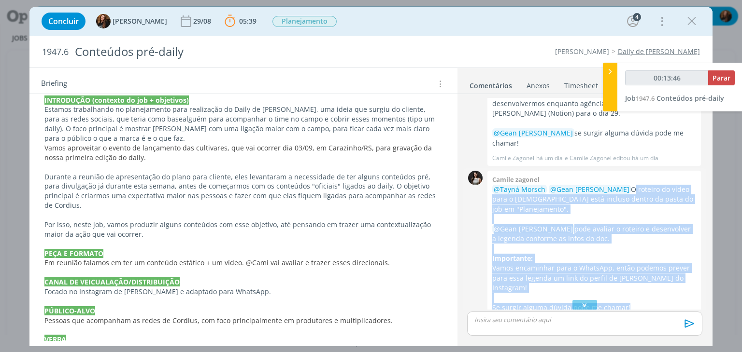
scroll to position [48, 0]
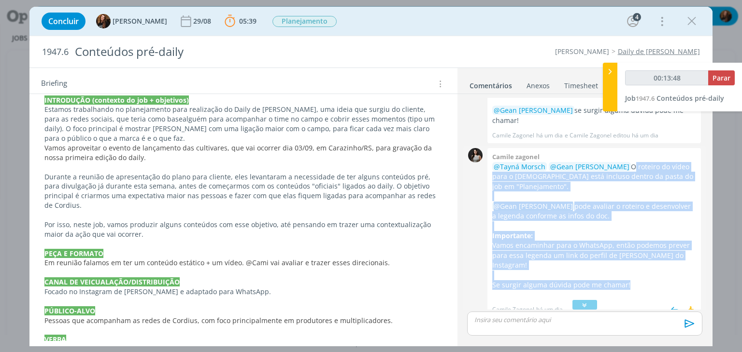
drag, startPoint x: 614, startPoint y: 204, endPoint x: 659, endPoint y: 263, distance: 74.6
click at [659, 263] on div "@Tayná Morsch @Gean [PERSON_NAME] O roteiro do vídeo para o [DEMOGRAPHIC_DATA] …" at bounding box center [594, 231] width 204 height 138
copy div "O roteiro do vídeo para o [DEMOGRAPHIC_DATA] está incluso dentro da pasta do jo…"
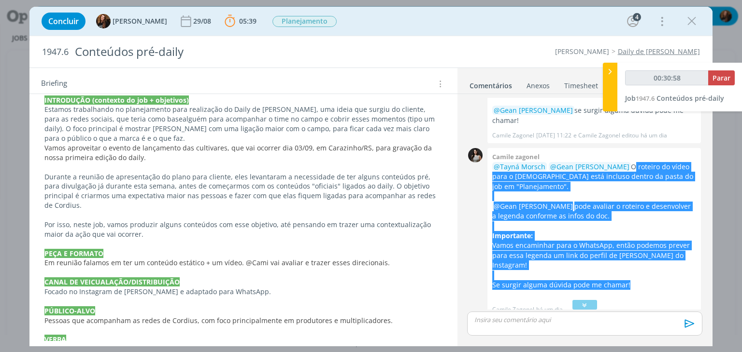
type input "00:30:59"
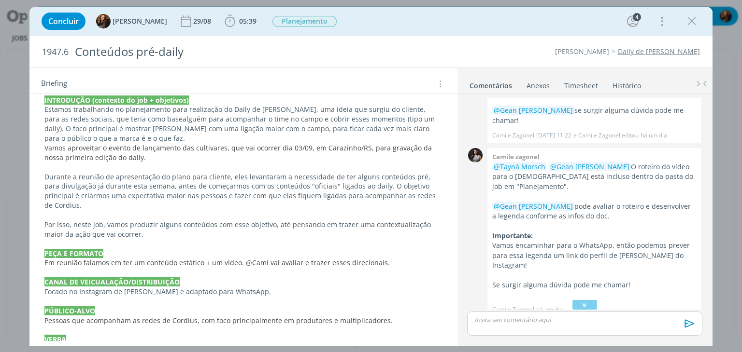
click at [402, 28] on div "Concluir Tayná Morsch [DATE] 05:39 Iniciar Apontar Data * [DATE] Horas * 00:00 …" at bounding box center [371, 21] width 668 height 23
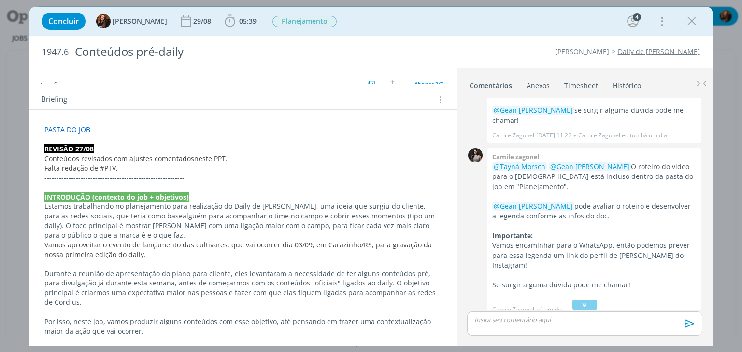
scroll to position [0, 0]
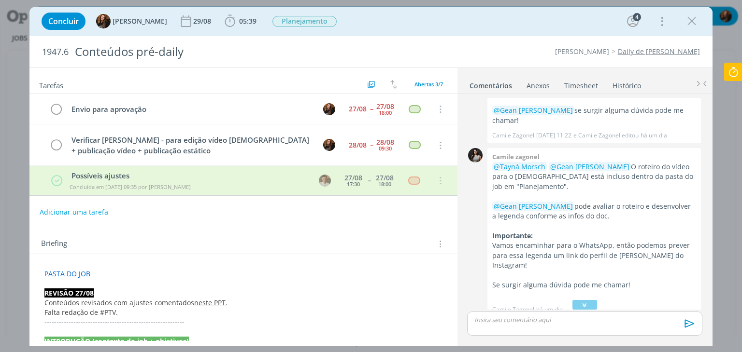
click at [599, 74] on ul "Comentários Anexos 0 Timesheet Histórico" at bounding box center [584, 81] width 255 height 26
click at [585, 87] on link "Timesheet" at bounding box center [580, 84] width 35 height 14
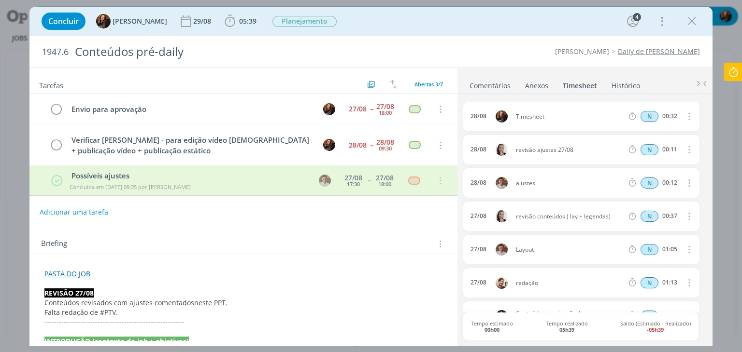
click at [686, 115] on icon "dialog" at bounding box center [688, 117] width 11 height 12
click at [644, 150] on link "Editar" at bounding box center [661, 147] width 76 height 15
drag, startPoint x: 549, startPoint y: 113, endPoint x: 511, endPoint y: 114, distance: 38.2
click at [512, 114] on span "Timesheet" at bounding box center [540, 117] width 56 height 11
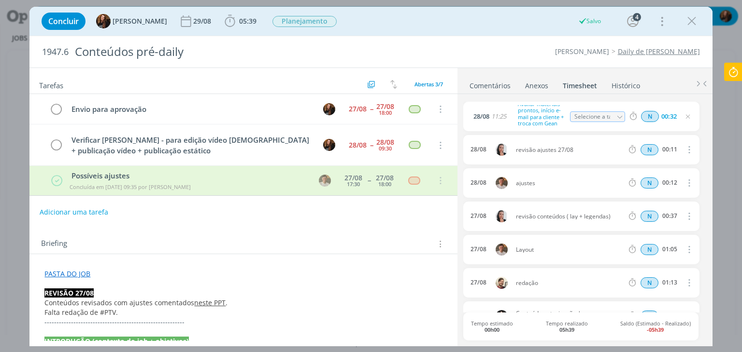
click at [684, 116] on icon "dialog" at bounding box center [688, 117] width 8 height 8
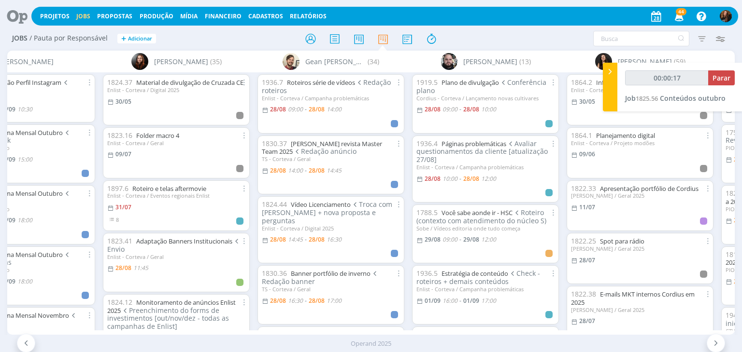
type input "00:00:21"
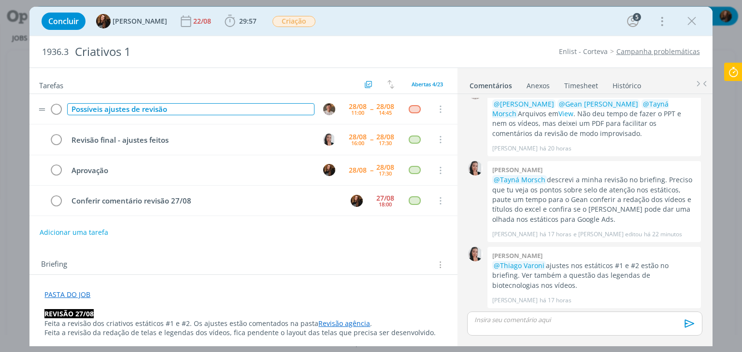
click at [199, 108] on div "Possíveis ajustes de revisão" at bounding box center [190, 109] width 247 height 12
click at [222, 109] on div "Possíveis ajustes de revisão +" at bounding box center [190, 109] width 247 height 12
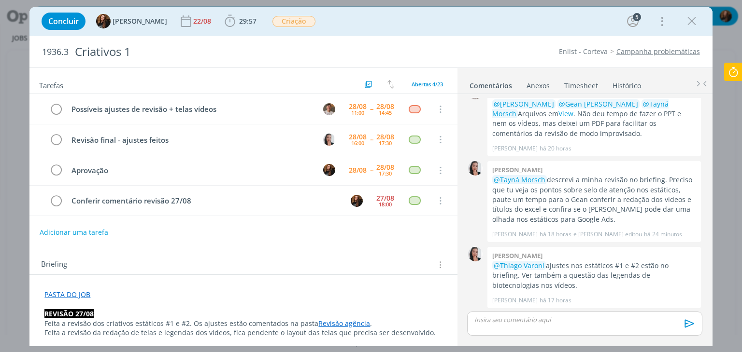
click at [234, 231] on div "Adicionar uma tarefa" at bounding box center [242, 232] width 427 height 17
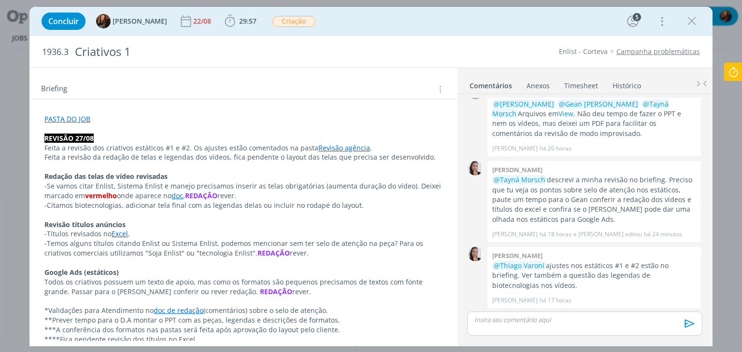
scroll to position [193, 0]
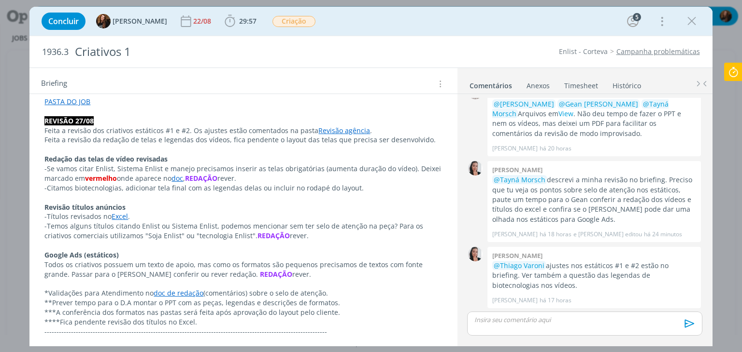
click at [732, 73] on icon at bounding box center [732, 72] width 17 height 19
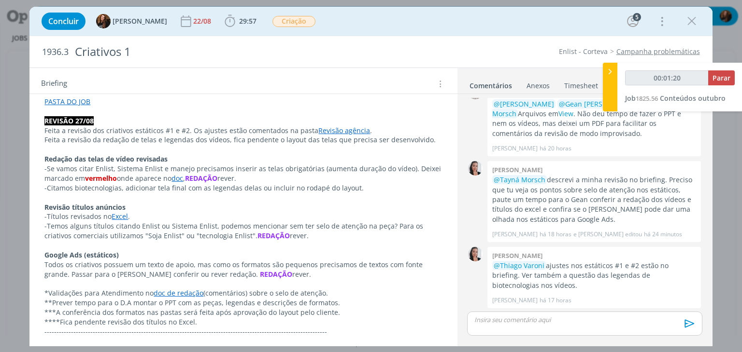
type input "00:01:21"
click at [727, 80] on span "Parar" at bounding box center [721, 77] width 18 height 9
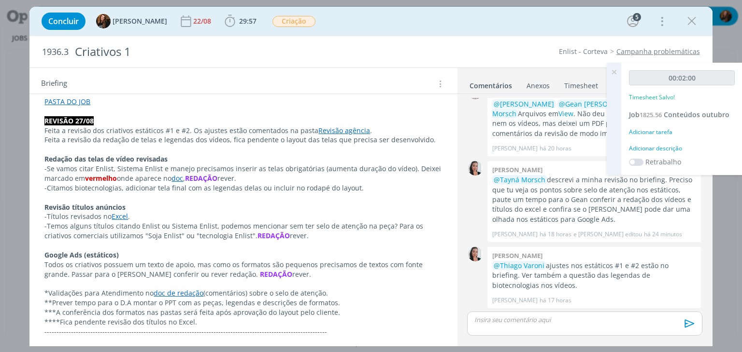
click at [672, 147] on div "Adicionar descrição" at bounding box center [682, 148] width 106 height 9
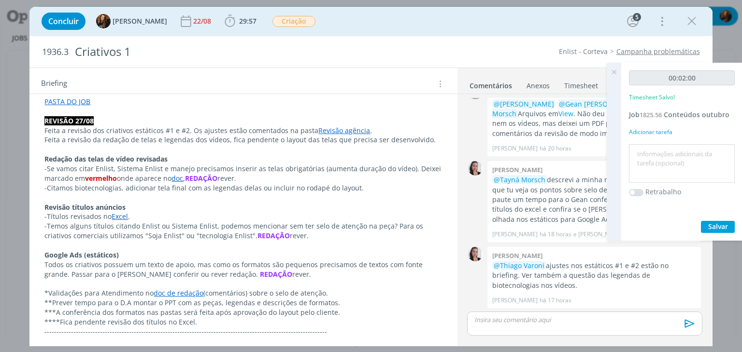
click at [659, 154] on textarea at bounding box center [681, 164] width 101 height 34
type textarea "Início briefing"
click at [721, 228] on span "Salvar" at bounding box center [718, 226] width 20 height 9
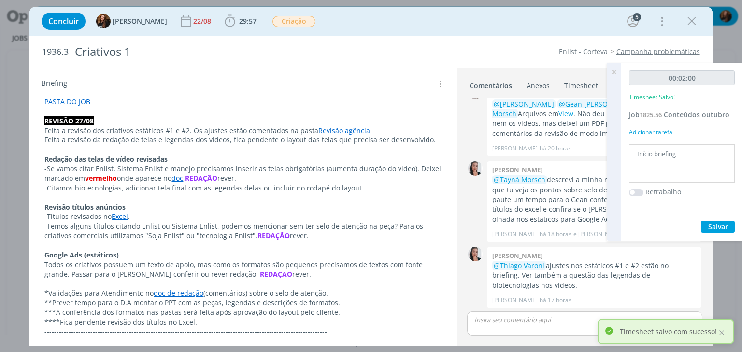
click at [613, 75] on icon at bounding box center [613, 72] width 17 height 19
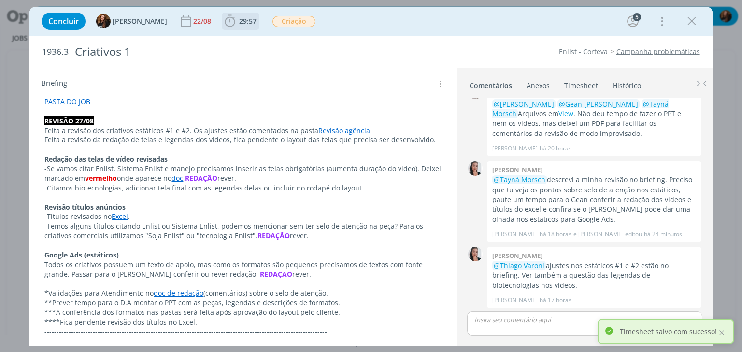
click at [238, 29] on span "29:57 Iniciar Apontar Data * [DATE] Horas * 00:00 Tarefa Selecione a tarefa Abe…" at bounding box center [241, 21] width 38 height 17
click at [233, 14] on span "29:57" at bounding box center [241, 21] width 36 height 14
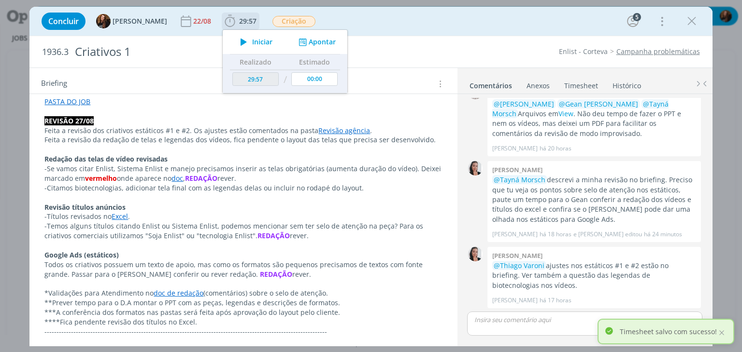
click at [252, 42] on span "Iniciar" at bounding box center [262, 42] width 20 height 7
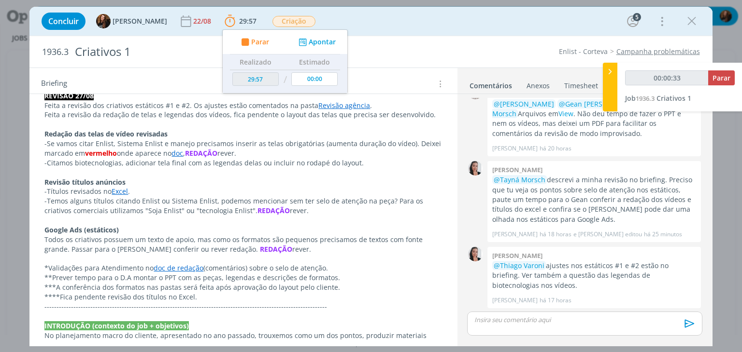
scroll to position [241, 0]
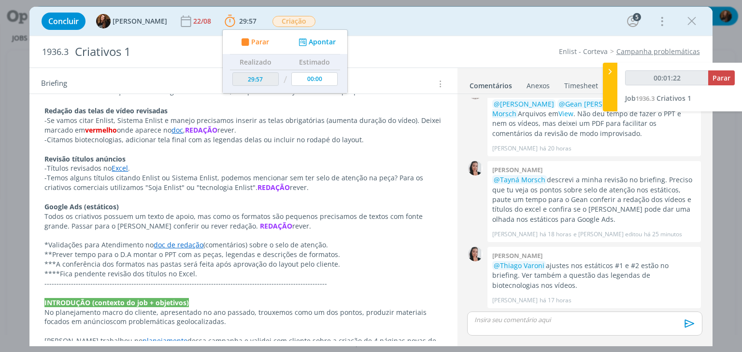
click at [186, 245] on link "doc de redação" at bounding box center [179, 244] width 50 height 9
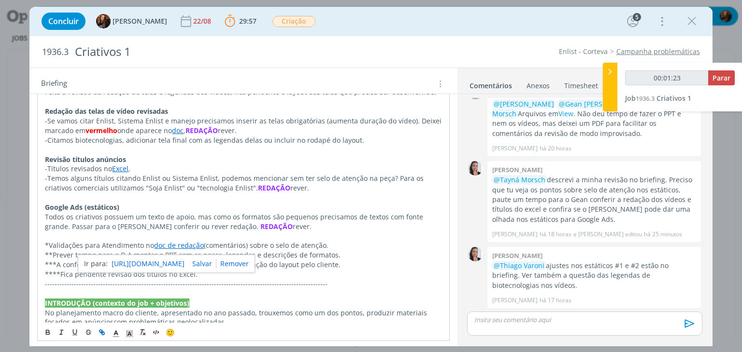
click at [174, 269] on div "[URL][DOMAIN_NAME]" at bounding box center [166, 264] width 177 height 18
click at [180, 264] on link "[URL][DOMAIN_NAME]" at bounding box center [148, 264] width 73 height 13
click at [367, 217] on p "Todos os criativos possuem um texto de apoio, mas como os formatos são pequenos…" at bounding box center [243, 221] width 396 height 19
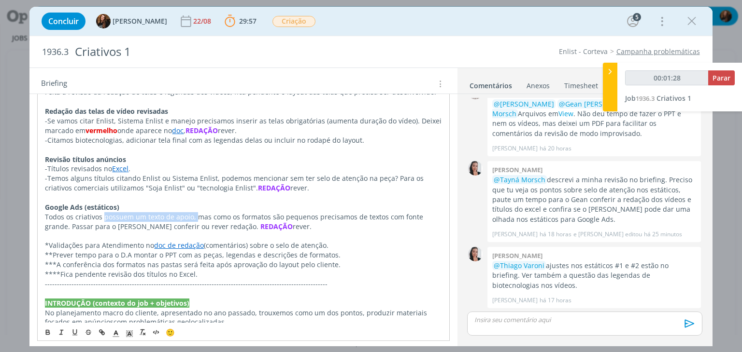
drag, startPoint x: 102, startPoint y: 213, endPoint x: 195, endPoint y: 219, distance: 92.9
click at [195, 219] on p "Todos os criativos possuem um texto de apoio, mas como os formatos são pequenos…" at bounding box center [243, 221] width 396 height 19
drag, startPoint x: 257, startPoint y: 214, endPoint x: 323, endPoint y: 217, distance: 66.2
click at [323, 217] on p "Todos os criativos possuem um texto de apoio, mas como os formatos são pequenos…" at bounding box center [243, 221] width 396 height 19
click at [335, 226] on p "Todos os criativos possuem um texto de apoio, mas como os formatos são pequenos…" at bounding box center [243, 221] width 396 height 19
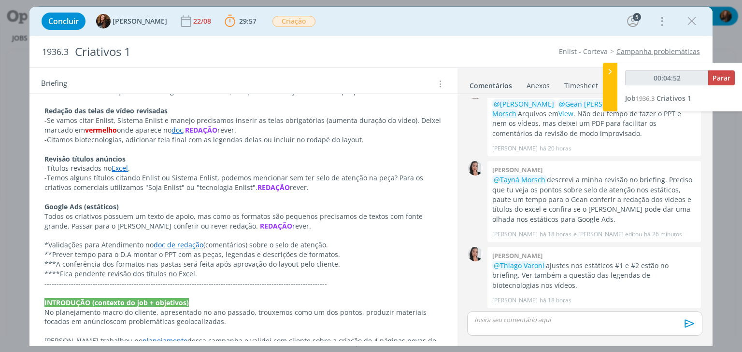
type input "00:05:52"
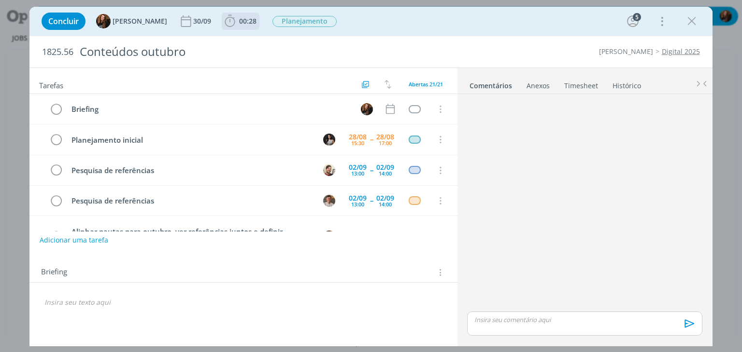
click at [239, 26] on span "00:28" at bounding box center [241, 21] width 36 height 14
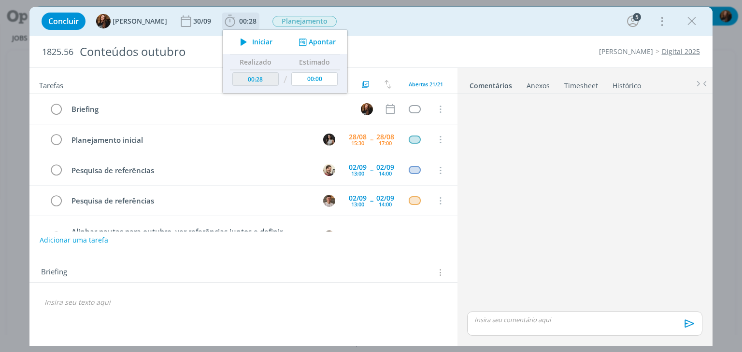
click at [252, 40] on span "Iniciar" at bounding box center [262, 42] width 20 height 7
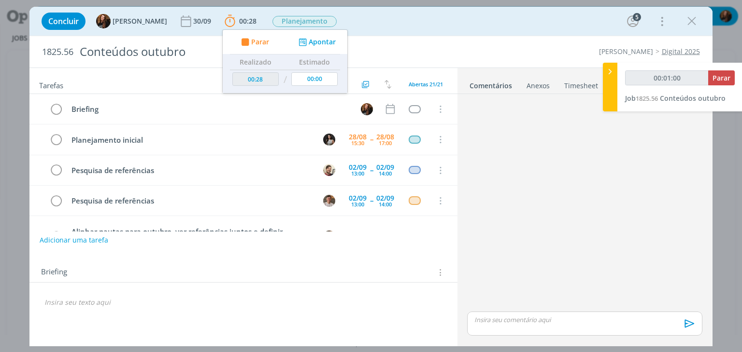
type input "00:01:01"
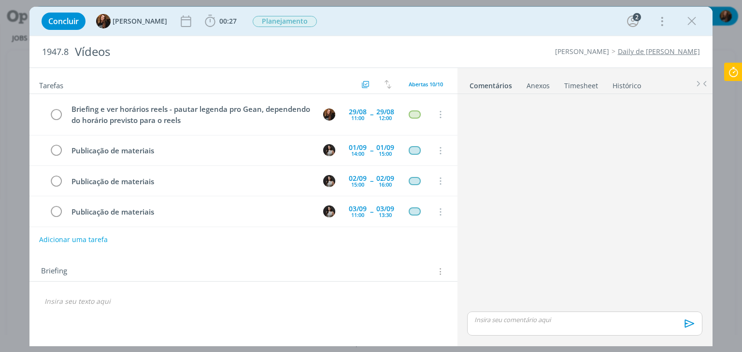
click at [95, 240] on button "Adicionar uma tarefa" at bounding box center [73, 240] width 69 height 16
click at [104, 240] on input "dialog" at bounding box center [179, 239] width 266 height 14
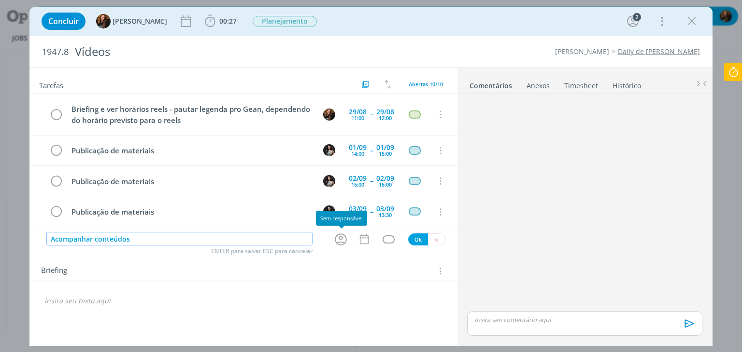
click at [346, 240] on icon "dialog" at bounding box center [341, 240] width 12 height 12
type input "Acompanhar conteúdos"
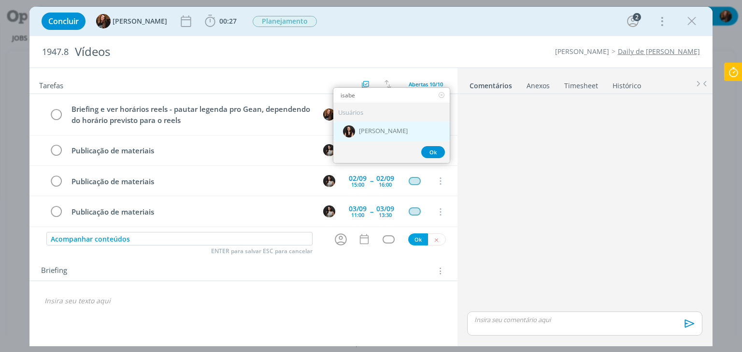
type input "isabe"
click at [378, 131] on span "Isabelle Silva" at bounding box center [383, 131] width 49 height 8
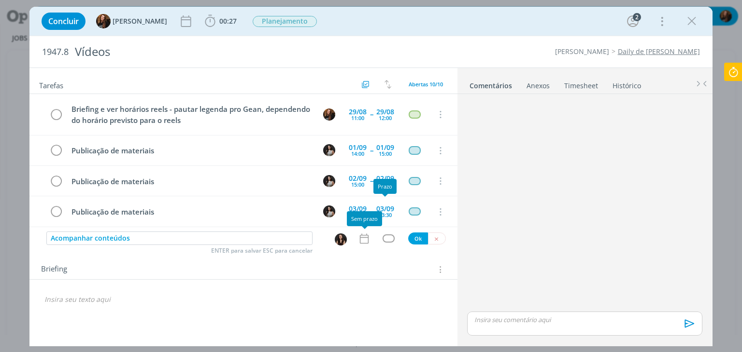
click at [366, 233] on icon "dialog" at bounding box center [364, 239] width 13 height 13
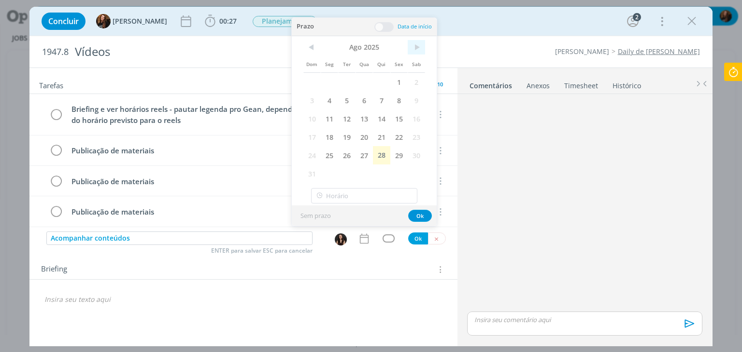
click at [415, 40] on span ">" at bounding box center [415, 47] width 17 height 14
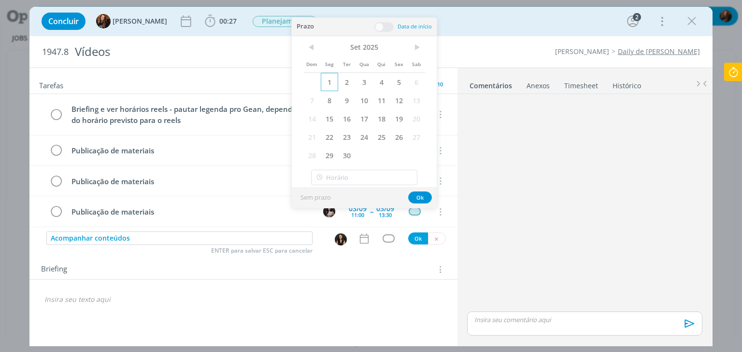
click at [328, 78] on span "1" at bounding box center [329, 82] width 17 height 18
click at [381, 26] on span at bounding box center [383, 27] width 19 height 10
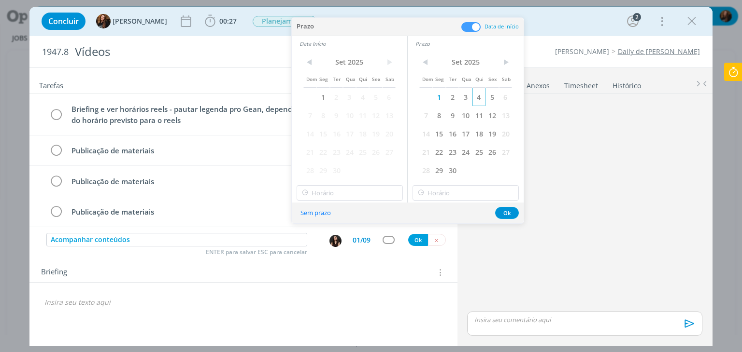
click at [482, 94] on span "4" at bounding box center [478, 97] width 13 height 18
click at [503, 209] on button "Ok" at bounding box center [507, 213] width 24 height 12
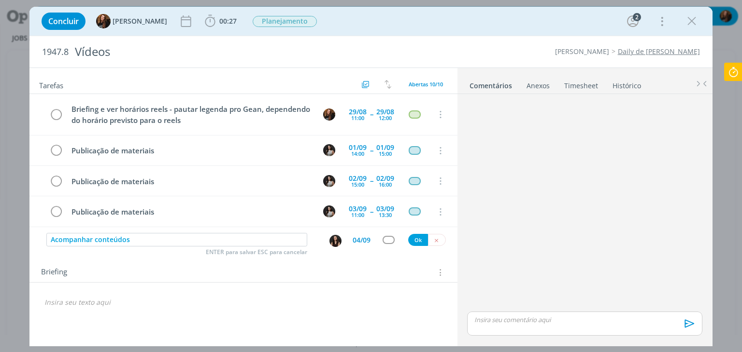
click at [359, 238] on div "04/09" at bounding box center [361, 240] width 18 height 7
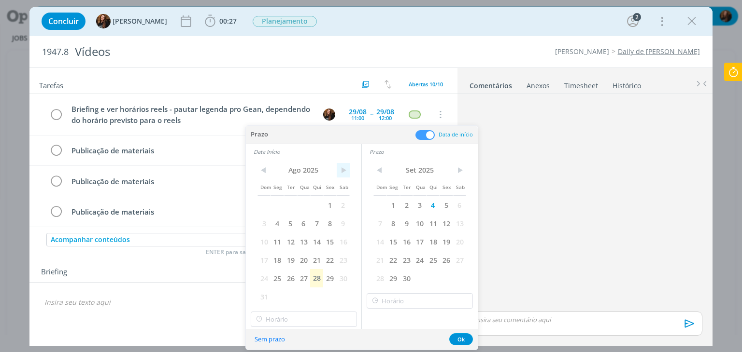
click at [341, 172] on span ">" at bounding box center [342, 170] width 13 height 14
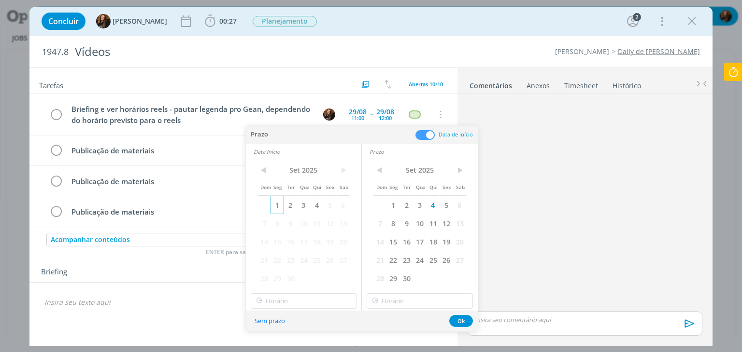
click at [278, 206] on span "1" at bounding box center [276, 205] width 13 height 18
click at [462, 323] on button "Ok" at bounding box center [461, 321] width 24 height 12
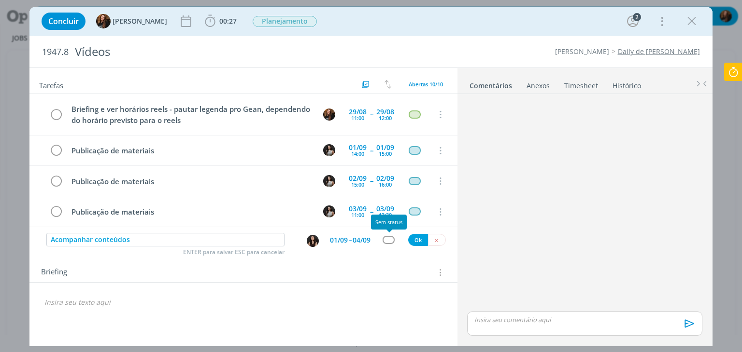
click at [390, 235] on div "Acompanhar conteúdos ENTER para salvar ESC para cancelar 01/09 -- 04/09 Ok" at bounding box center [242, 240] width 427 height 17
click at [391, 240] on div "dialog" at bounding box center [388, 240] width 12 height 8
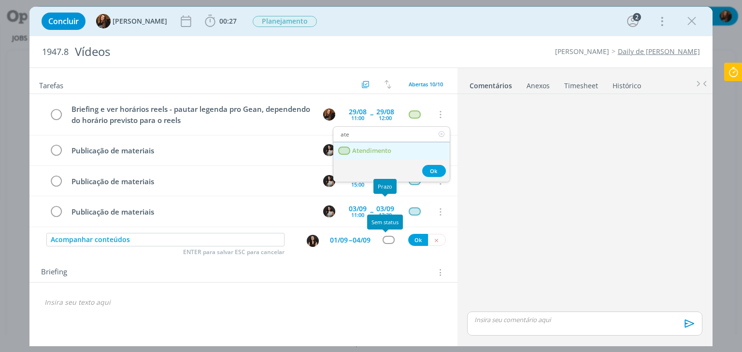
type input "ate"
click at [388, 147] on span "Atendimento" at bounding box center [371, 151] width 39 height 8
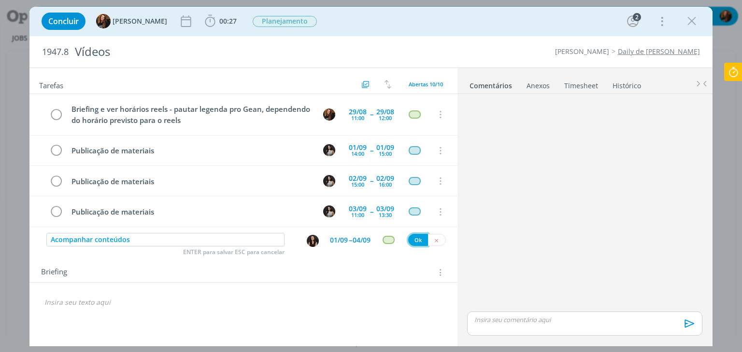
click at [412, 240] on button "Ok" at bounding box center [418, 240] width 20 height 12
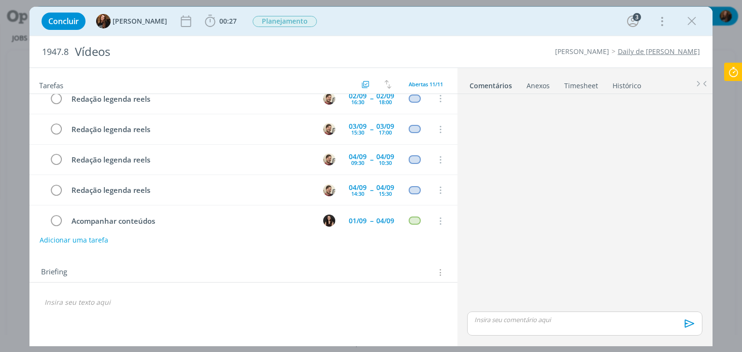
click at [383, 32] on div "Concluir Tayná Morsch 00:27 Iniciar Apontar Data * 28/08/2025 Horas * 00:00 Tar…" at bounding box center [371, 21] width 668 height 23
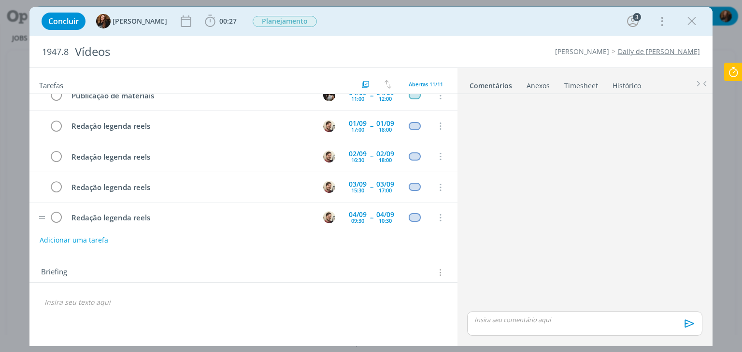
scroll to position [212, 0]
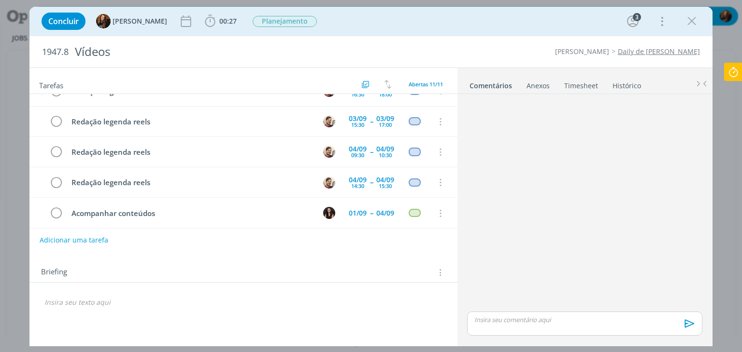
click at [731, 76] on icon at bounding box center [732, 72] width 17 height 19
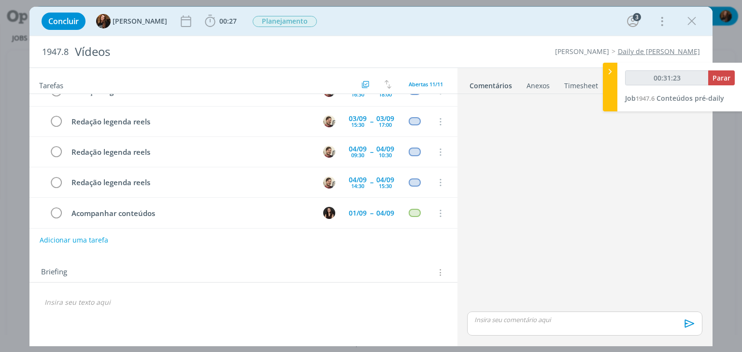
type input "00:31:24"
click at [721, 82] on span "Parar" at bounding box center [721, 77] width 18 height 9
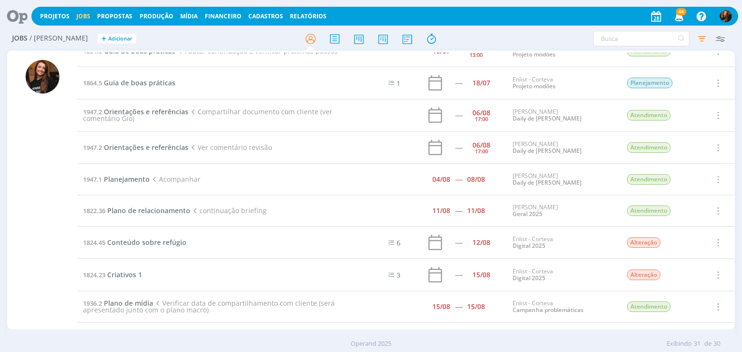
scroll to position [2, 0]
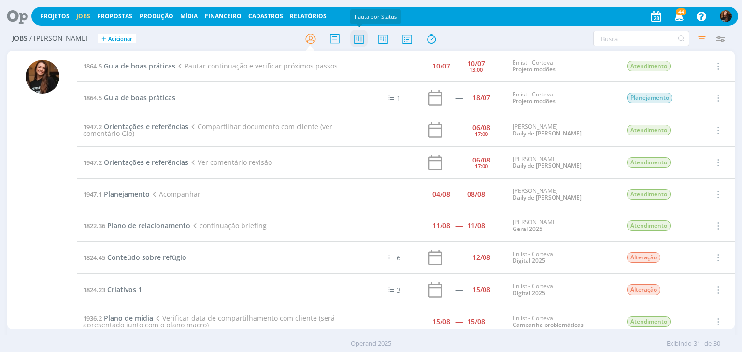
click at [361, 37] on icon at bounding box center [358, 38] width 17 height 19
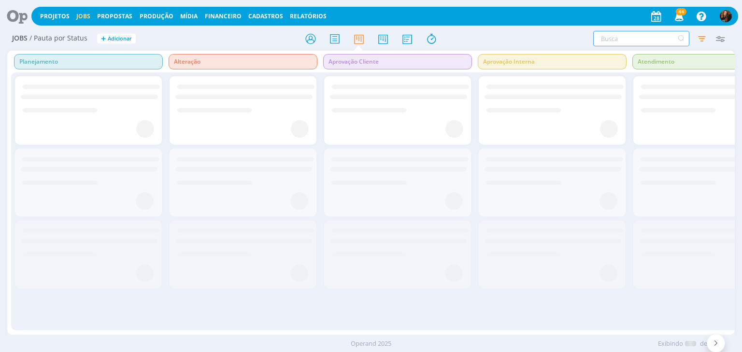
click at [604, 37] on input "text" at bounding box center [641, 38] width 96 height 15
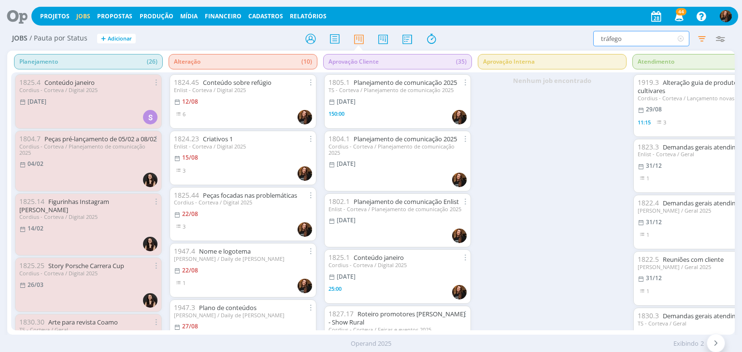
type input "tráfego"
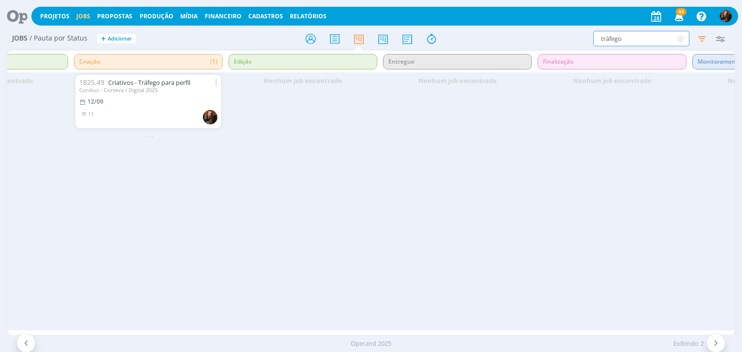
scroll to position [0, 694]
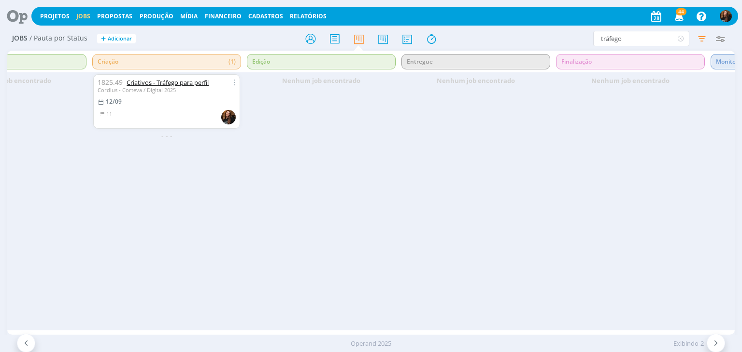
click at [179, 85] on link "Criativos - Tráfego para perfil" at bounding box center [167, 82] width 82 height 9
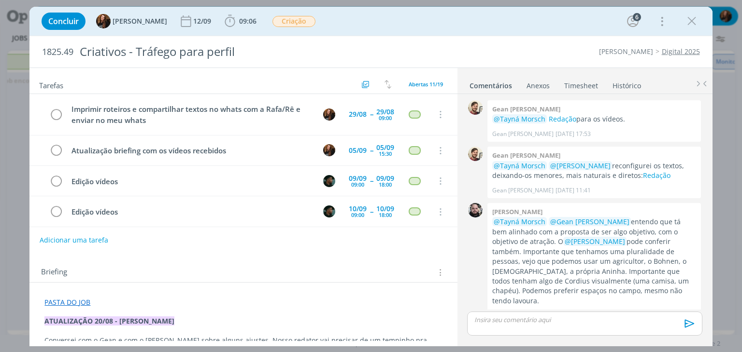
scroll to position [194, 0]
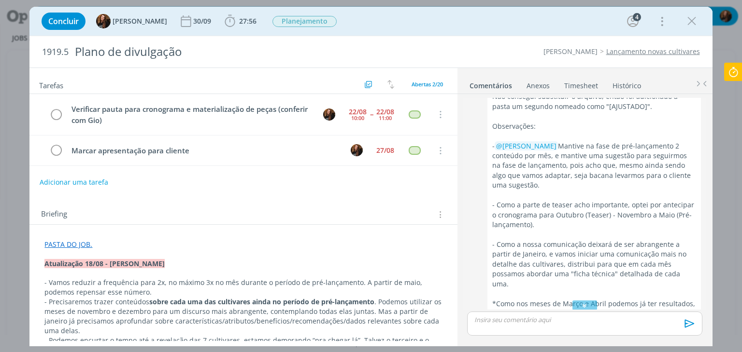
scroll to position [256, 0]
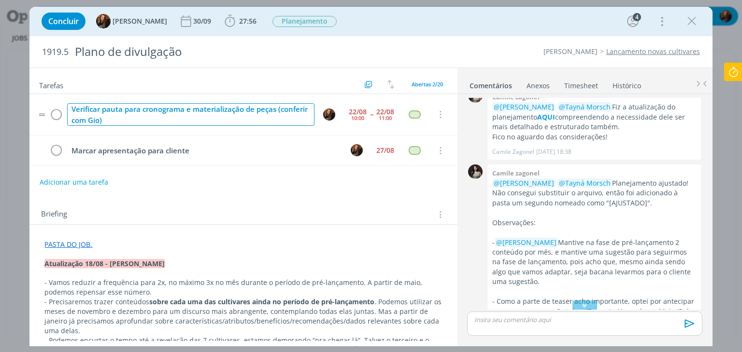
click at [122, 125] on div "Verificar pauta para cronograma e materialização de peças (conferir com Gio)" at bounding box center [190, 114] width 247 height 23
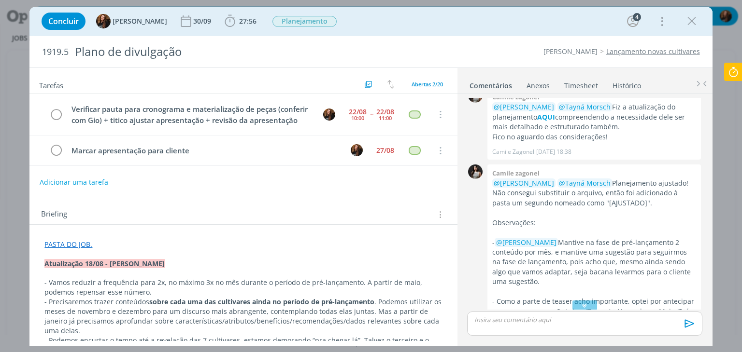
click at [81, 249] on link "PASTA DO JOB." at bounding box center [68, 244] width 48 height 9
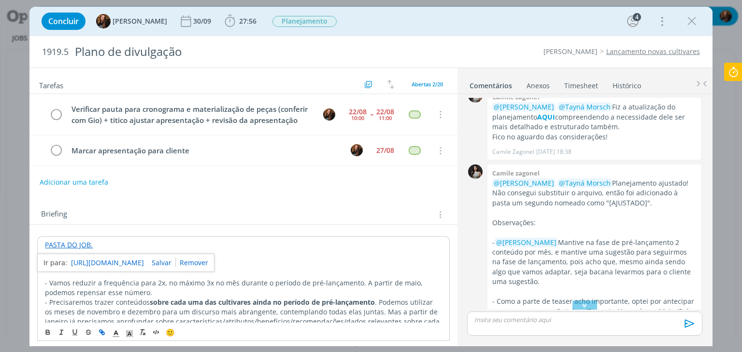
click at [114, 269] on link "[URL][DOMAIN_NAME]" at bounding box center [107, 263] width 73 height 13
click at [728, 79] on icon at bounding box center [732, 72] width 17 height 19
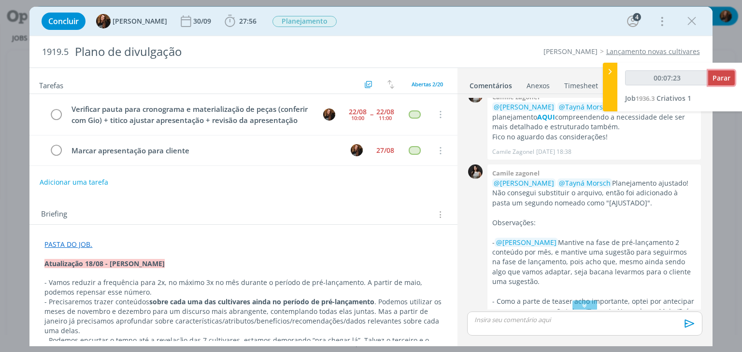
click at [720, 80] on span "Parar" at bounding box center [721, 77] width 18 height 9
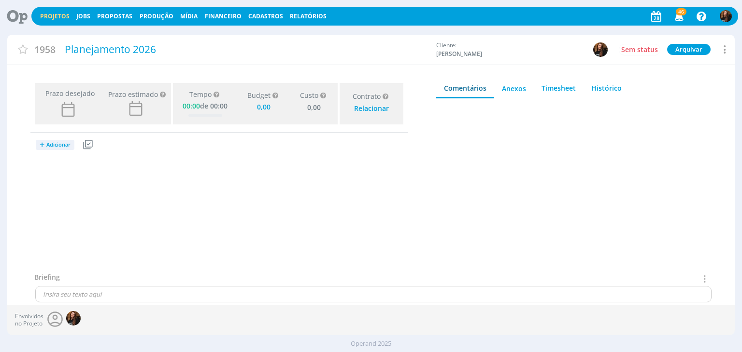
type input "0,00"
